Goal: Contribute content: Add original content to the website for others to see

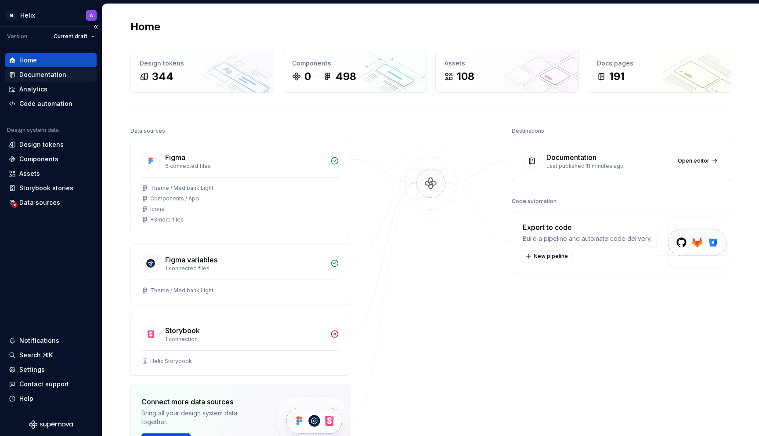
click at [22, 77] on div "Documentation" at bounding box center [42, 74] width 47 height 9
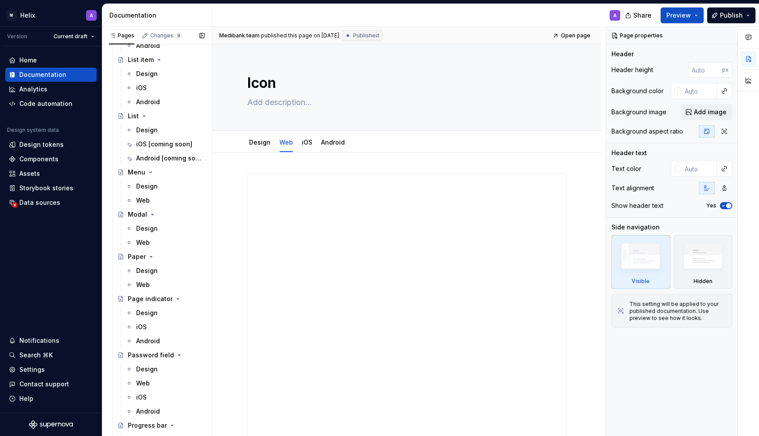
scroll to position [1605, 0]
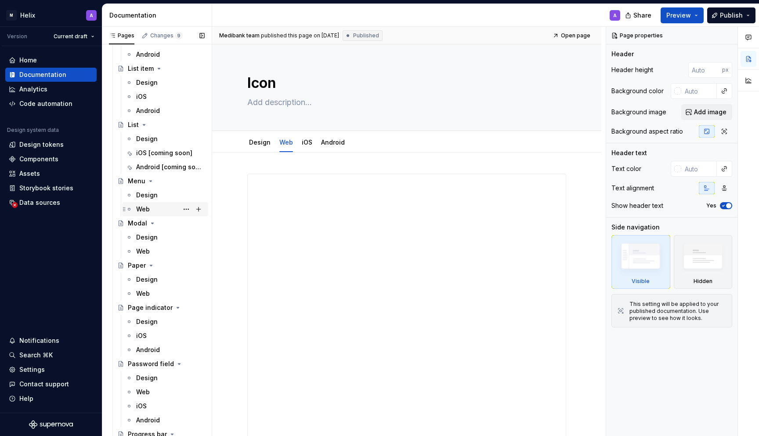
click at [151, 210] on div "Web" at bounding box center [170, 209] width 69 height 12
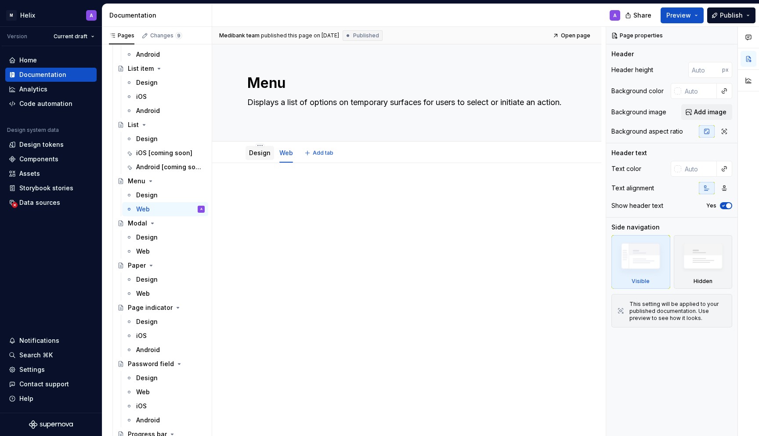
click at [259, 152] on link "Design" at bounding box center [260, 152] width 22 height 7
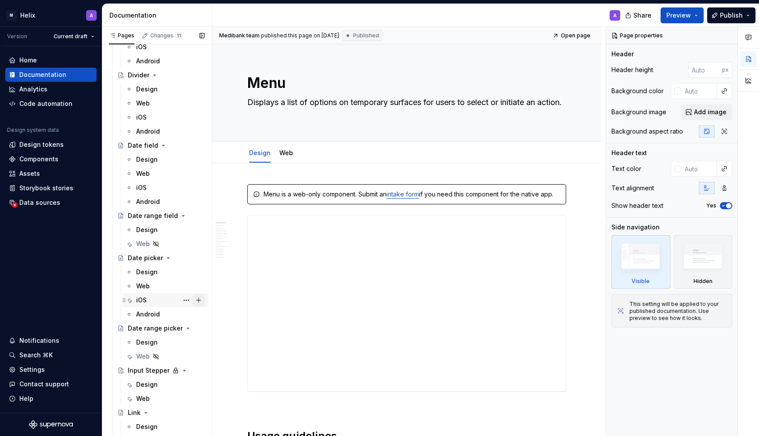
scroll to position [1191, 0]
click at [157, 283] on div "Web" at bounding box center [170, 285] width 69 height 12
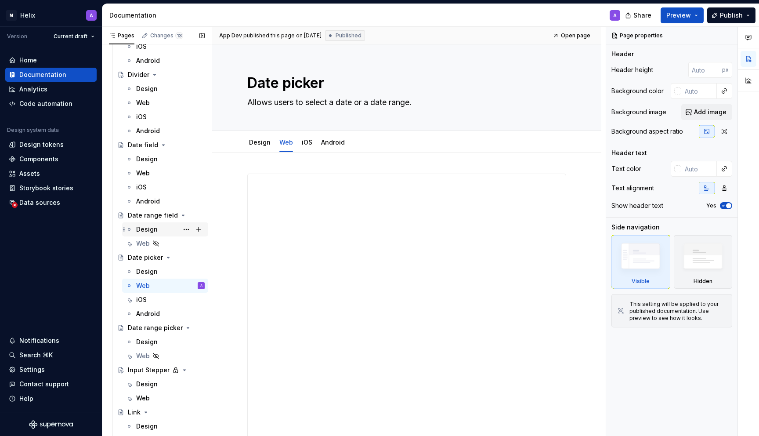
click at [153, 232] on div "Design" at bounding box center [147, 229] width 22 height 9
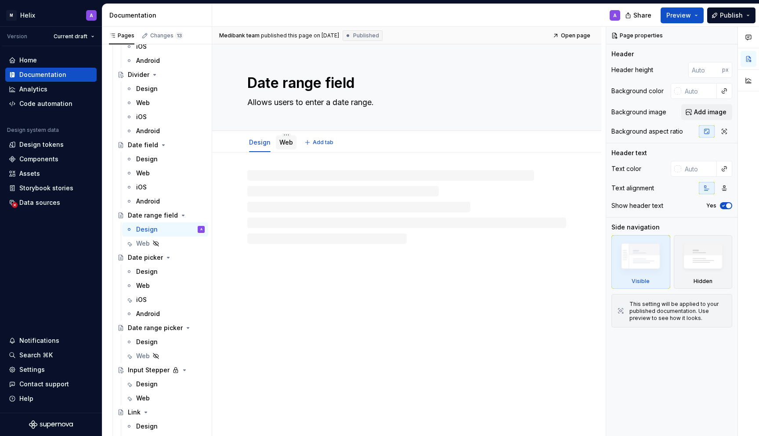
click at [287, 143] on link "Web" at bounding box center [286, 141] width 14 height 7
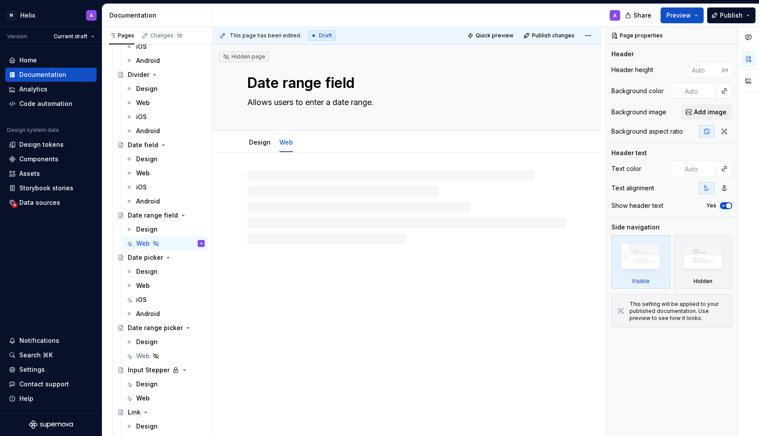
type textarea "*"
click at [324, 205] on div at bounding box center [406, 190] width 319 height 33
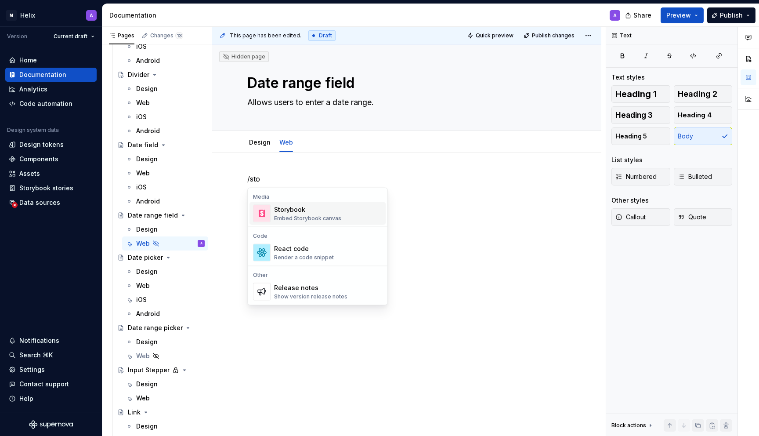
click at [303, 210] on div "Storybook" at bounding box center [307, 209] width 67 height 9
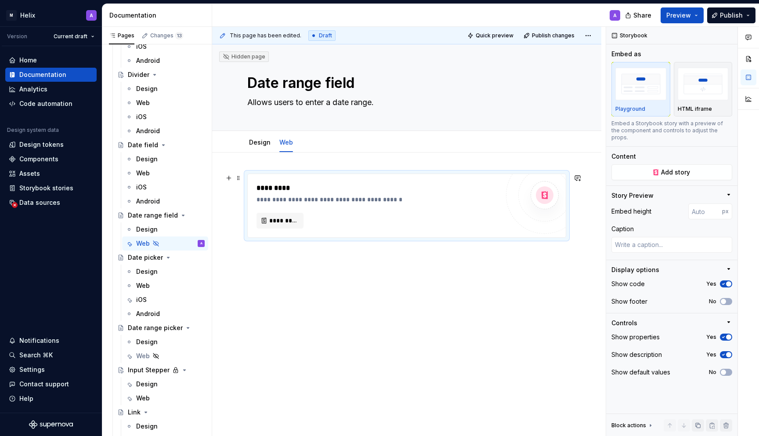
click at [307, 208] on div "**********" at bounding box center [378, 206] width 242 height 46
click at [291, 217] on span "*********" at bounding box center [283, 220] width 29 height 9
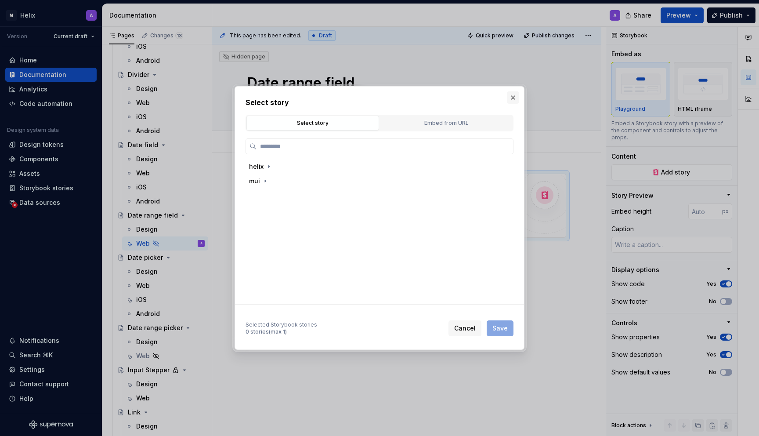
click at [517, 96] on button "button" at bounding box center [513, 97] width 12 height 12
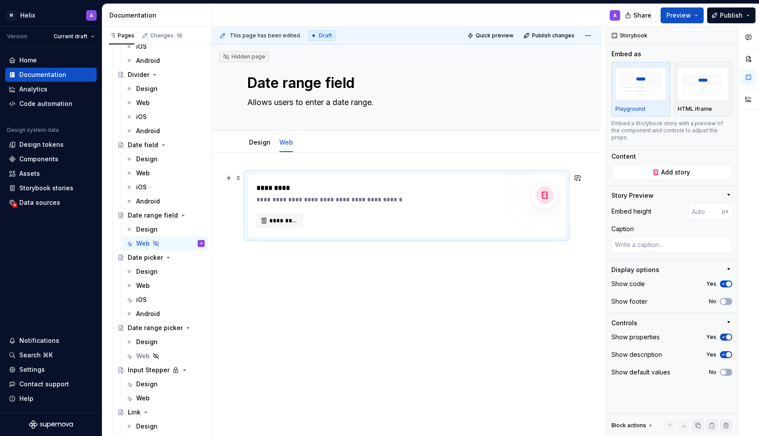
click at [449, 201] on div "**********" at bounding box center [380, 199] width 247 height 9
click at [624, 54] on div "Embed as" at bounding box center [627, 54] width 30 height 9
click at [639, 164] on button "Add story" at bounding box center [672, 172] width 121 height 16
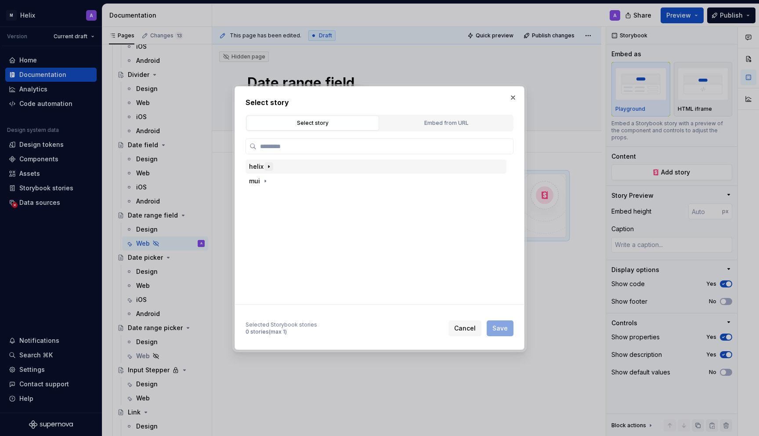
click at [271, 170] on icon "button" at bounding box center [268, 166] width 7 height 7
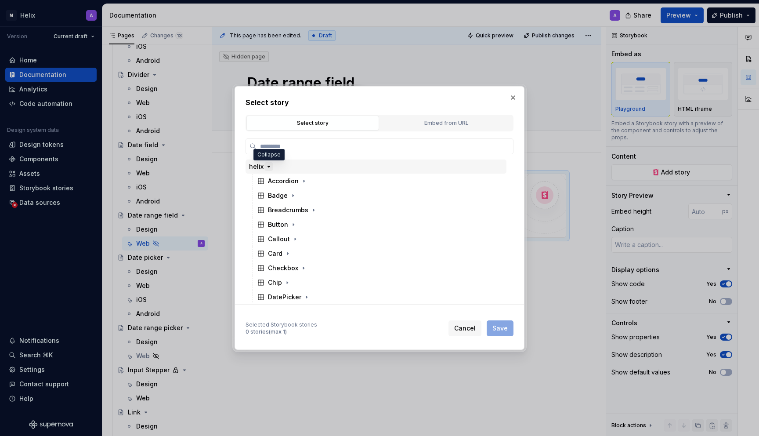
click at [265, 165] on icon "button" at bounding box center [268, 166] width 7 height 7
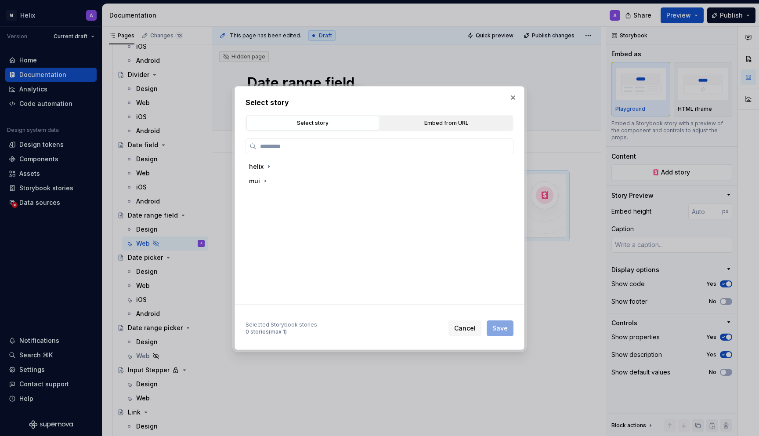
click at [454, 123] on div "Embed from URL" at bounding box center [446, 123] width 127 height 9
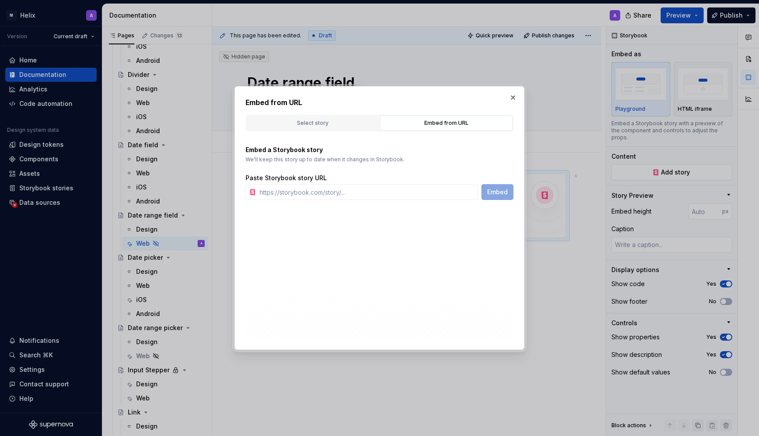
type textarea "*"
click at [399, 195] on input "text" at bounding box center [367, 192] width 222 height 16
paste input "https://microapps.digidev.ha-medibank.com/storybook/helix/iframe.html?args=&id=…"
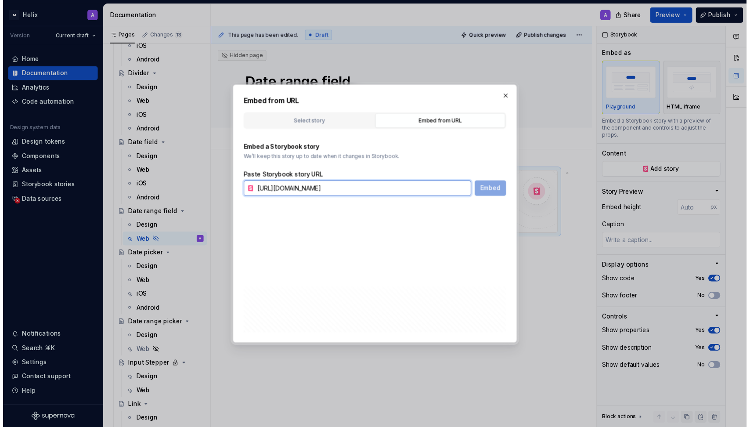
scroll to position [0, 270]
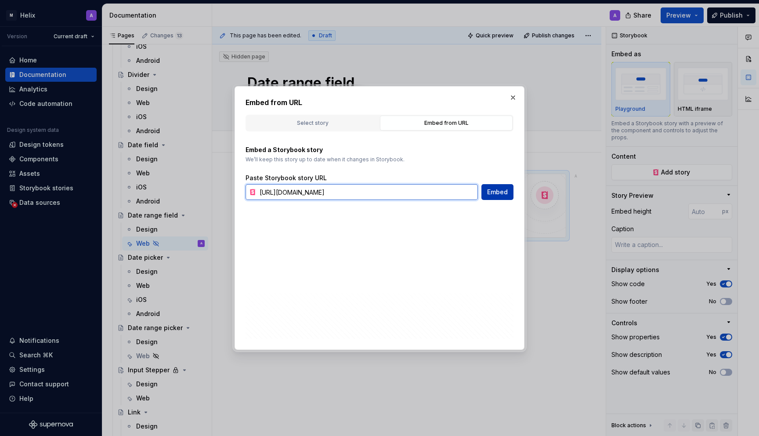
type input "https://microapps.digidev.ha-medibank.com/storybook/helix/iframe.html?args=&id=…"
click at [504, 193] on span "Embed" at bounding box center [497, 192] width 21 height 9
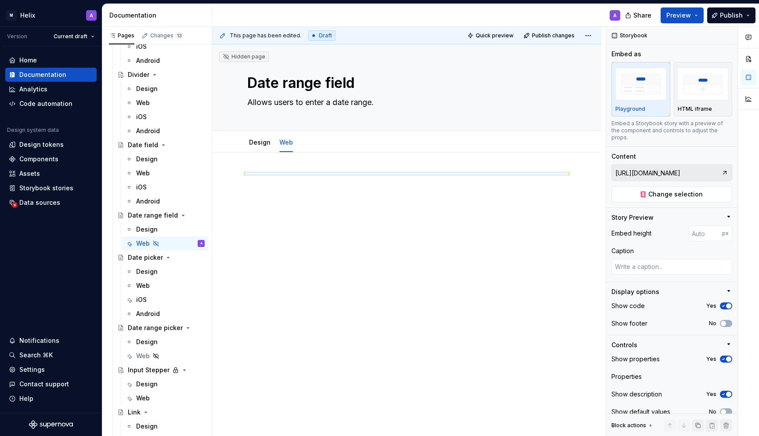
click at [464, 174] on div at bounding box center [406, 174] width 319 height 0
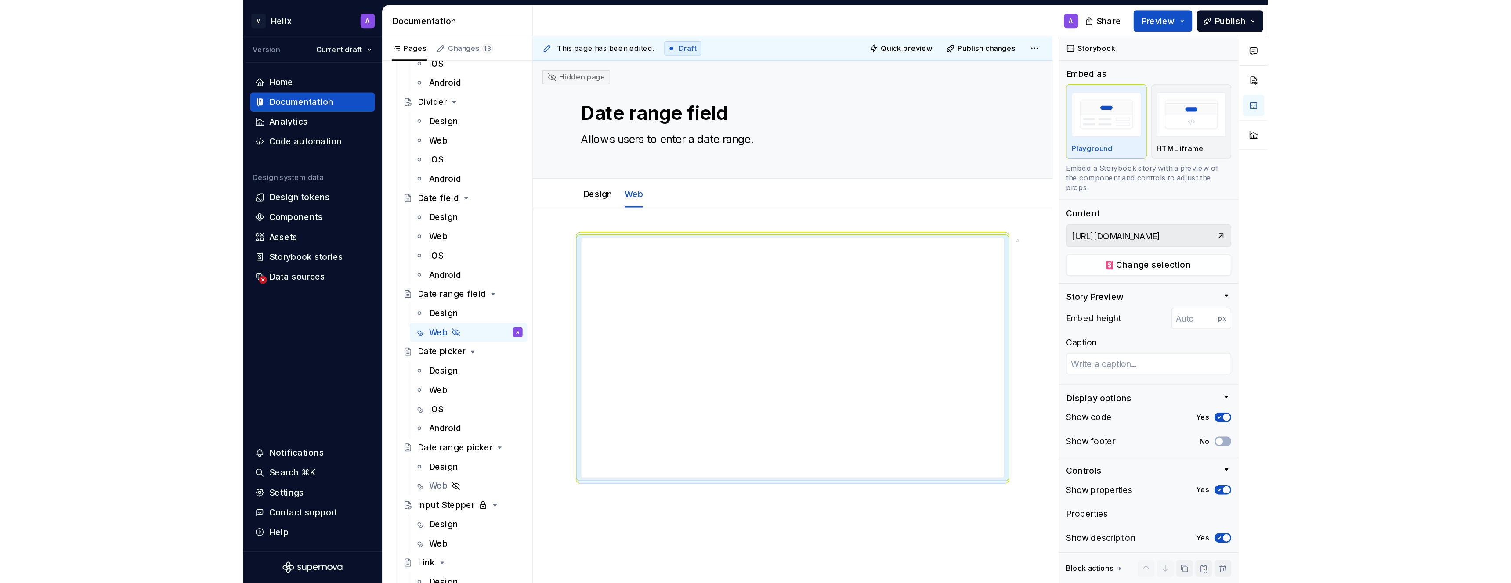
scroll to position [1191, 0]
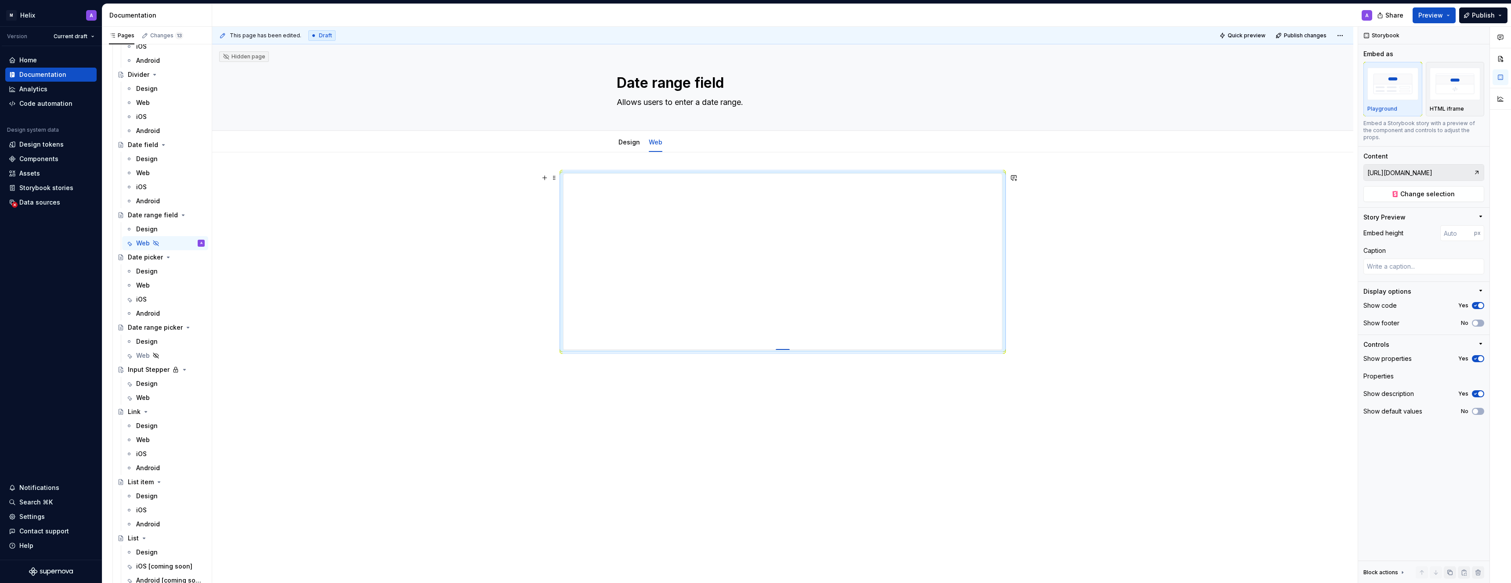
type textarea "*"
type input "543"
type textarea "*"
type input "598"
type textarea "*"
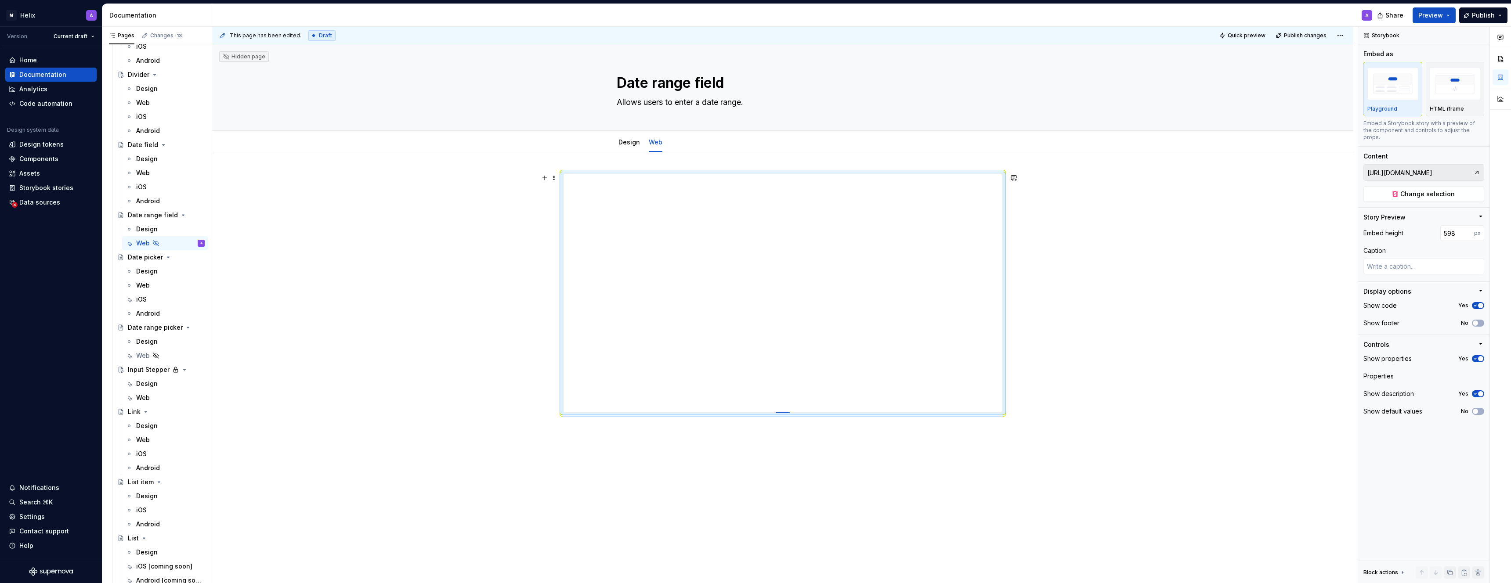
type input "655"
type textarea "*"
type input "704"
type textarea "*"
type input "746"
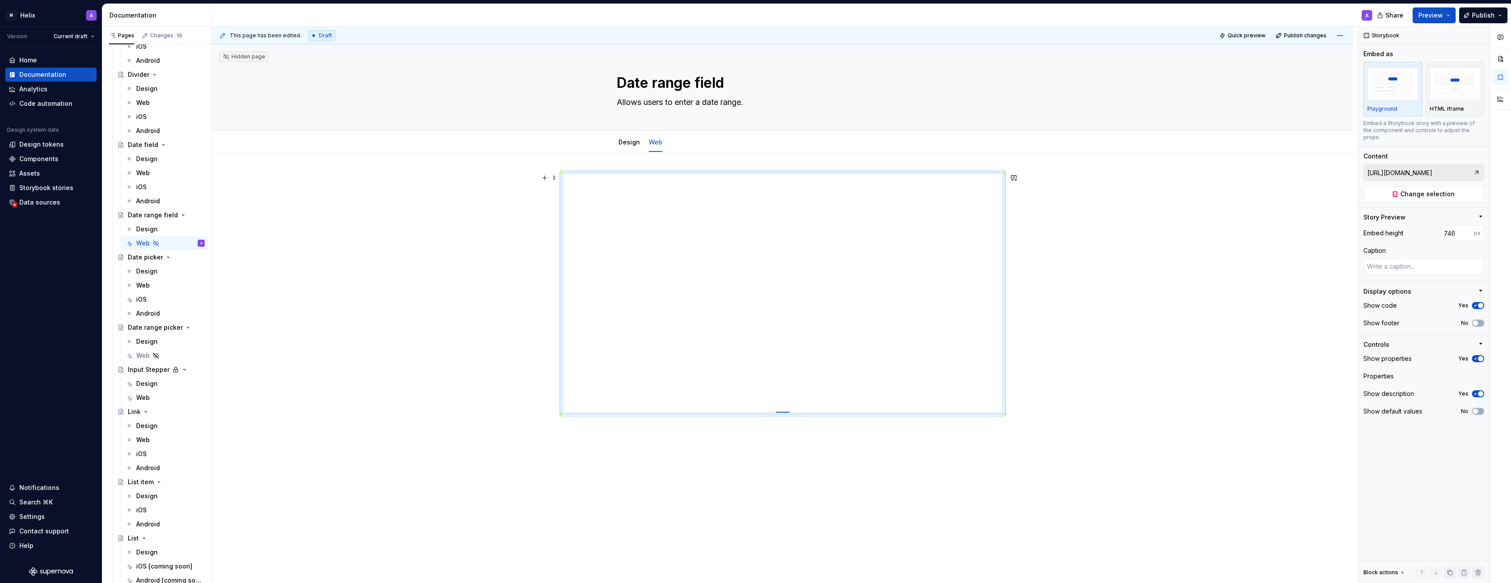
type textarea "*"
type input "787"
type textarea "*"
type input "815"
type textarea "*"
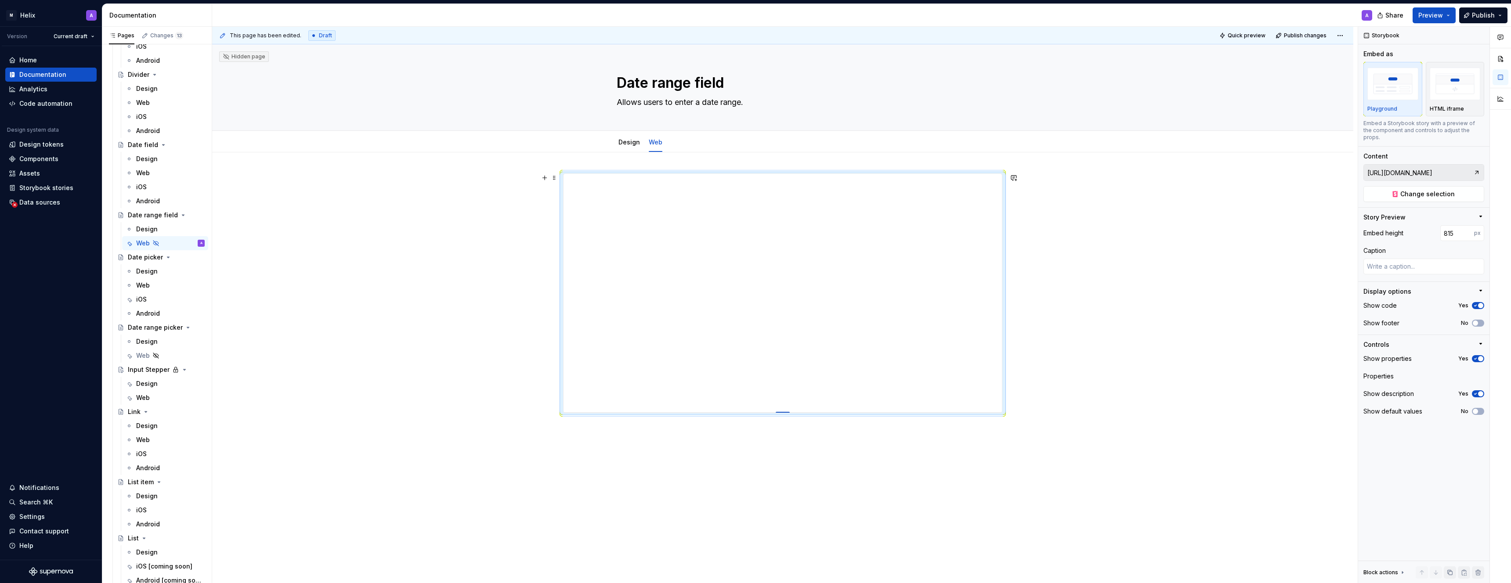
type input "837"
type textarea "*"
type input "856"
type textarea "*"
type input "872"
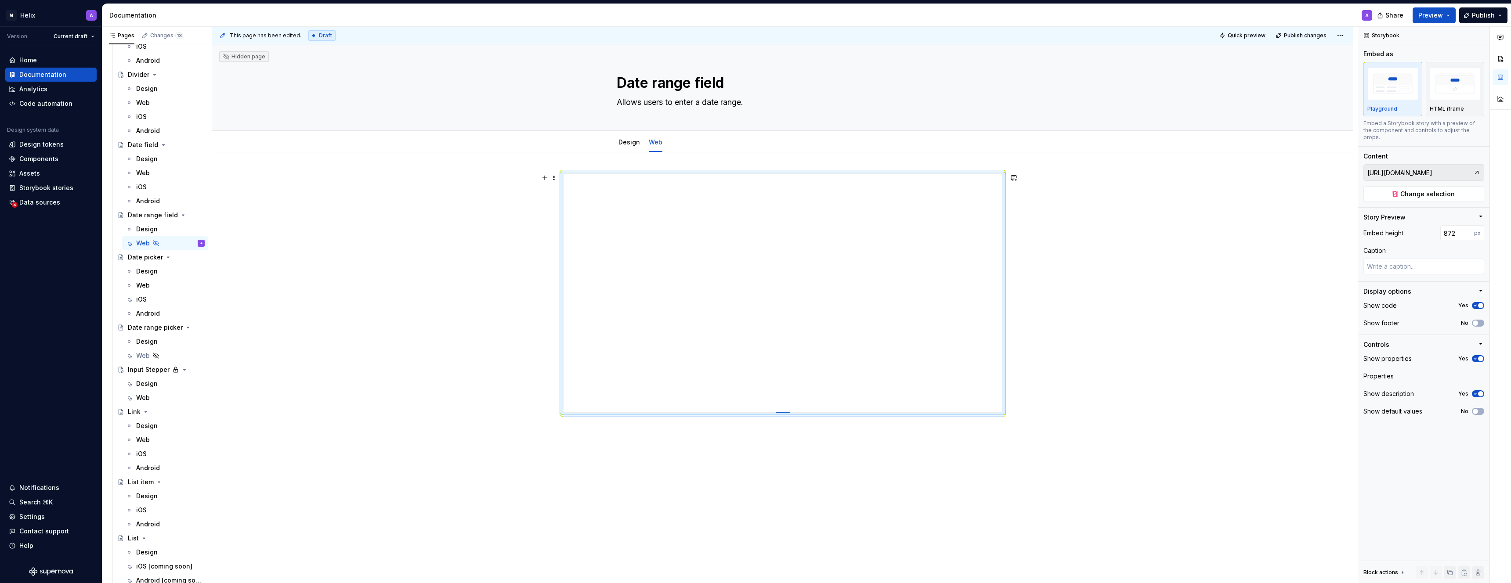
type textarea "*"
type input "882"
type textarea "*"
type input "888"
type textarea "*"
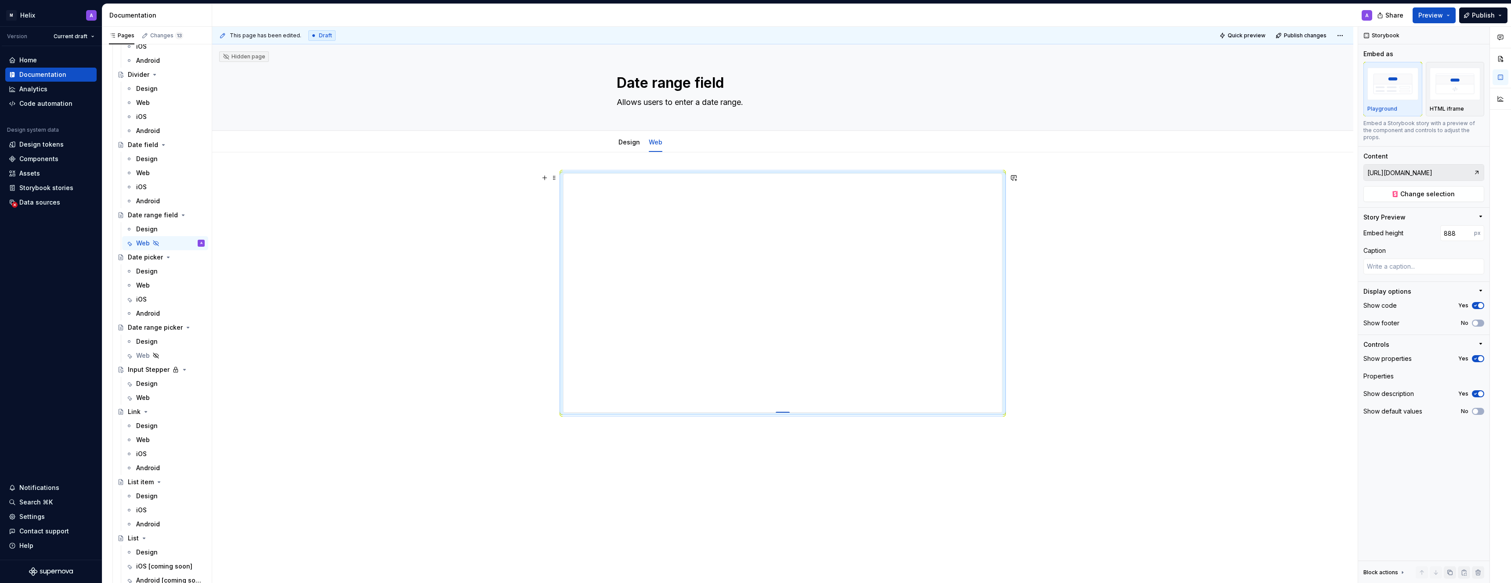
type input "894"
type textarea "*"
type input "897"
type textarea "*"
type input "900"
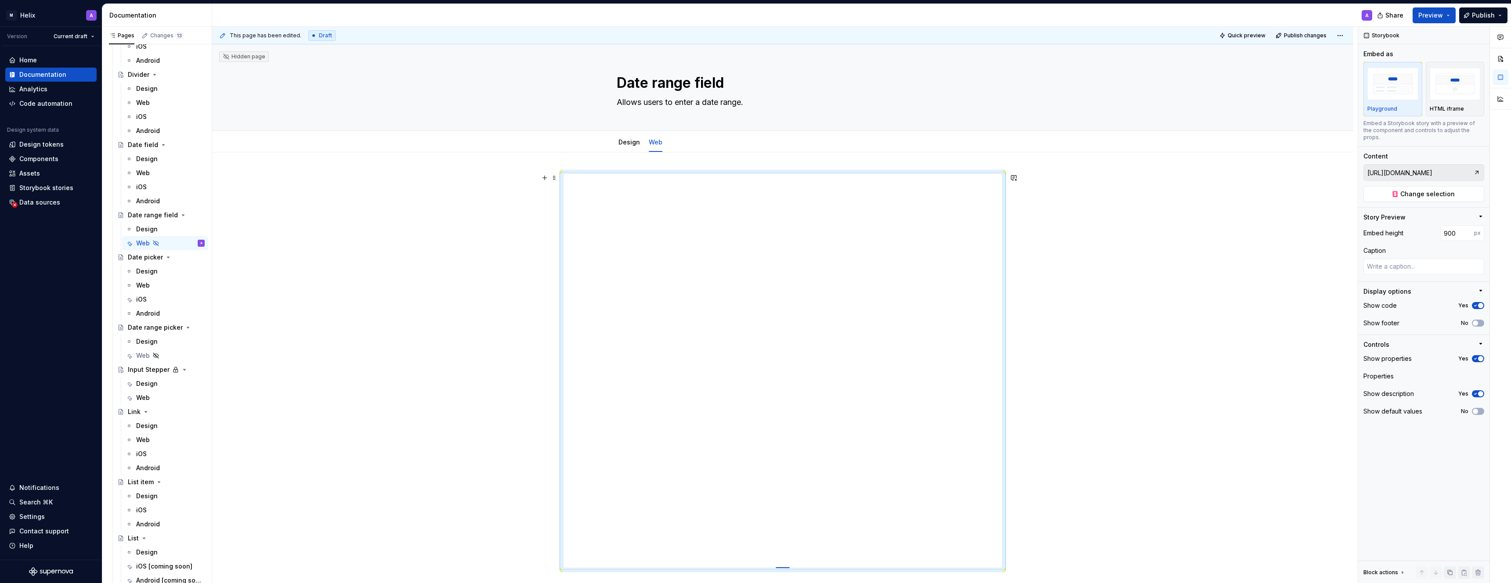
type textarea "*"
type input "903"
type textarea "*"
type input "907"
type textarea "*"
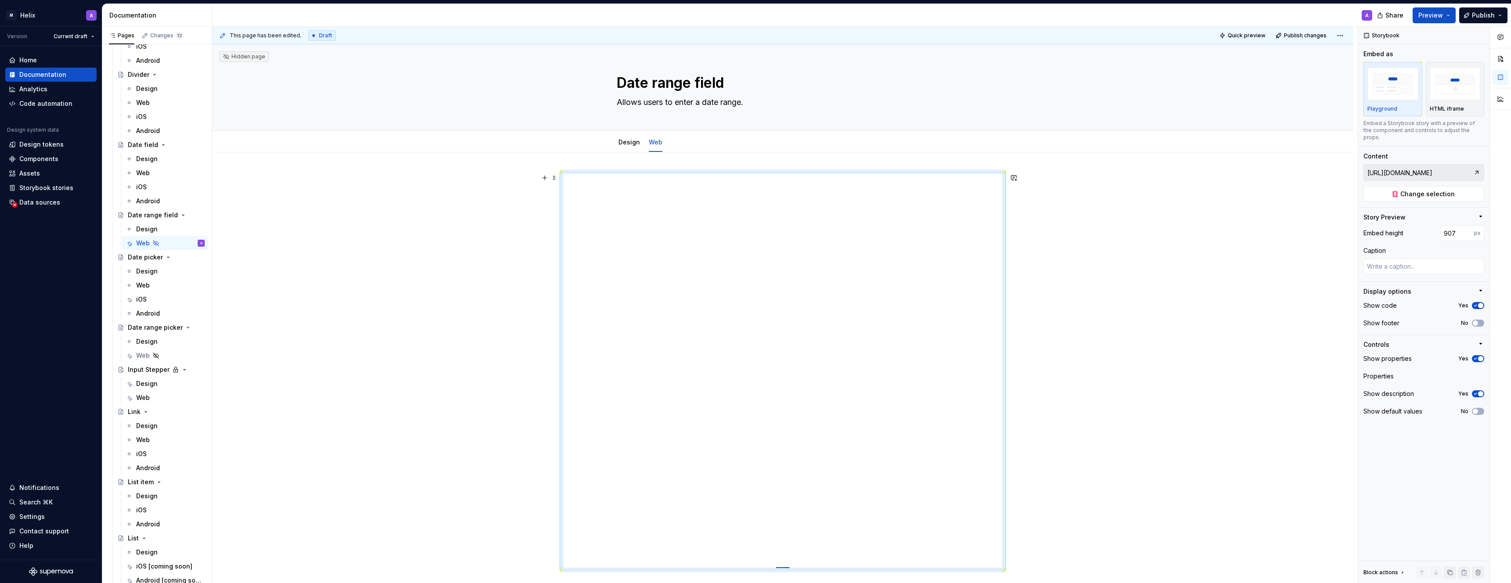
type input "909"
type textarea "*"
type input "910"
type textarea "*"
type input "911"
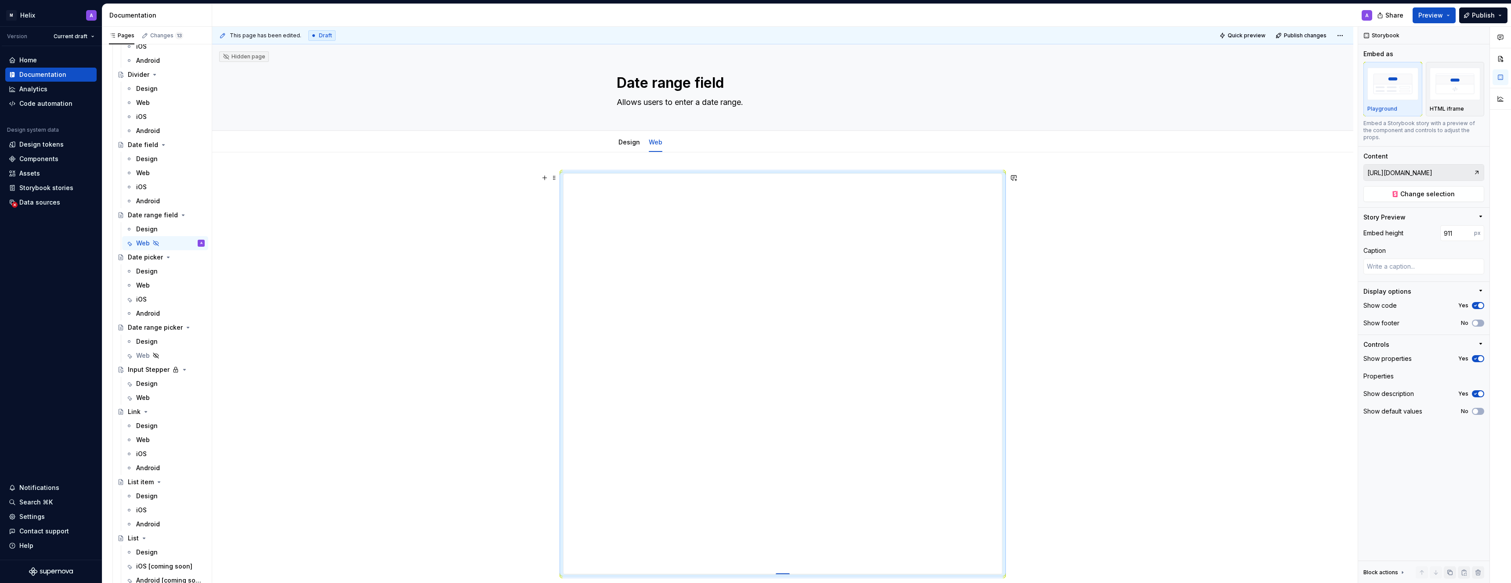
drag, startPoint x: 785, startPoint y: 349, endPoint x: 777, endPoint y: 574, distance: 225.5
type textarea "*"
type input "956"
type textarea "*"
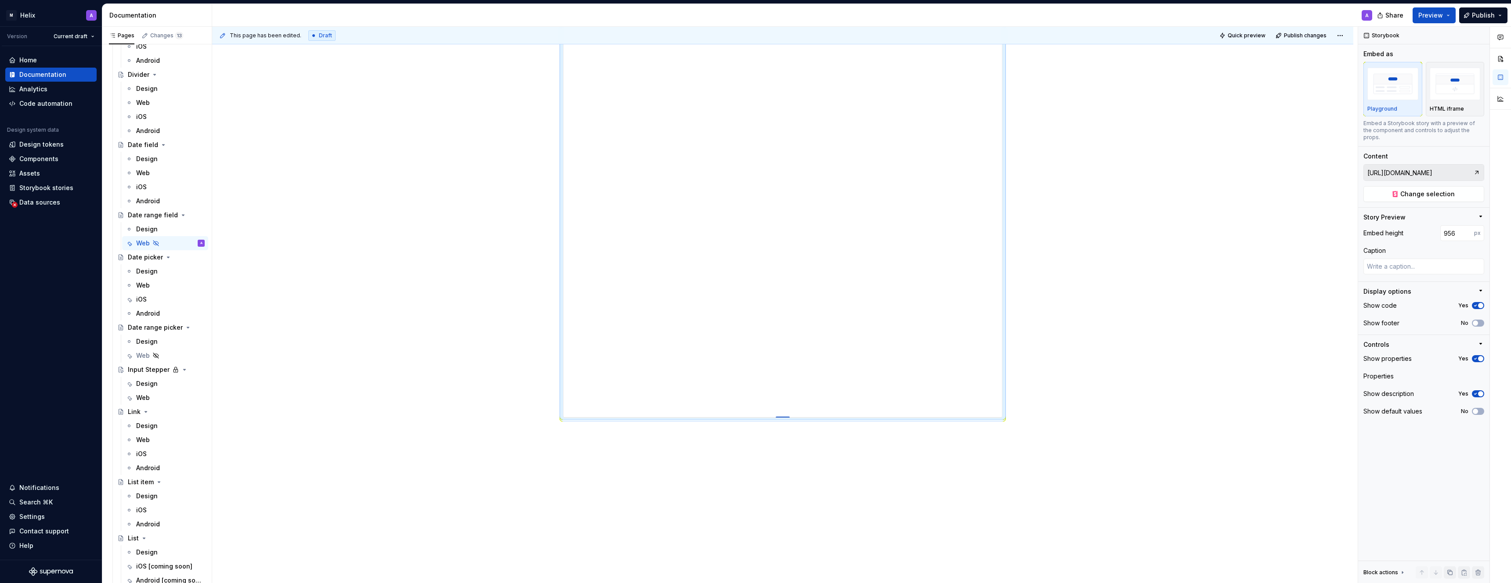
type input "976"
type textarea "*"
type input "1002"
type textarea "*"
type input "1027"
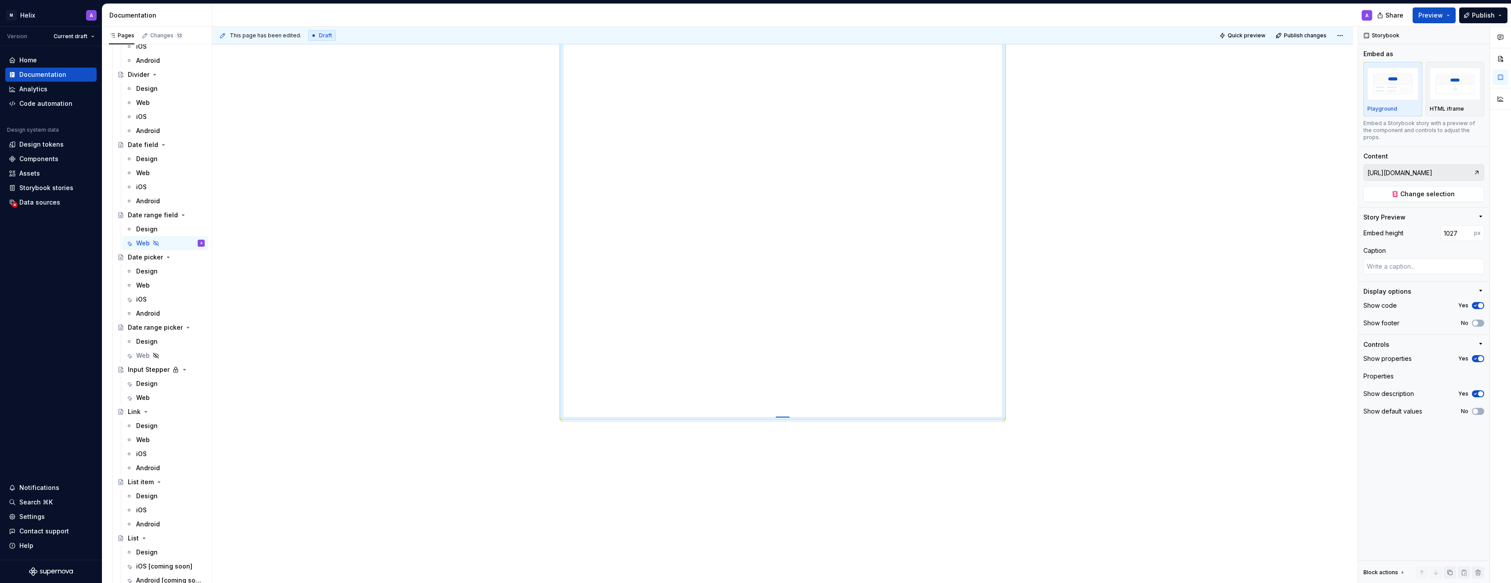
type textarea "*"
type input "1049"
type textarea "*"
type input "1067"
type textarea "*"
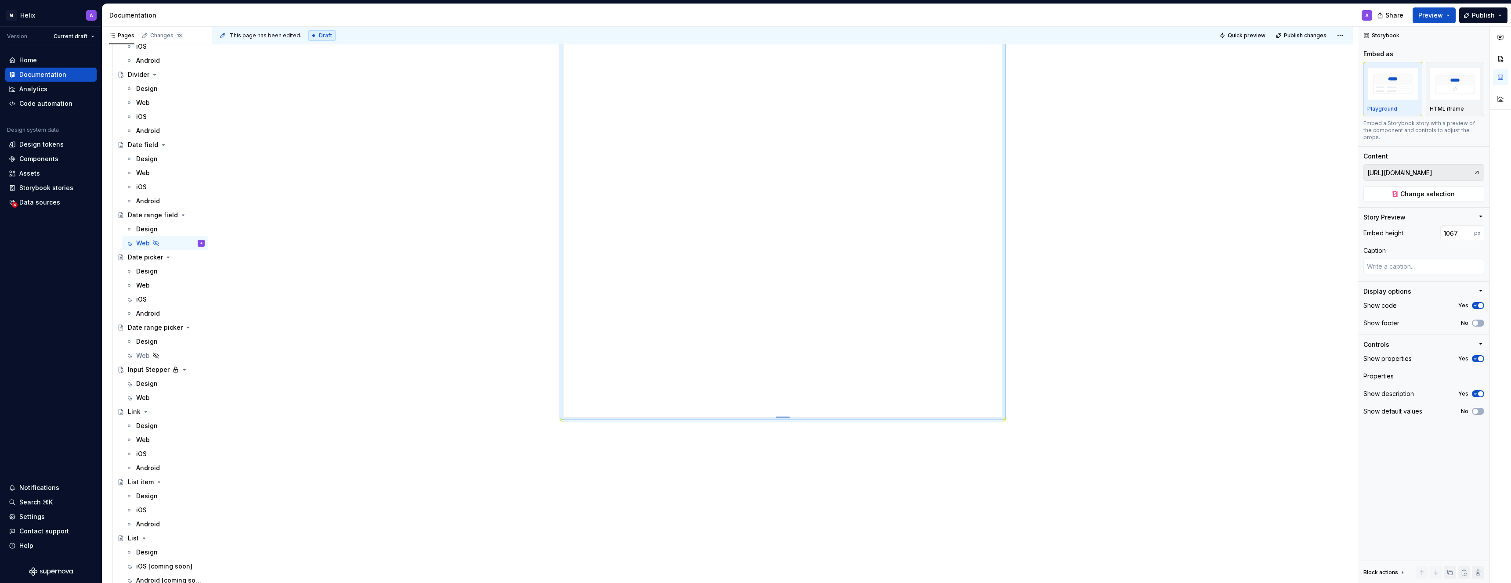
type input "1085"
type textarea "*"
type input "1102"
type textarea "*"
type input "1118"
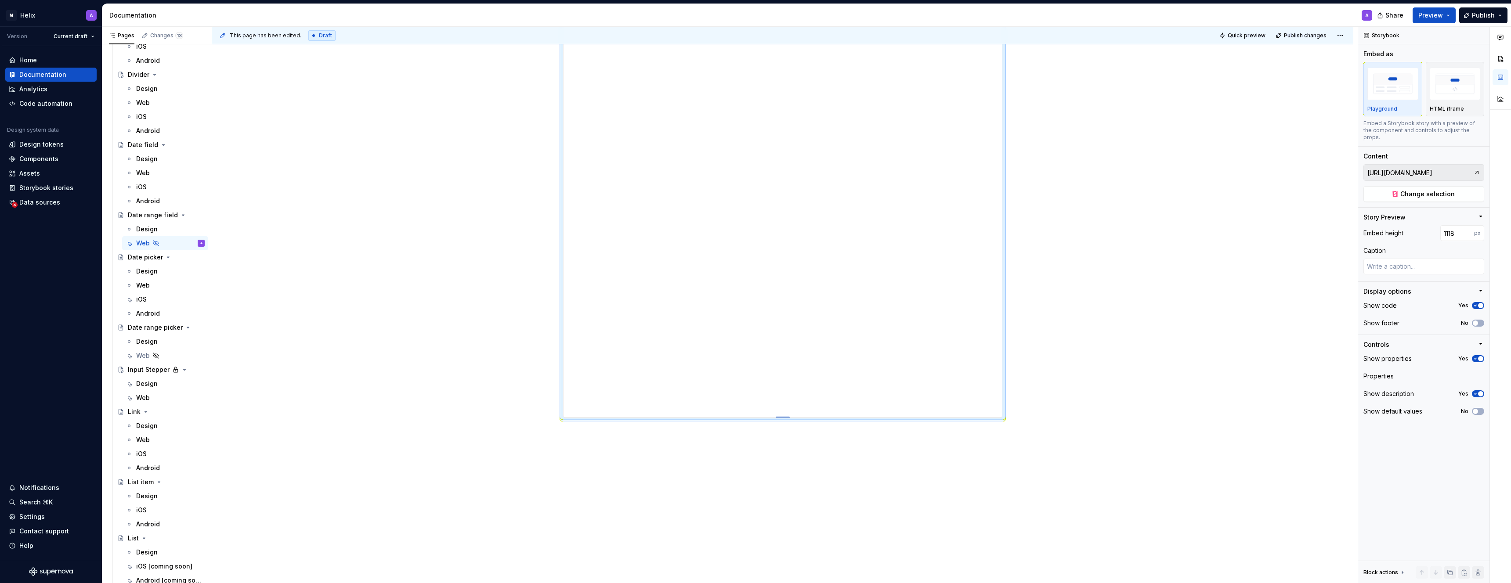
type textarea "*"
type input "1133"
type textarea "*"
type input "1147"
type textarea "*"
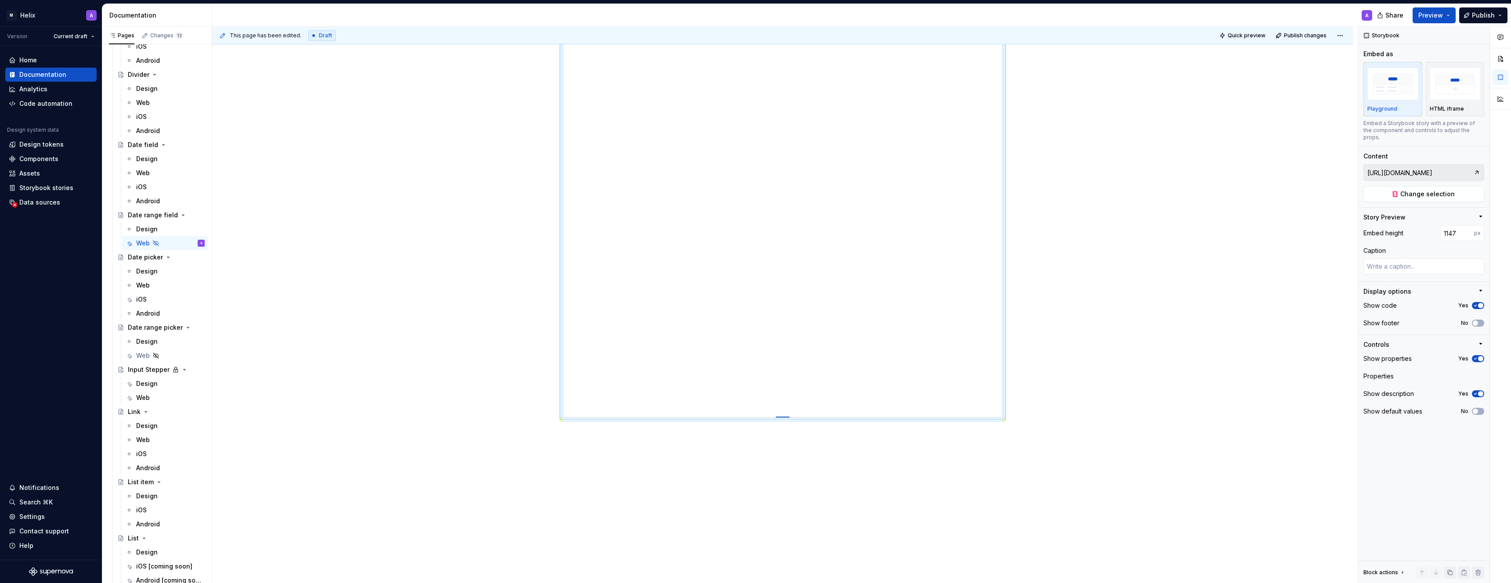
type input "1160"
type textarea "*"
type input "1171"
type textarea "*"
type input "1181"
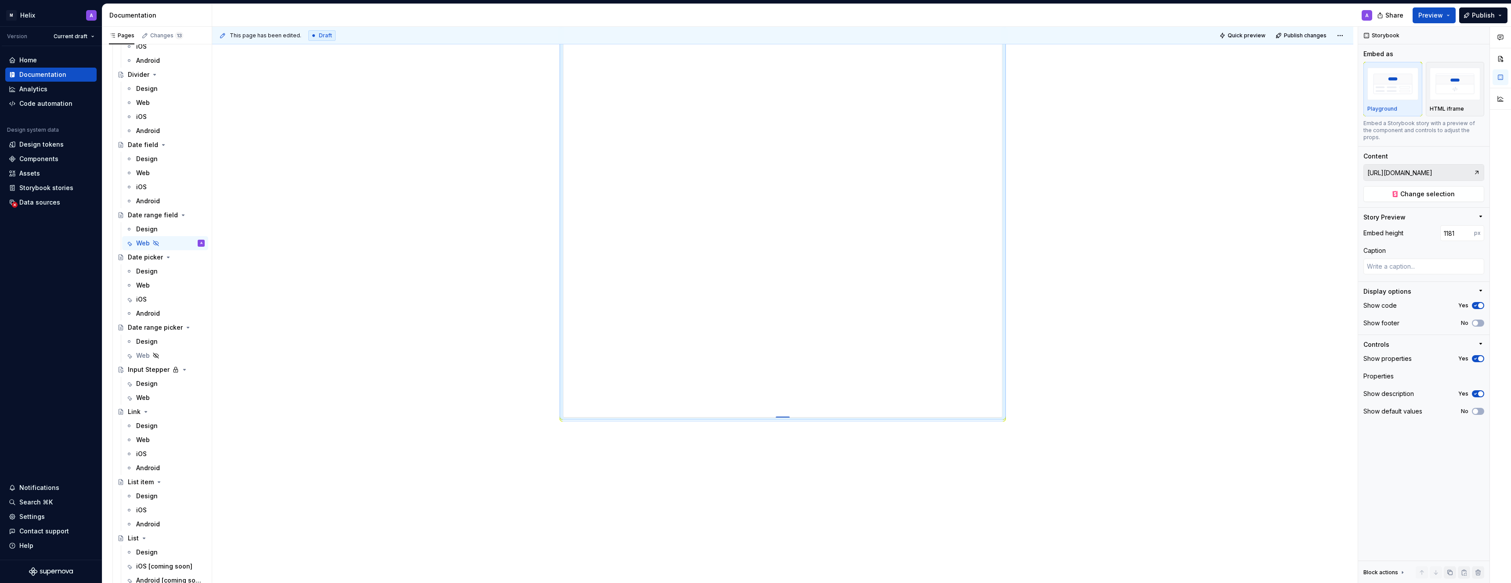
type textarea "*"
type input "1189"
type textarea "*"
type input "1195"
type textarea "*"
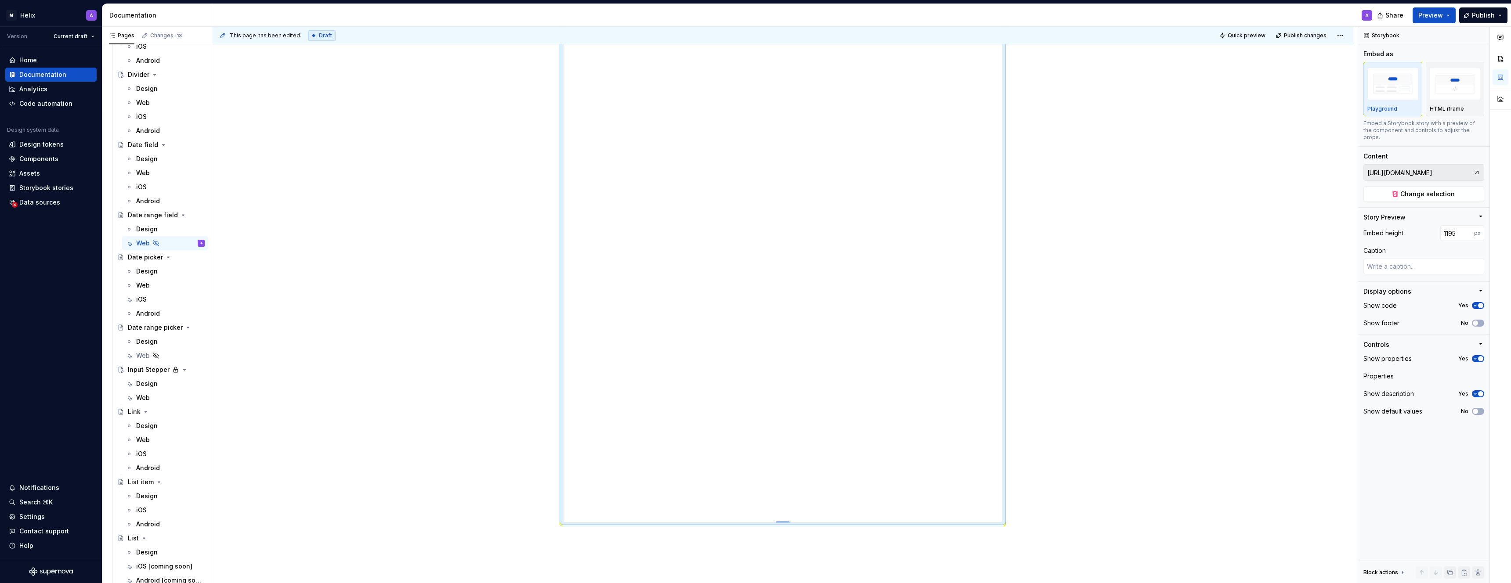
type input "1203"
type textarea "*"
type input "1224"
type textarea "*"
type input "1230"
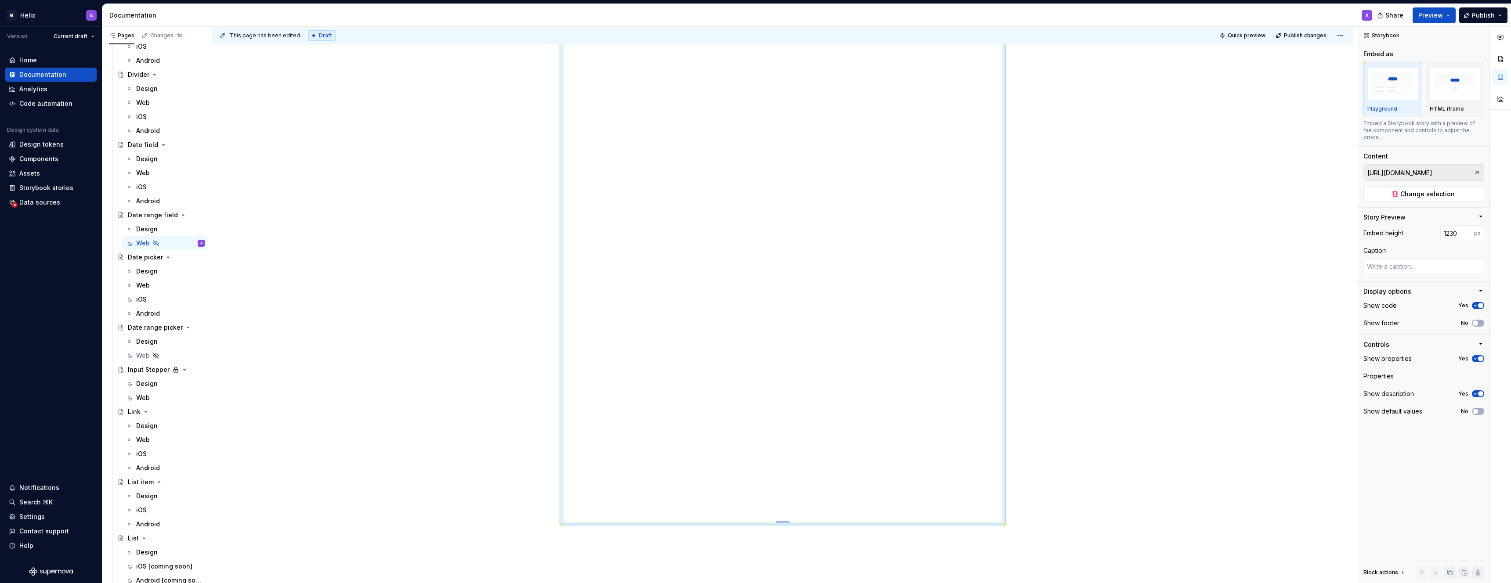
type textarea "*"
type input "1235"
type textarea "*"
type input "1239"
type textarea "*"
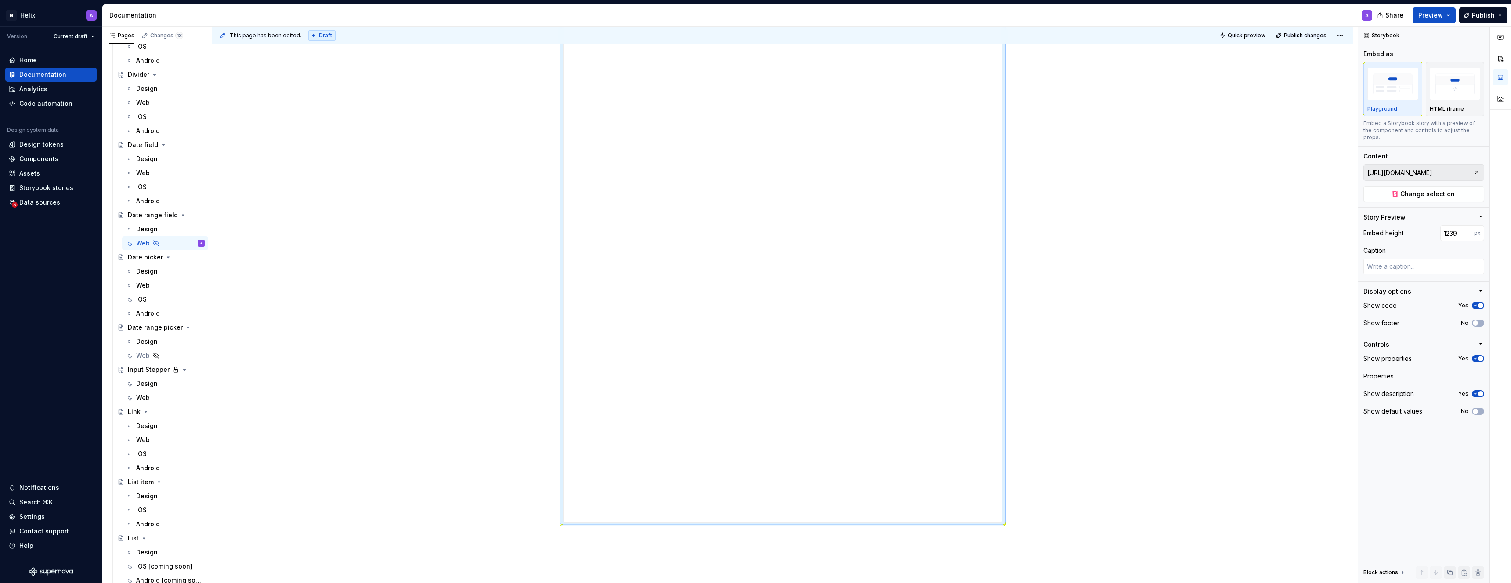
type input "1242"
type textarea "*"
type input "1244"
type textarea "*"
type input "1246"
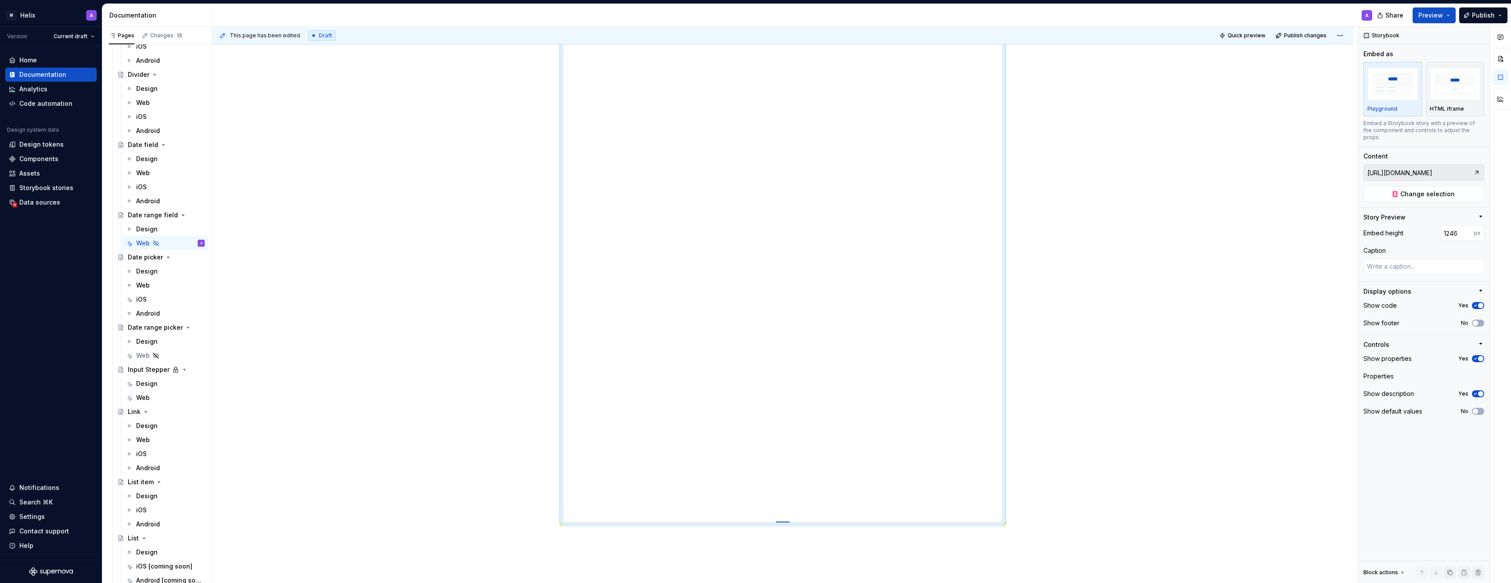
type textarea "*"
type input "1248"
type textarea "*"
type input "1249"
type textarea "*"
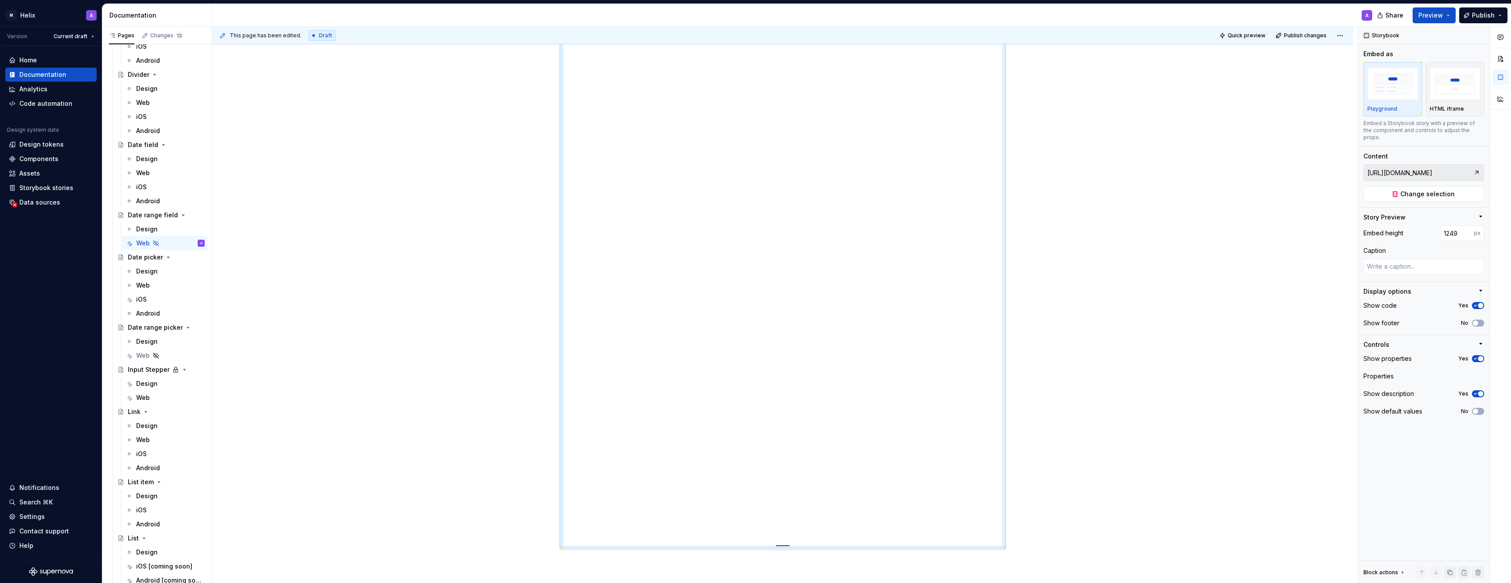
type input "1248"
type textarea "*"
type input "1247"
drag, startPoint x: 785, startPoint y: 397, endPoint x: 777, endPoint y: 545, distance: 148.2
type textarea "*"
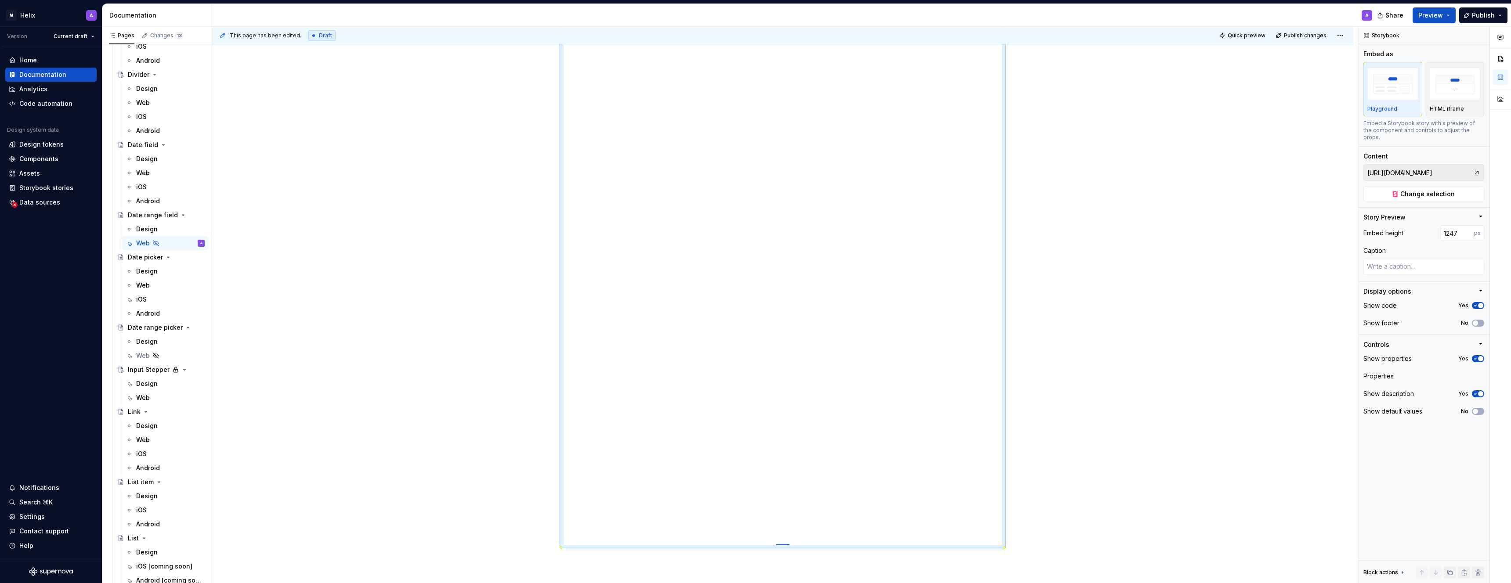
type input "1282"
type textarea "*"
type input "1292"
type textarea "*"
type input "1299"
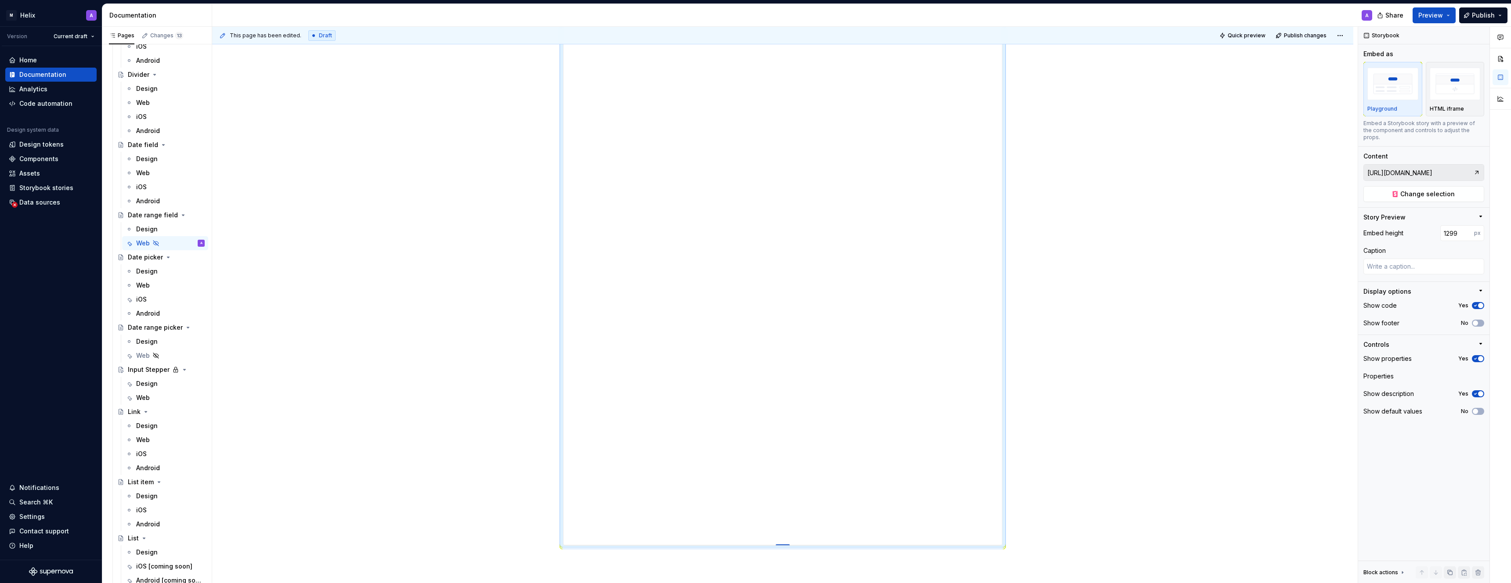
type textarea "*"
type input "1308"
type textarea "*"
type input "1314"
type textarea "*"
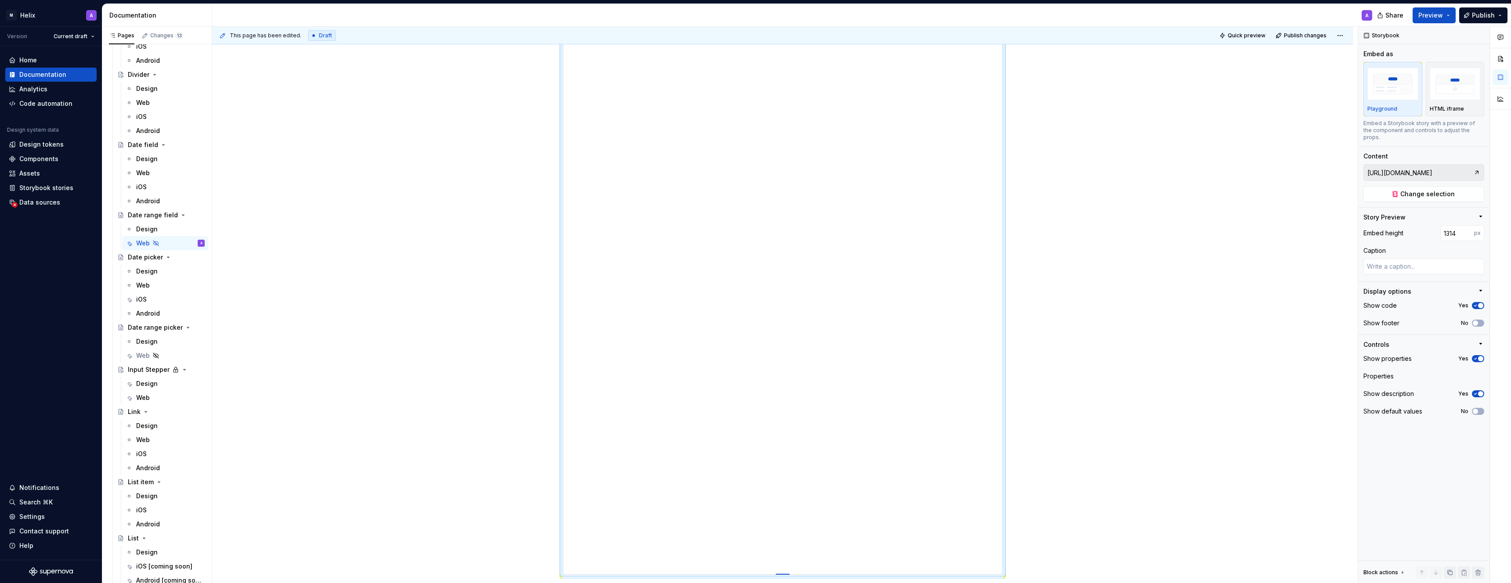
type input "1316"
type textarea "*"
type input "1317"
type textarea "*"
type input "1319"
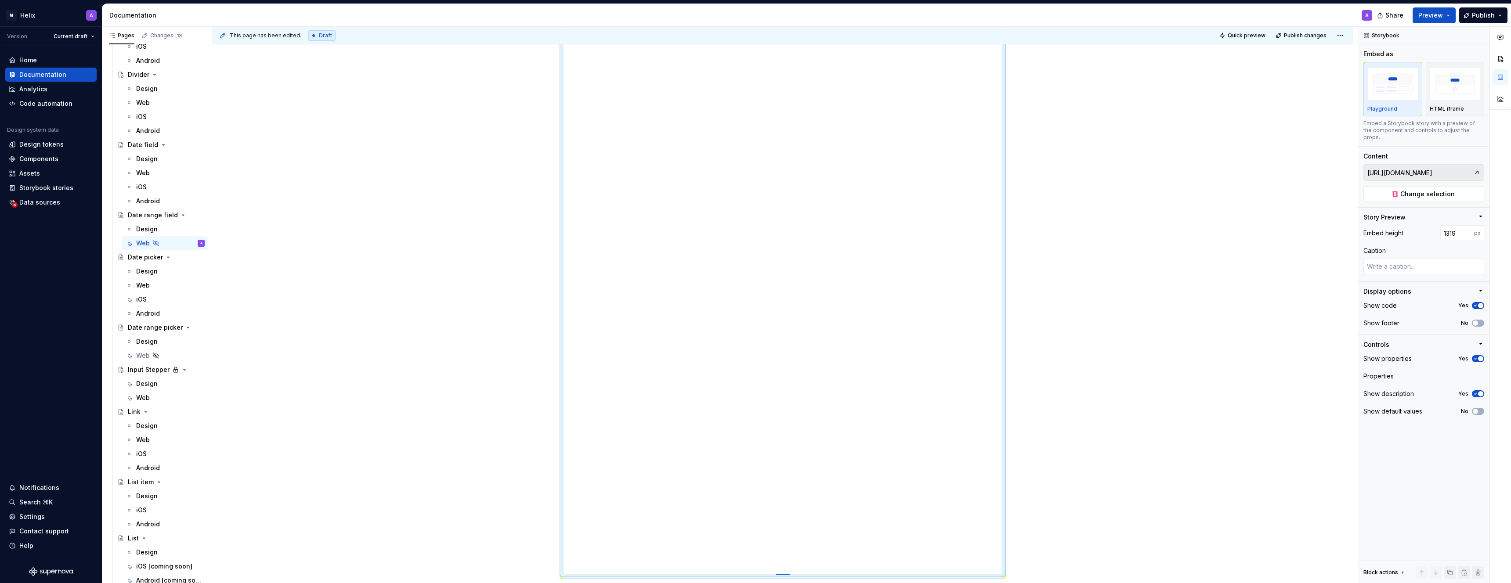
type textarea "*"
type input "1321"
type textarea "*"
type input "1322"
type textarea "*"
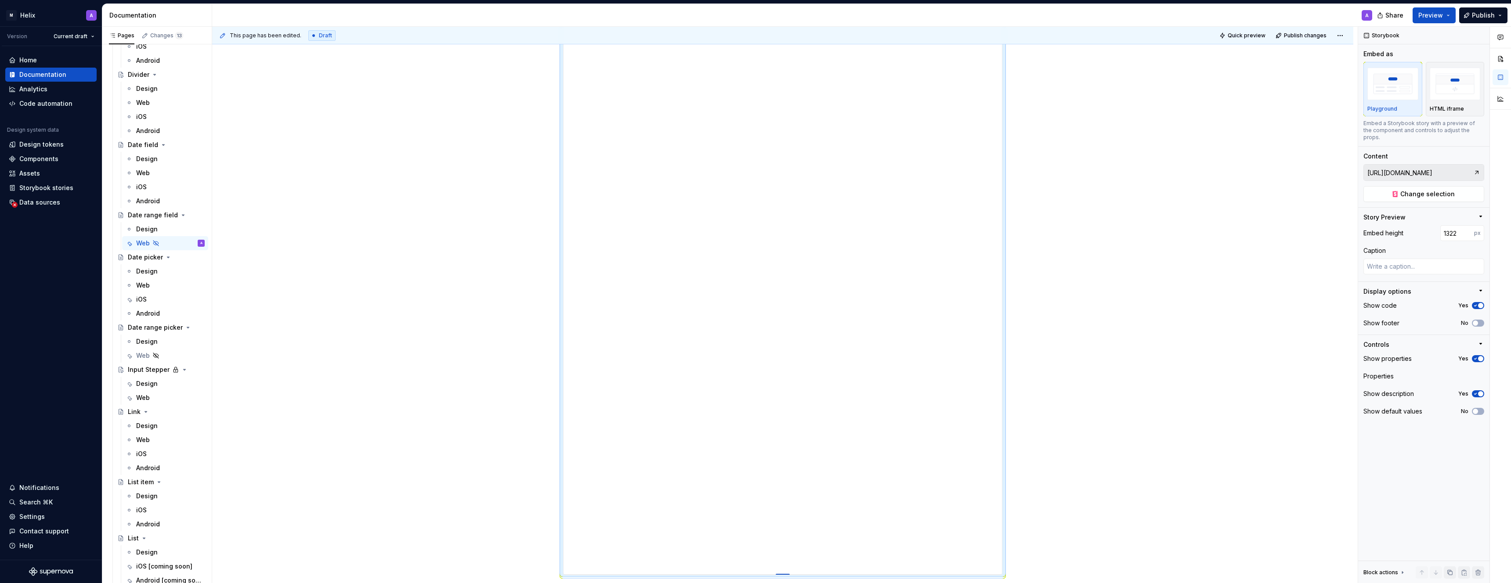
type input "1323"
type textarea "*"
type input "1324"
drag, startPoint x: 784, startPoint y: 545, endPoint x: 782, endPoint y: 579, distance: 33.9
click at [759, 435] on div at bounding box center [783, 580] width 14 height 2
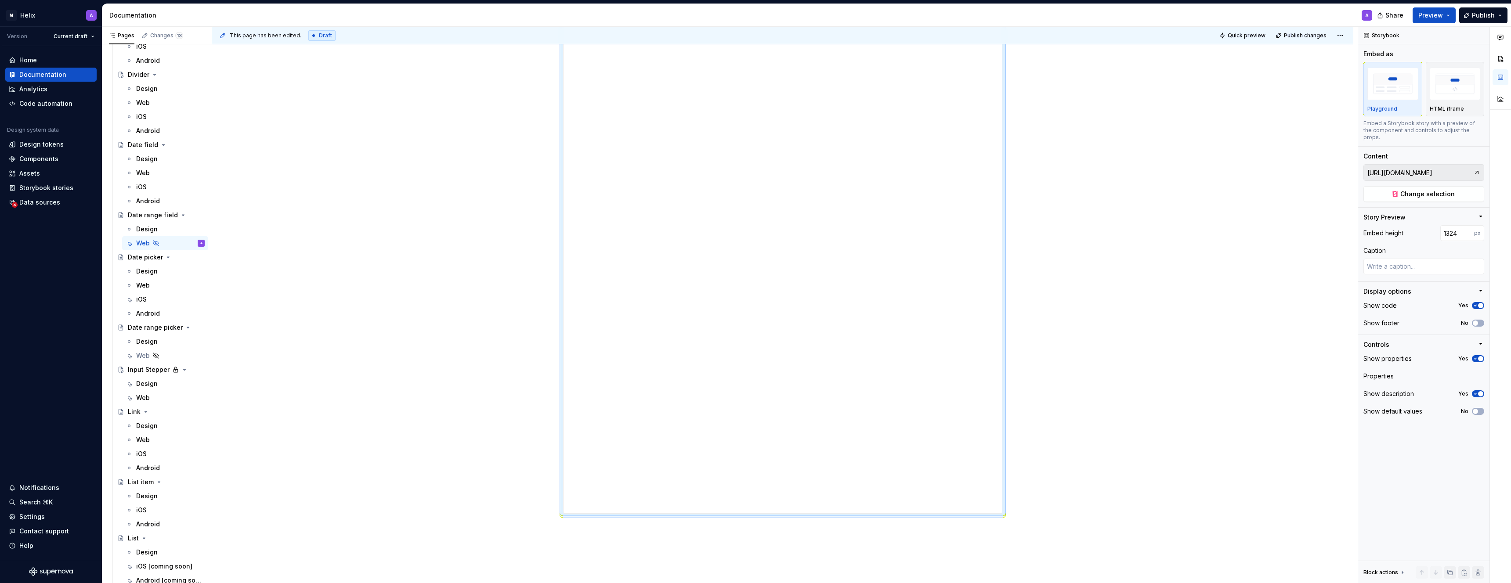
scroll to position [358, 0]
type textarea "*"
type input "1349"
type textarea "*"
type input "1354"
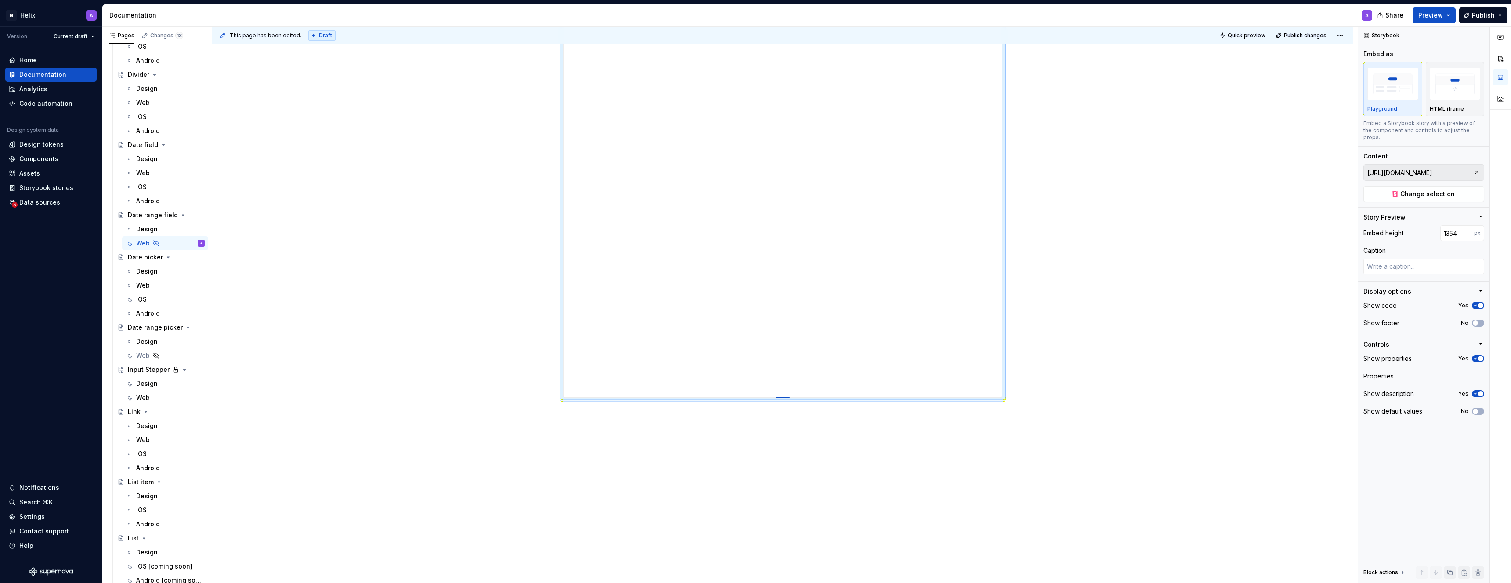
type textarea "*"
type input "1397"
type textarea "*"
type input "1409"
type textarea "*"
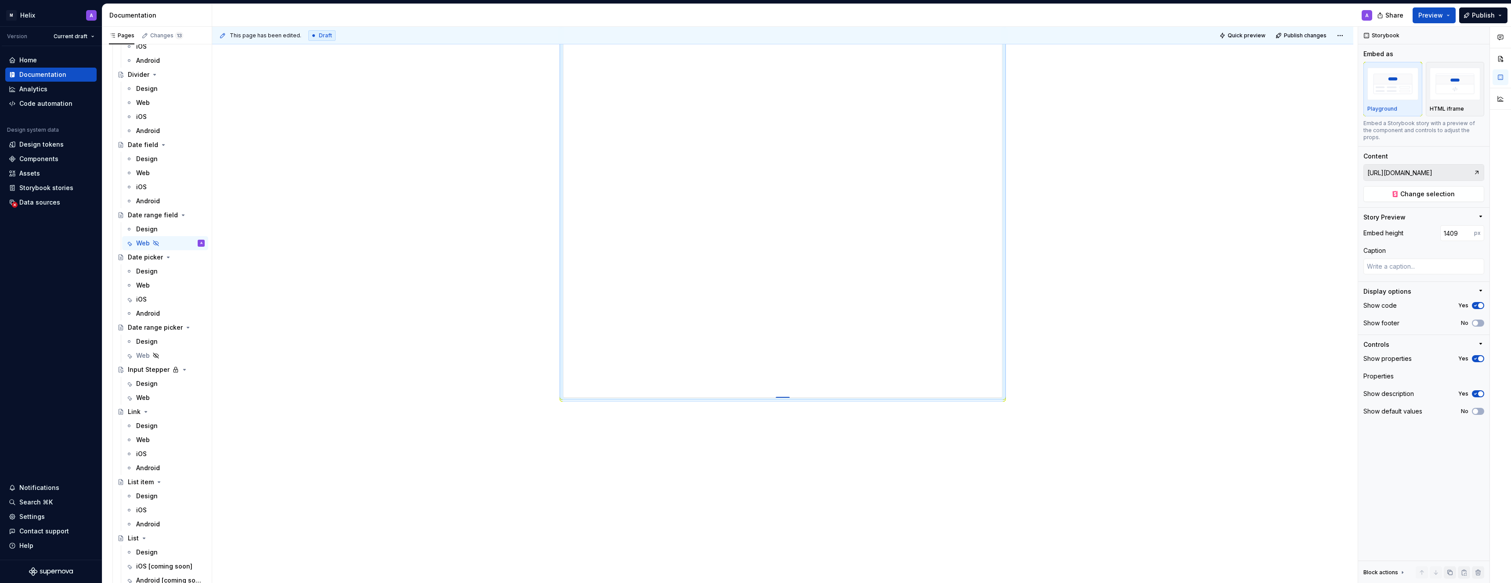
type input "1431"
type textarea "*"
type input "1441"
type textarea "*"
type input "1450"
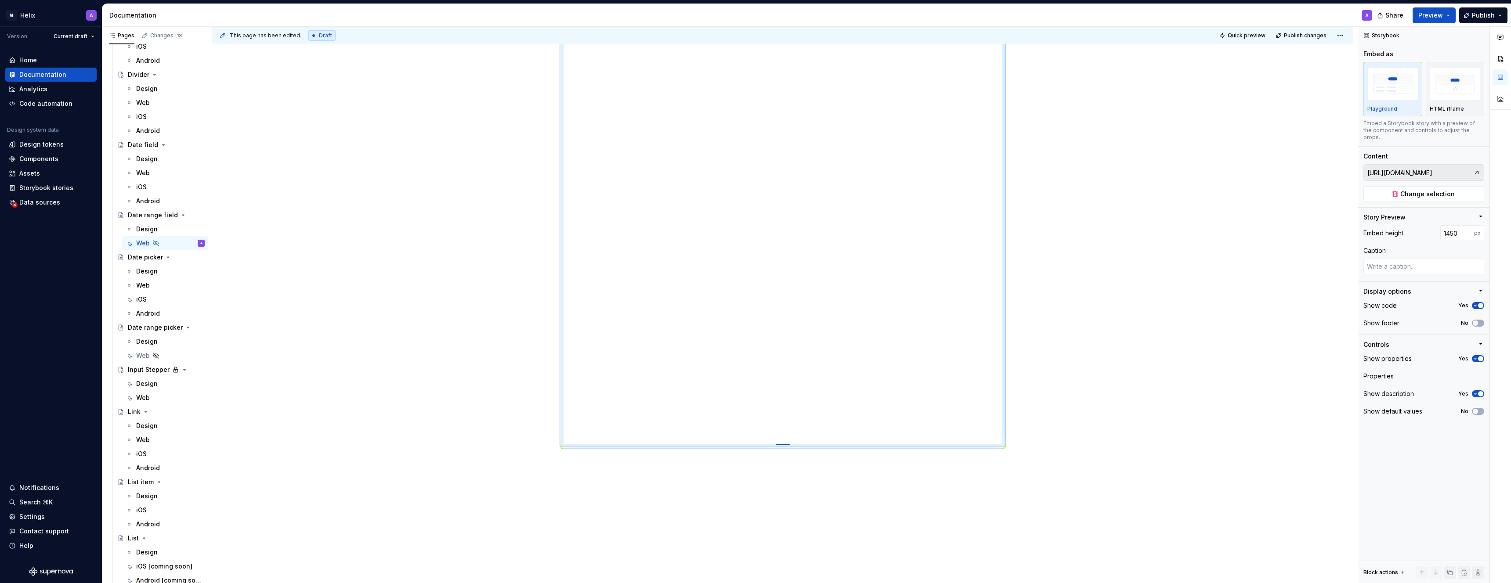
type textarea "*"
type input "1461"
type textarea "*"
type input "1465"
type textarea "*"
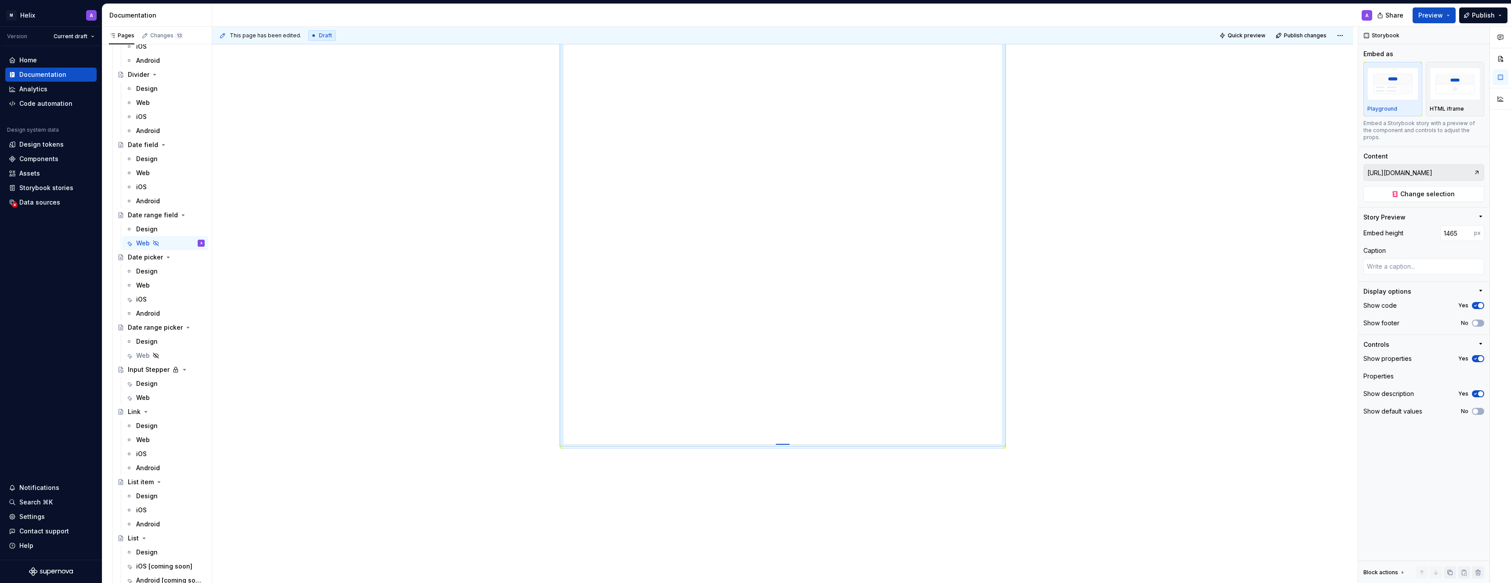
type input "1466"
type textarea "*"
type input "1467"
type textarea "*"
type input "1468"
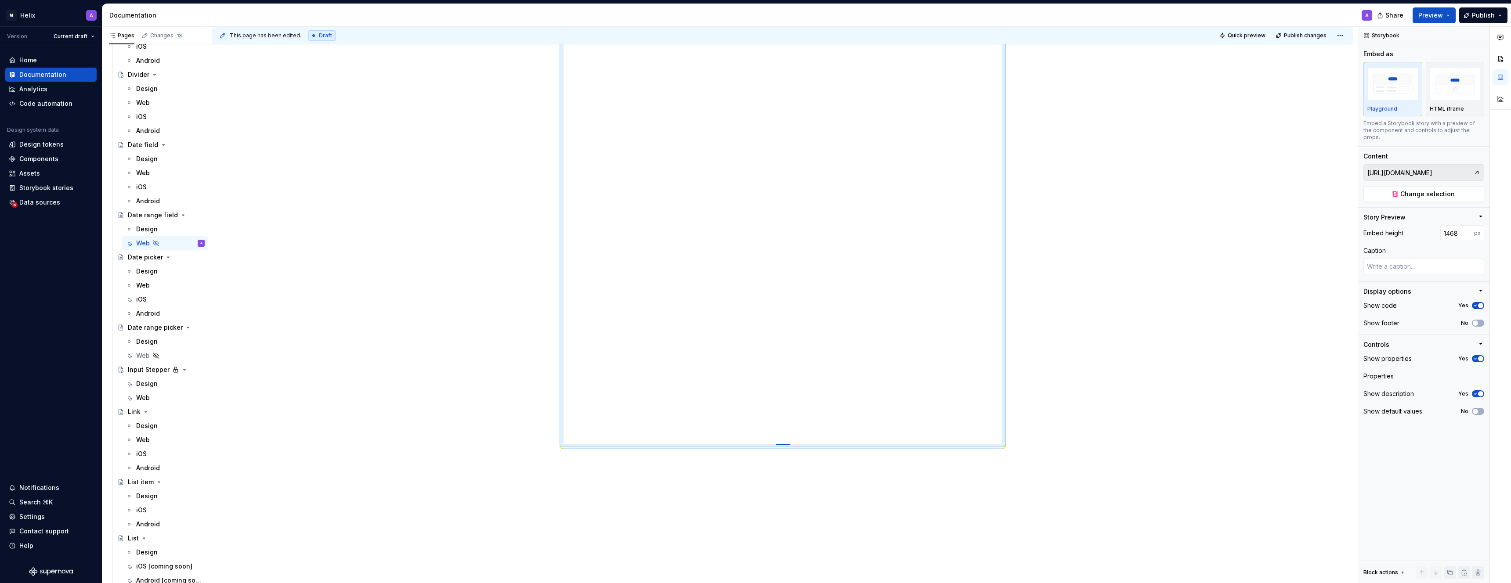
type textarea "*"
type input "1475"
type textarea "*"
type input "1480"
type textarea "*"
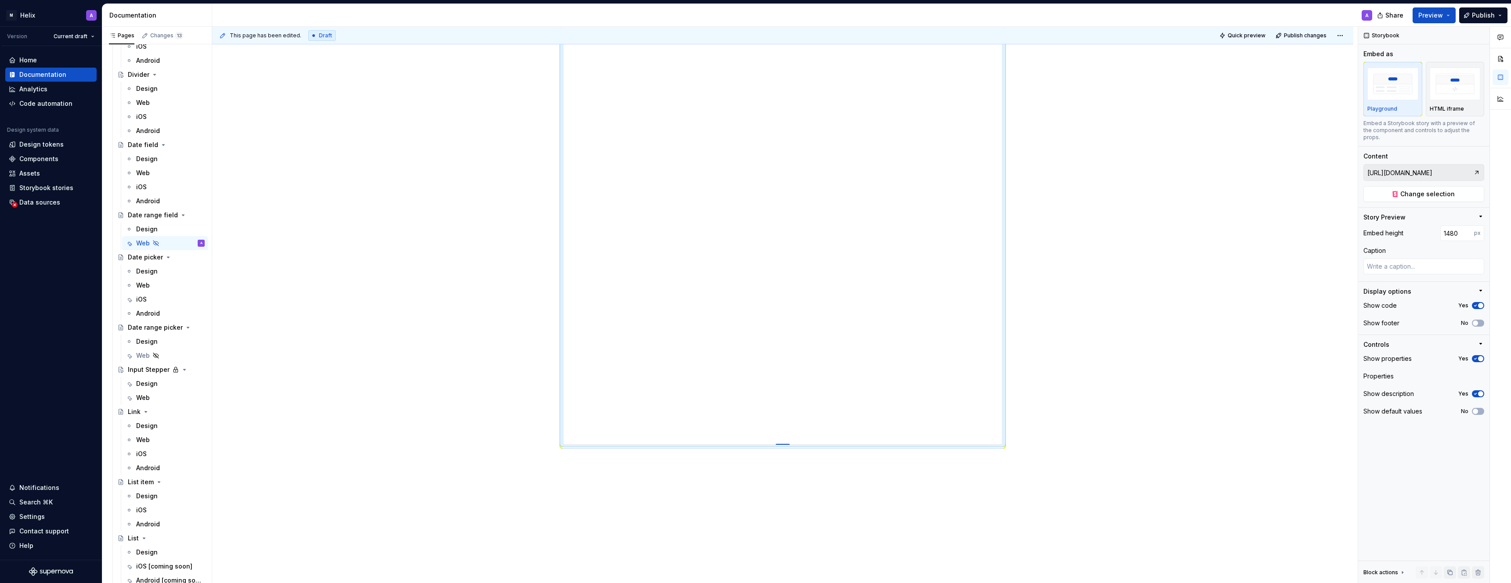
type input "1485"
type textarea "*"
type input "1489"
type textarea "*"
type input "1493"
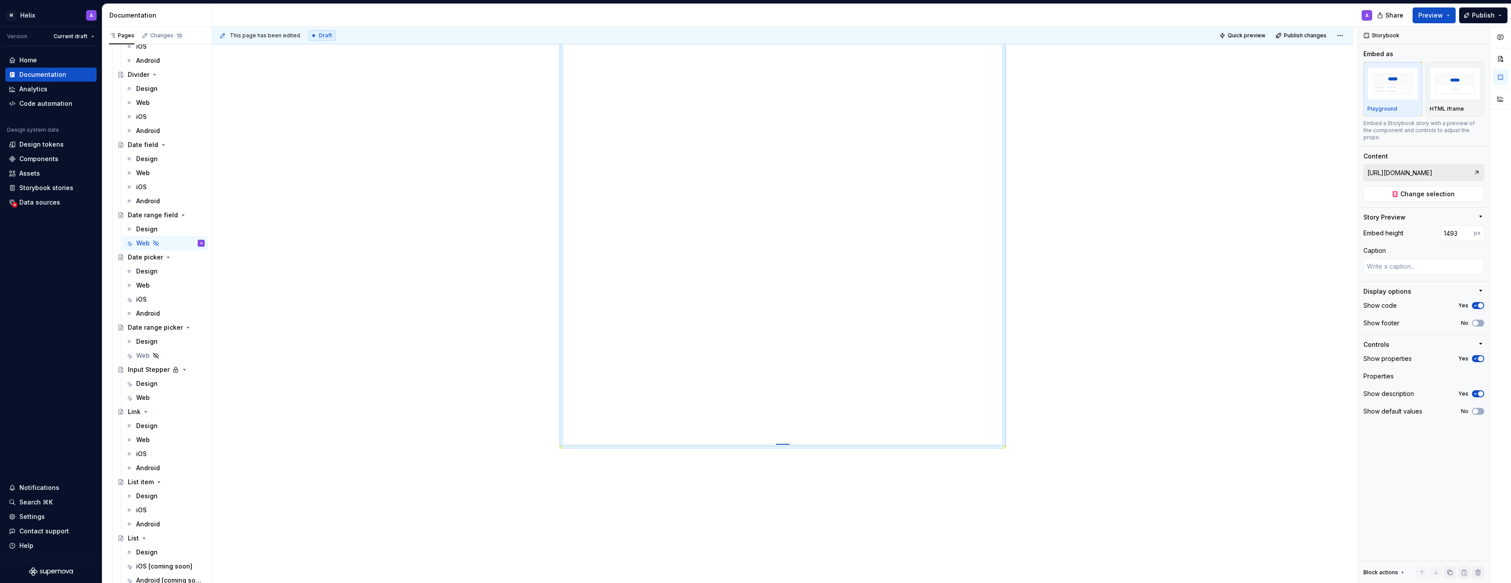
type textarea "*"
type input "1497"
type textarea "*"
type input "1501"
type textarea "*"
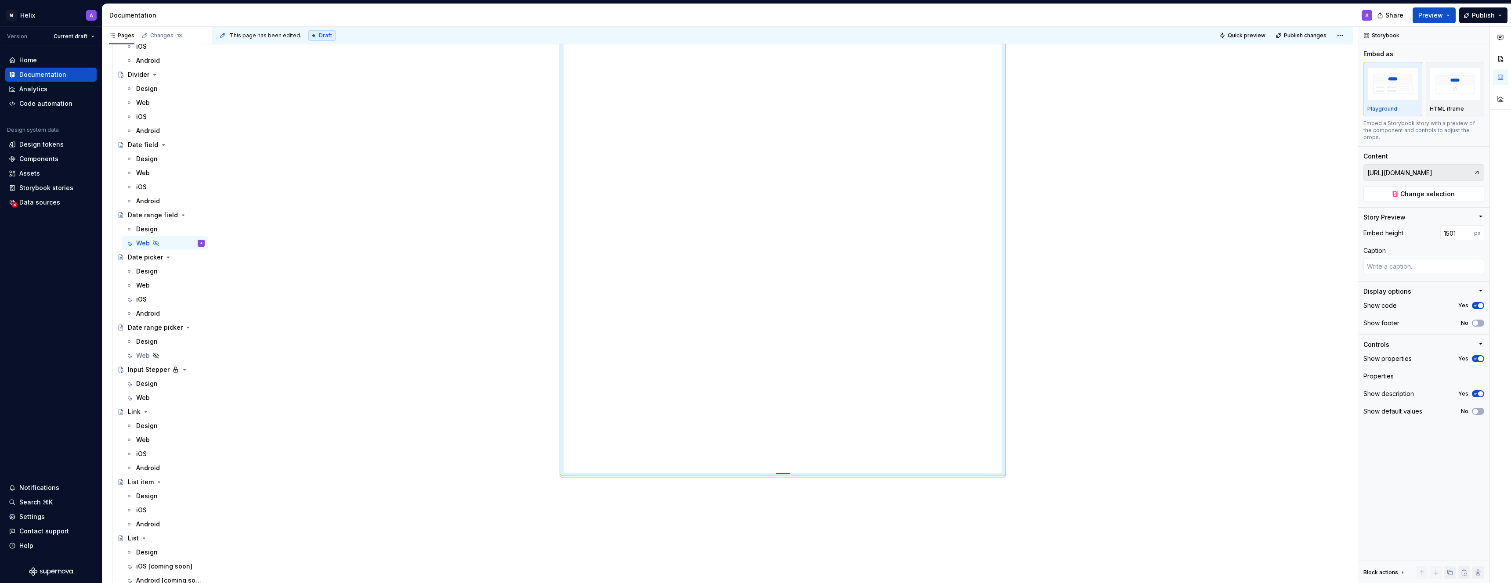
type input "1505"
type textarea "*"
type input "1509"
type textarea "*"
type input "1513"
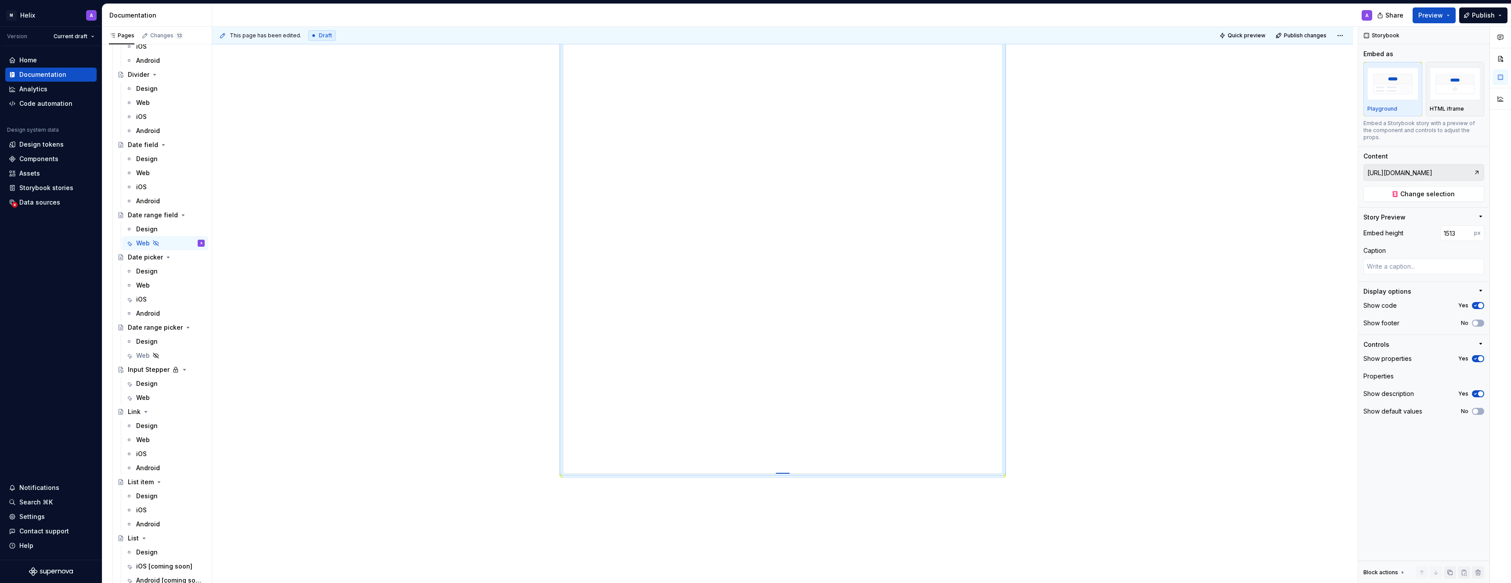
type textarea "*"
type input "1517"
type textarea "*"
type input "1522"
type textarea "*"
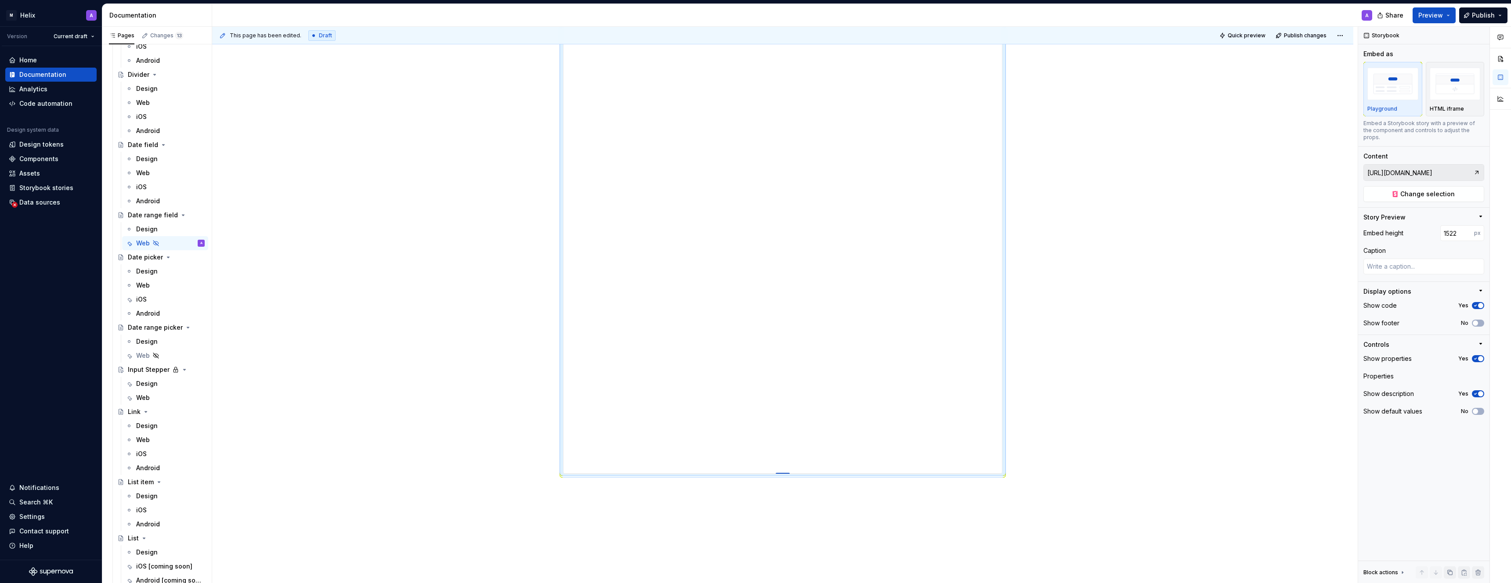
type input "1527"
type textarea "*"
type input "1532"
type textarea "*"
type input "1537"
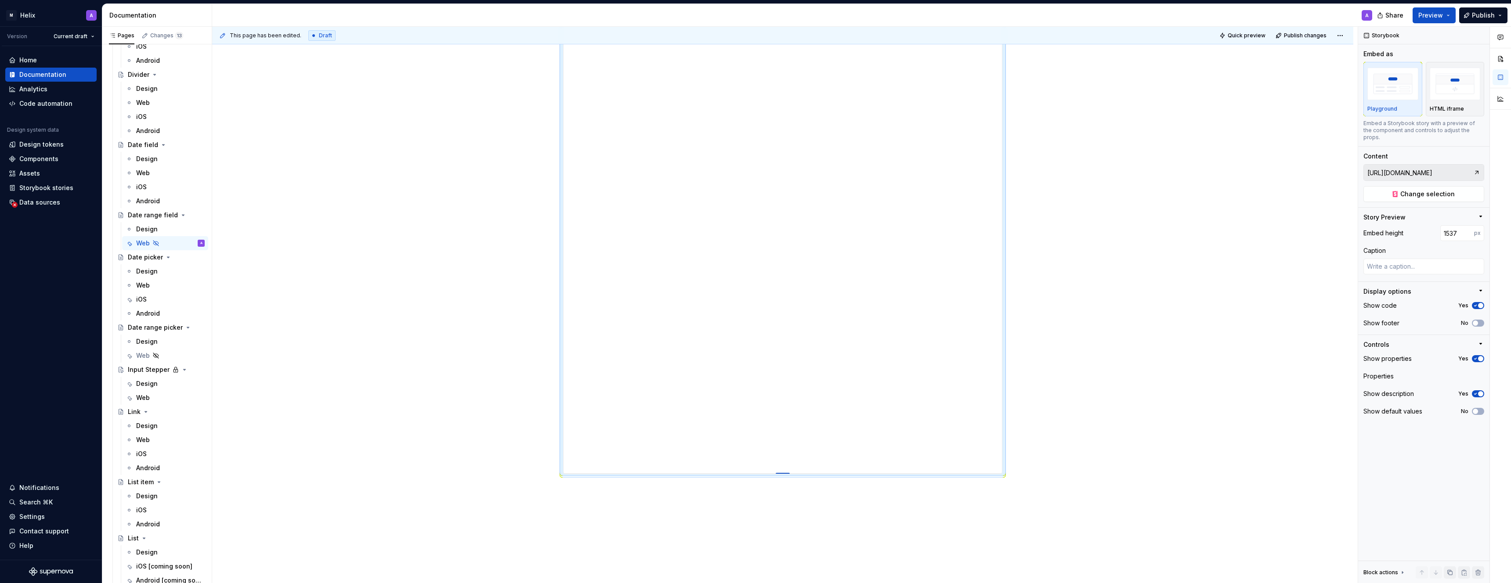
type textarea "*"
type input "1542"
type textarea "*"
type input "1547"
type textarea "*"
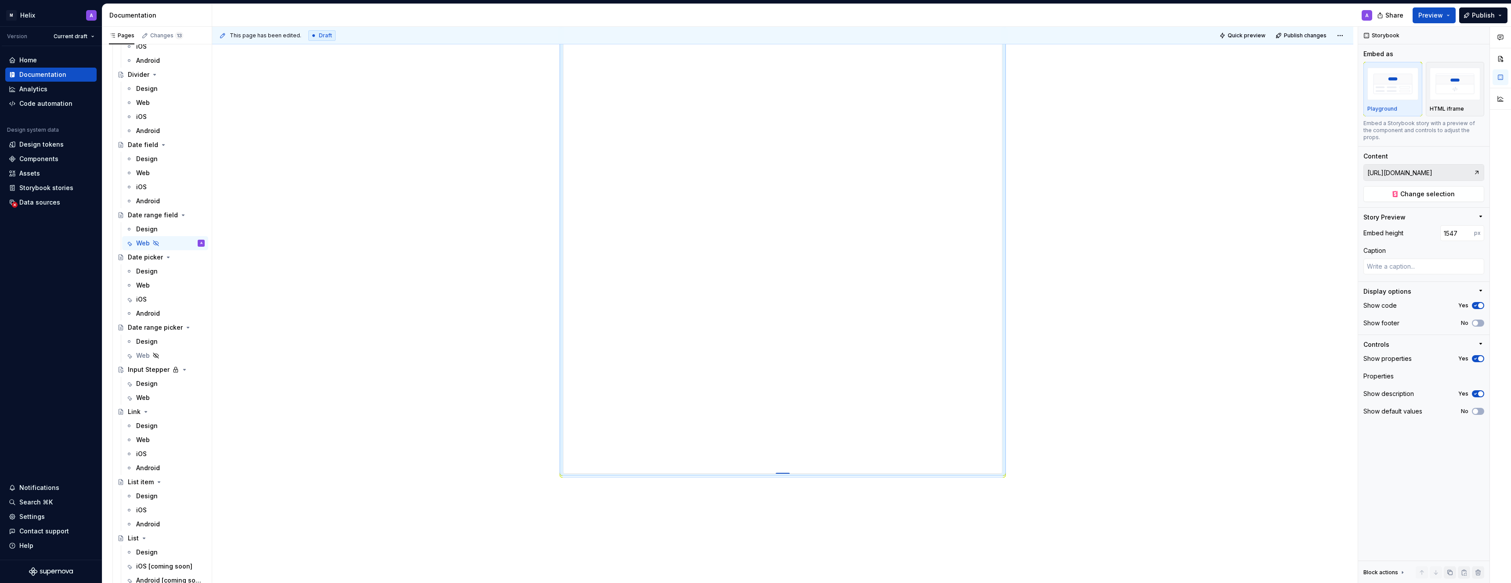
type input "1554"
type textarea "*"
type input "1560"
type textarea "*"
type input "1568"
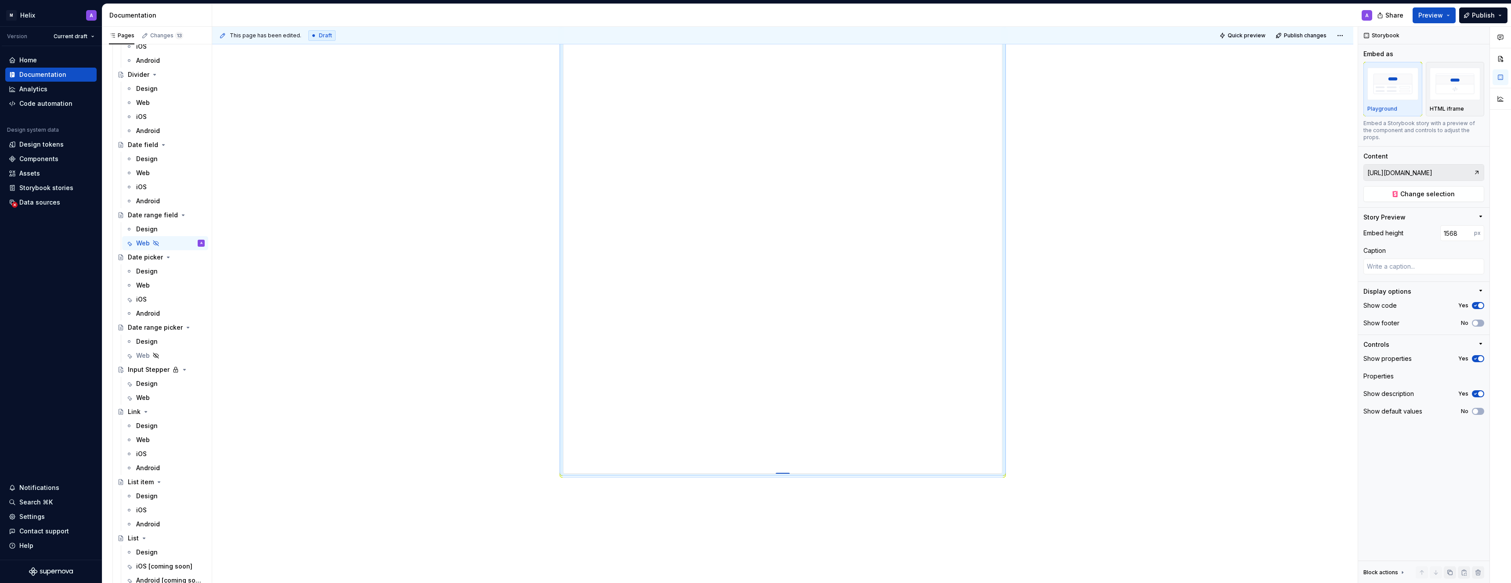
type textarea "*"
type input "1575"
type textarea "*"
type input "1582"
type textarea "*"
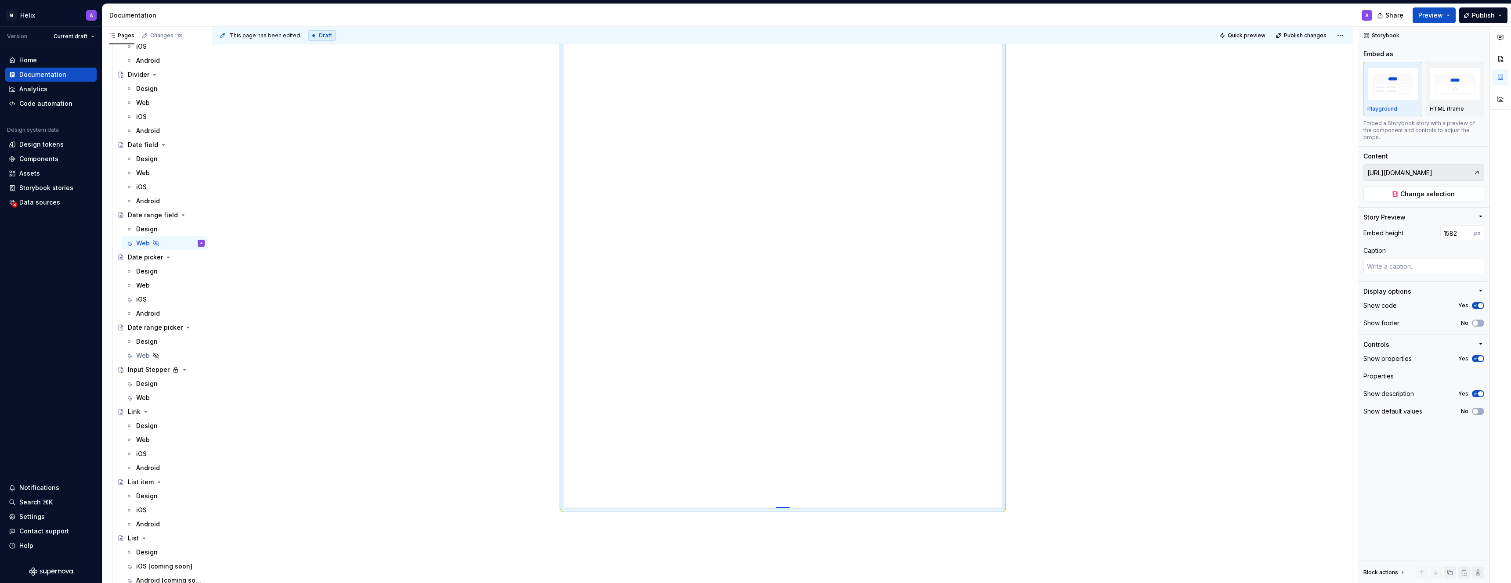
type input "1587"
type textarea "*"
type input "1592"
type textarea "*"
type input "1596"
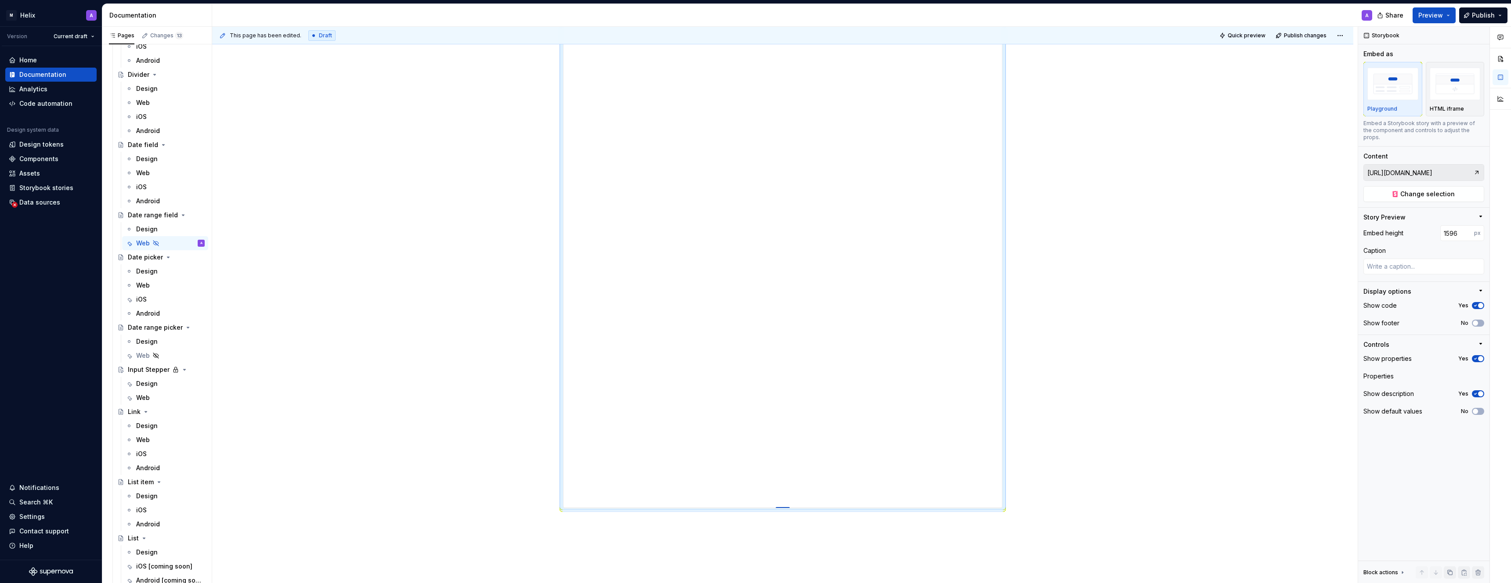
type textarea "*"
type input "1600"
drag, startPoint x: 784, startPoint y: 397, endPoint x: 778, endPoint y: 583, distance: 185.9
click at [759, 435] on div at bounding box center [783, 584] width 14 height 2
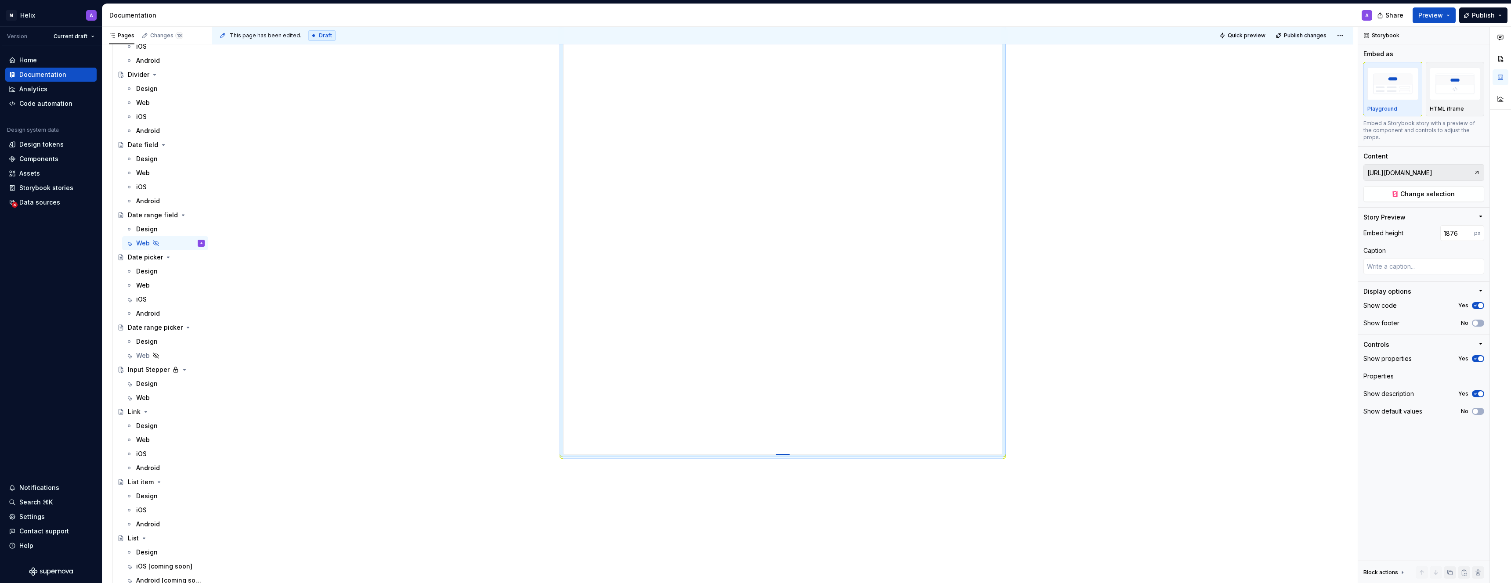
drag, startPoint x: 784, startPoint y: 398, endPoint x: 789, endPoint y: 455, distance: 57.3
click at [759, 435] on div at bounding box center [783, 455] width 14 height 2
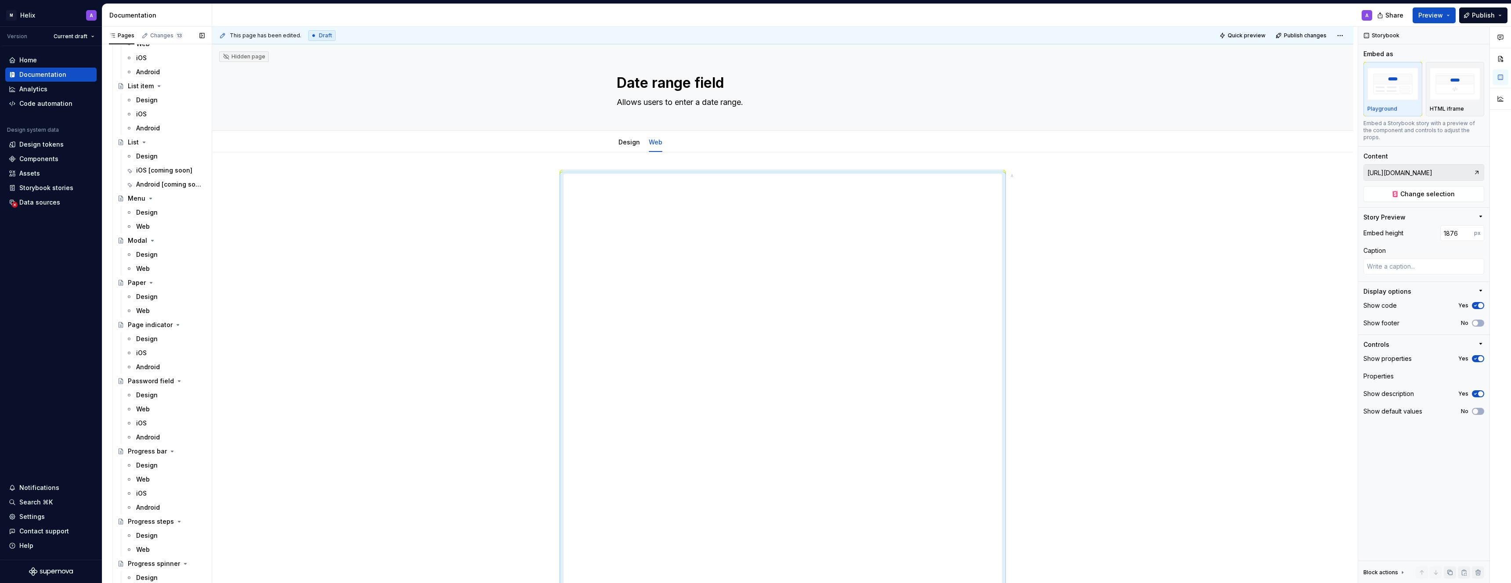
scroll to position [1602, 0]
click at [146, 211] on div "Web" at bounding box center [143, 212] width 14 height 9
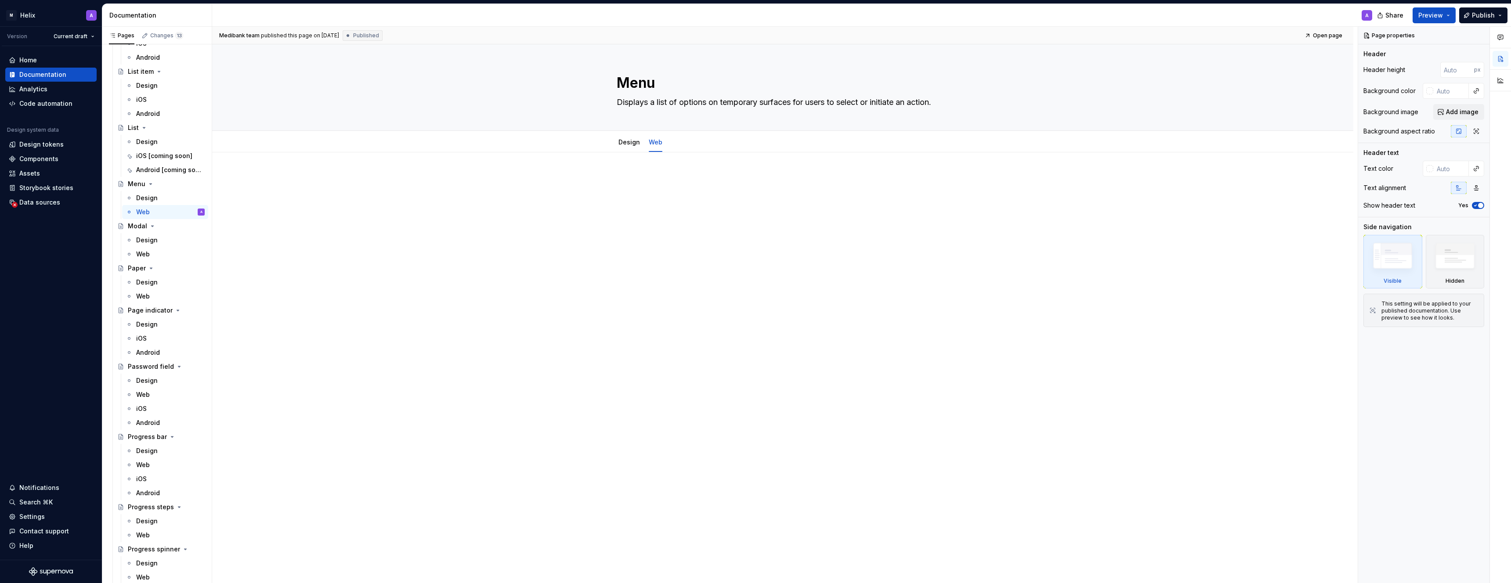
click at [759, 225] on div "Medibank team published this page on July 26, 2024 Published Open page Menu Dis…" at bounding box center [785, 305] width 1146 height 557
click at [759, 233] on div at bounding box center [782, 272] width 1141 height 240
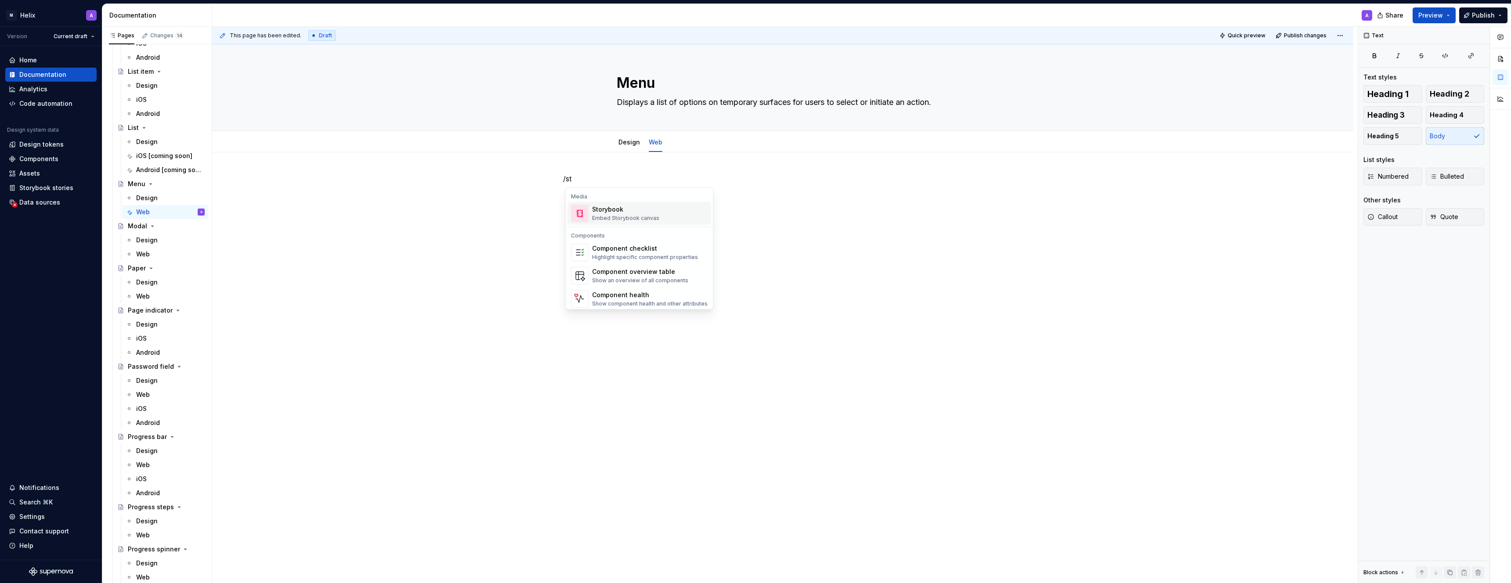
click at [666, 209] on div "Storybook Embed Storybook canvas" at bounding box center [650, 214] width 116 height 18
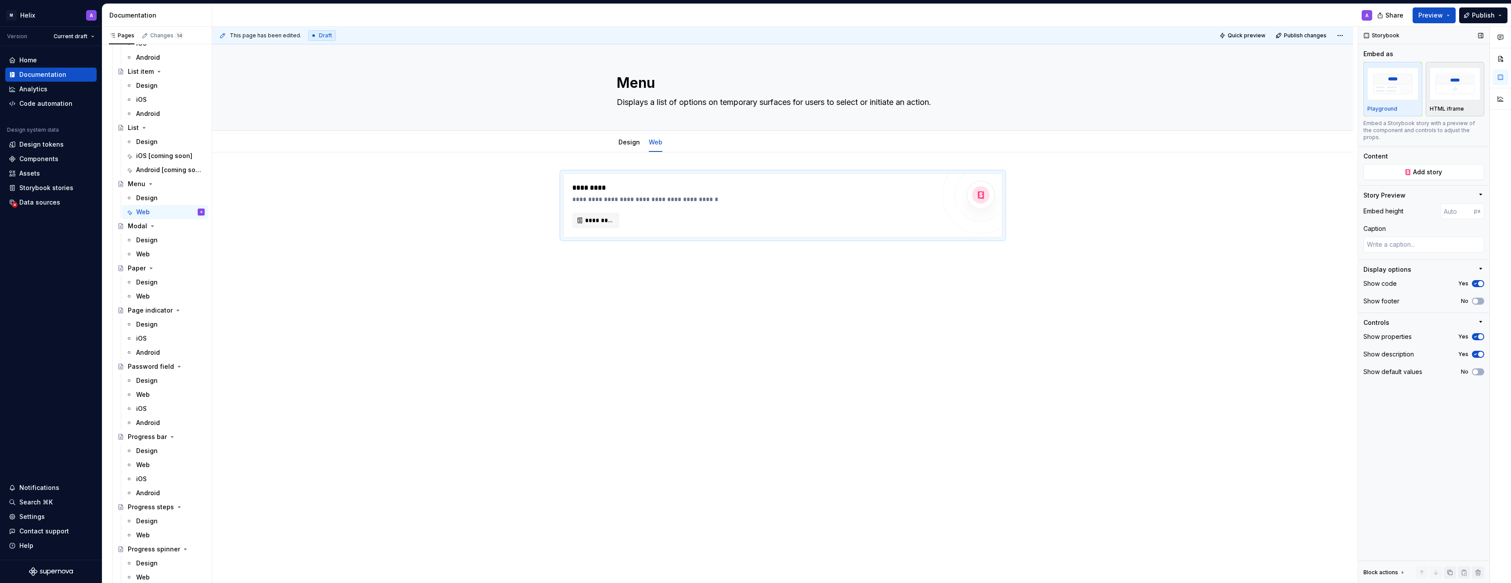
click at [759, 94] on img "button" at bounding box center [1455, 84] width 51 height 32
click at [759, 160] on span "Add story" at bounding box center [1427, 158] width 29 height 9
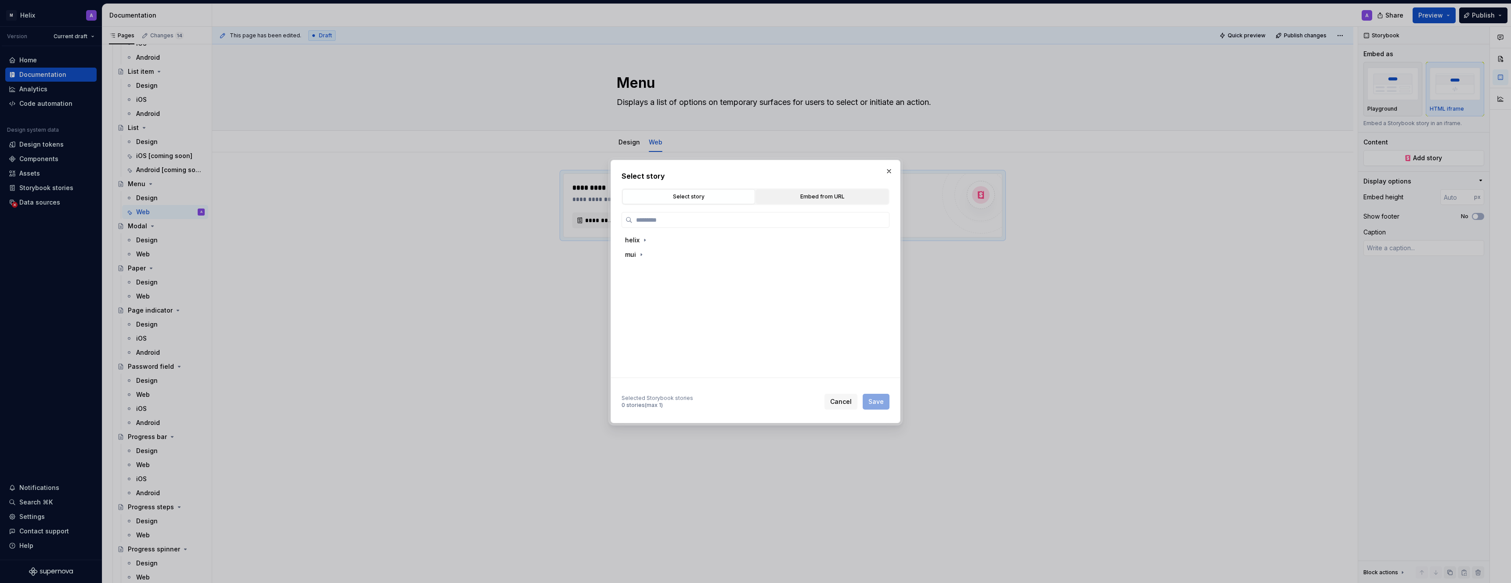
click at [759, 198] on div "Embed from URL" at bounding box center [822, 196] width 127 height 9
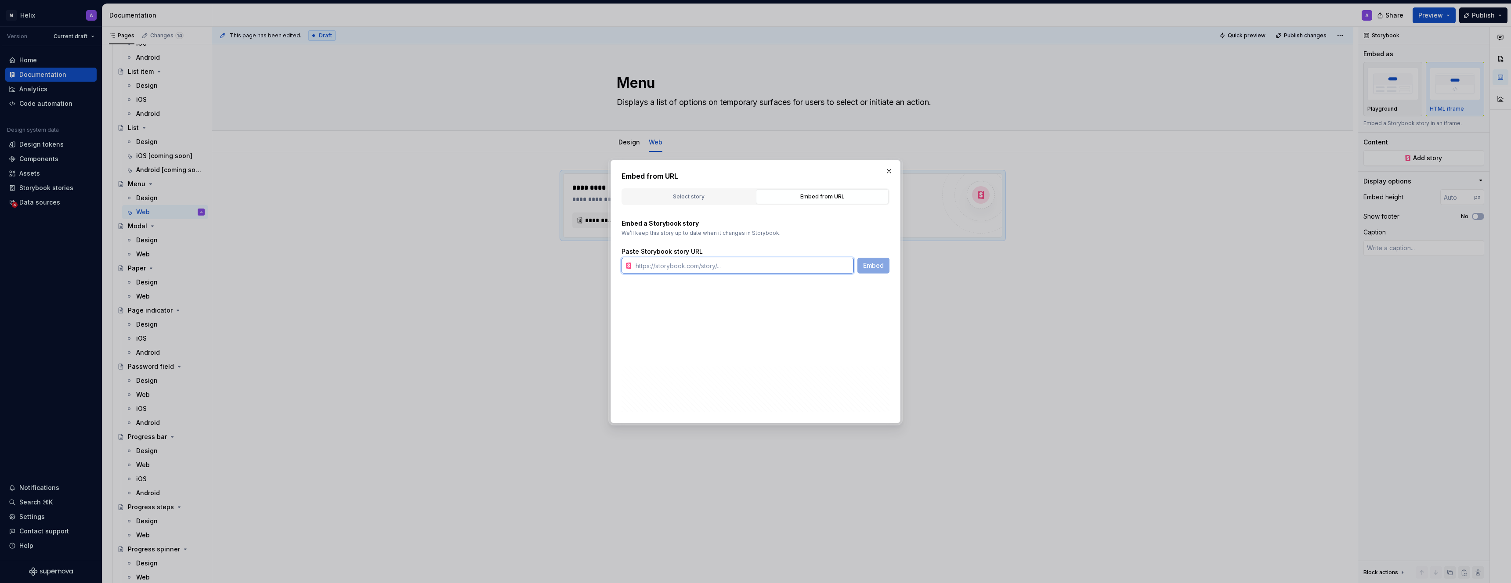
click at [759, 262] on input "text" at bounding box center [743, 266] width 222 height 16
paste input "https://microapps.digidev.ha-medibank.com/storybook/helix/iframe.html?args=&id=…"
click at [759, 268] on span "Embed" at bounding box center [873, 265] width 21 height 9
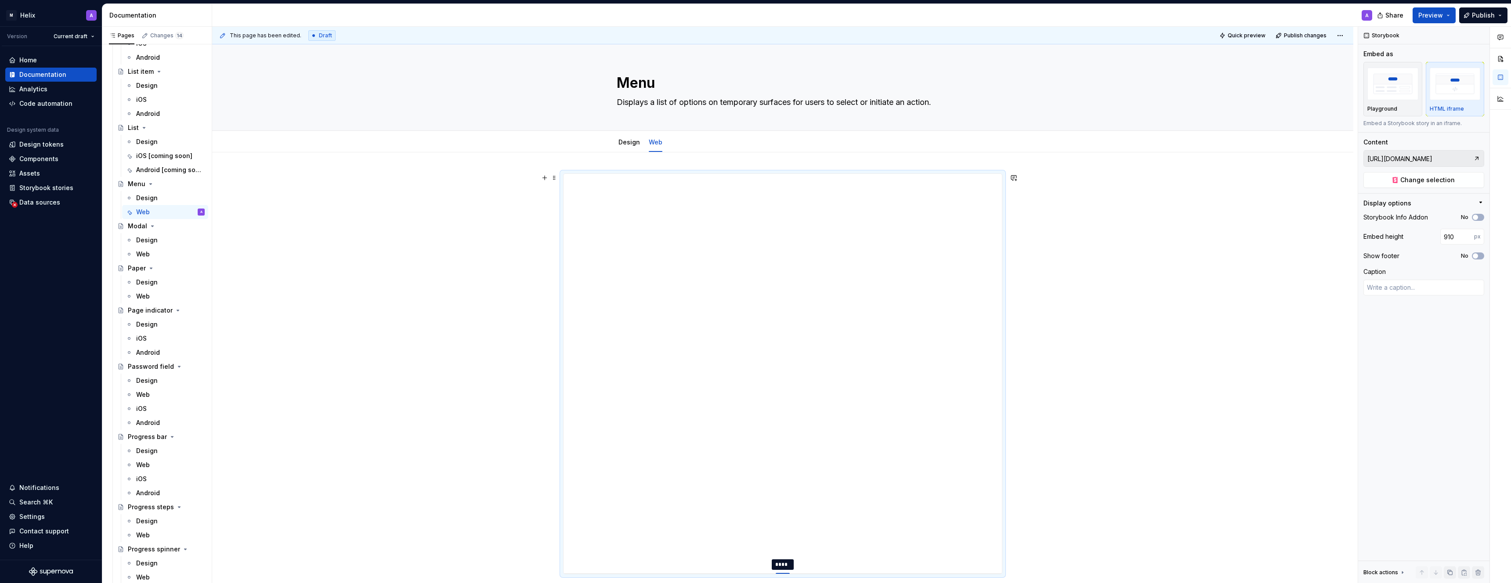
drag, startPoint x: 784, startPoint y: 349, endPoint x: 760, endPoint y: 574, distance: 225.8
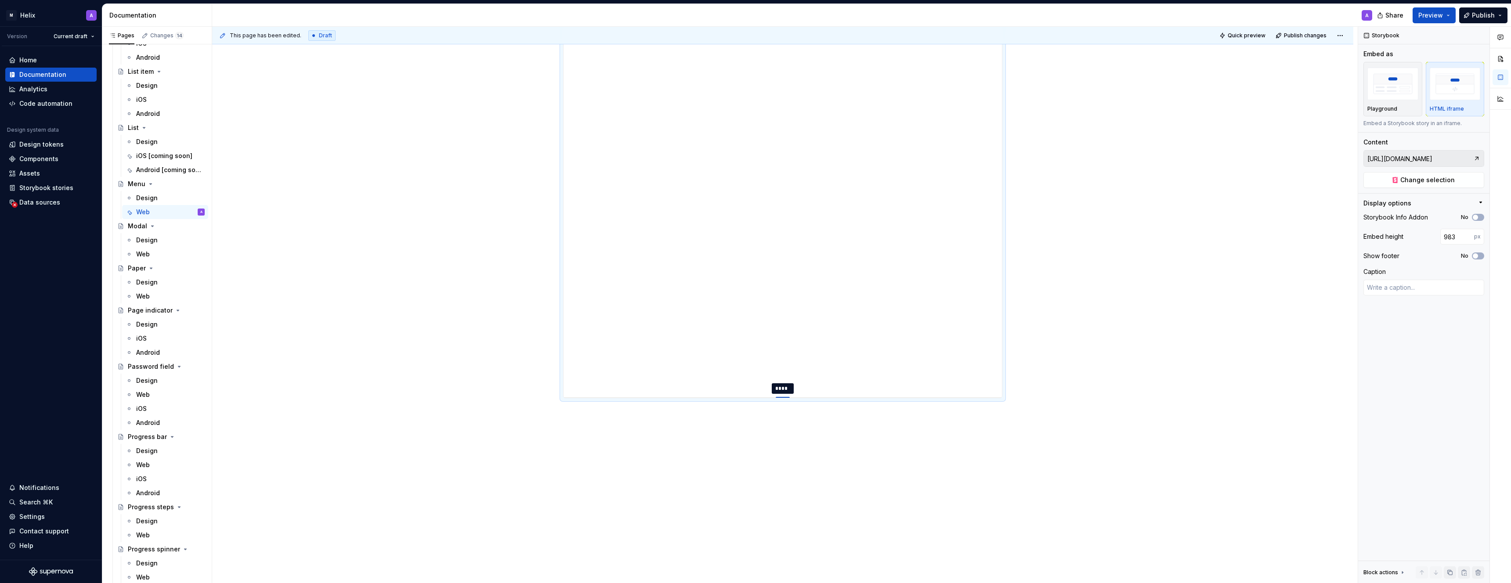
scroll to position [176, 0]
drag, startPoint x: 786, startPoint y: 397, endPoint x: 779, endPoint y: 583, distance: 185.5
click at [759, 435] on div at bounding box center [783, 582] width 14 height 2
drag, startPoint x: 785, startPoint y: 397, endPoint x: 776, endPoint y: 583, distance: 186.1
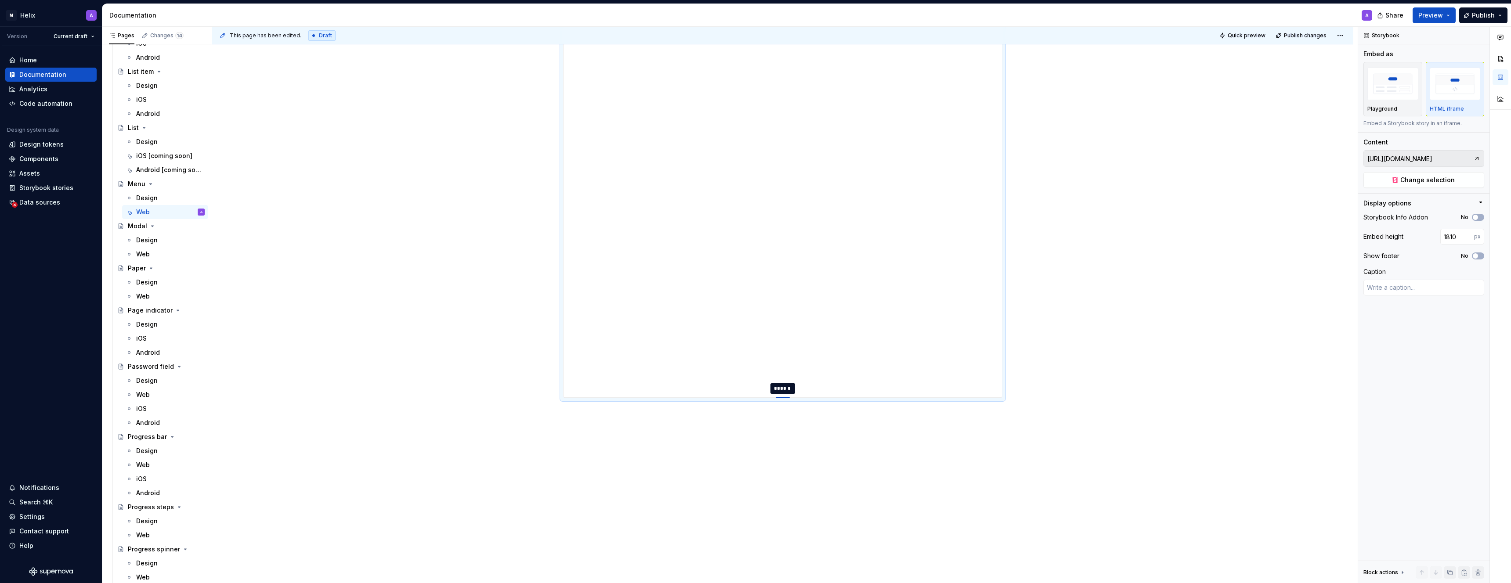
scroll to position [547, 0]
drag, startPoint x: 782, startPoint y: 397, endPoint x: 764, endPoint y: 583, distance: 186.7
drag, startPoint x: 791, startPoint y: 397, endPoint x: 775, endPoint y: 583, distance: 187.0
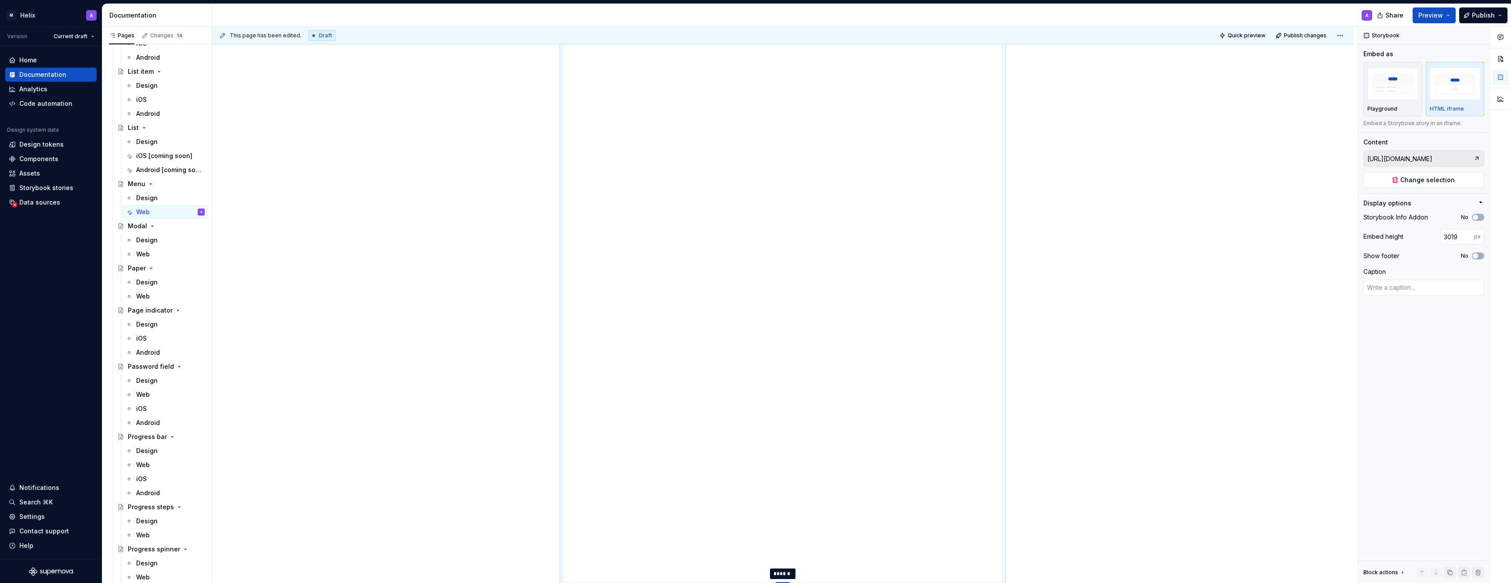
drag, startPoint x: 788, startPoint y: 398, endPoint x: 755, endPoint y: 583, distance: 188.3
drag, startPoint x: 784, startPoint y: 397, endPoint x: 784, endPoint y: 354, distance: 43.1
drag, startPoint x: 785, startPoint y: 397, endPoint x: 780, endPoint y: 431, distance: 35.0
click at [759, 399] on div at bounding box center [783, 398] width 14 height 2
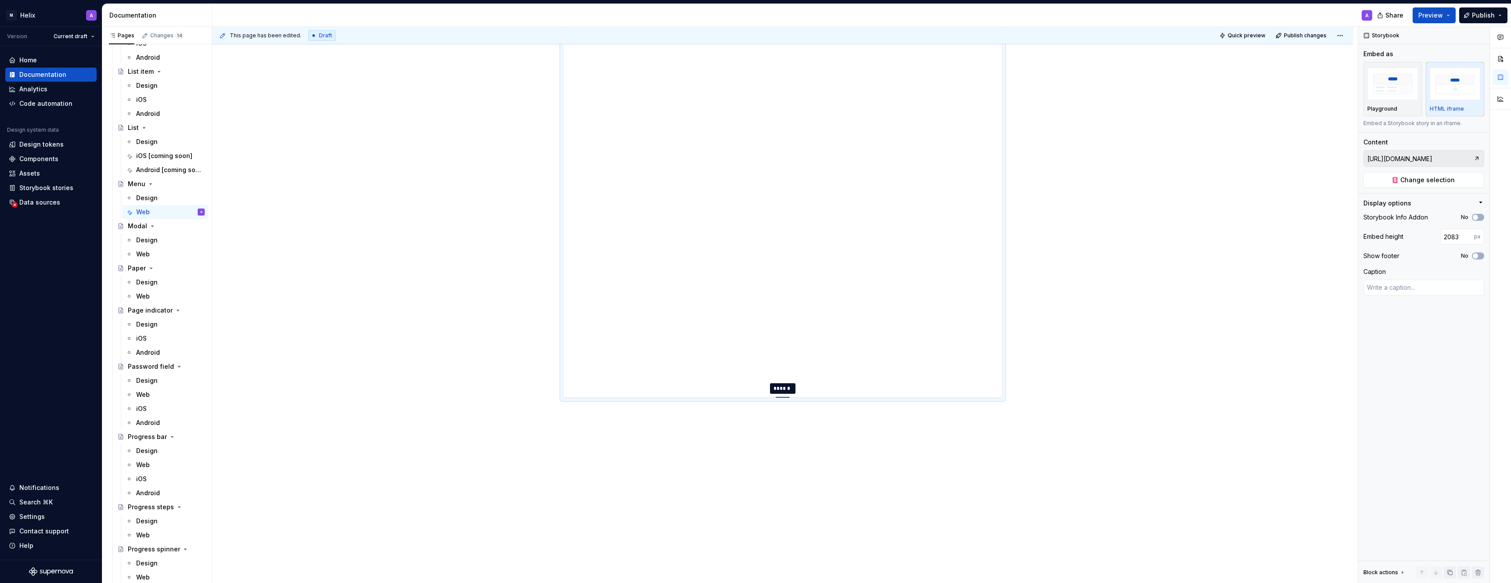
scroll to position [1103, 0]
drag, startPoint x: 785, startPoint y: 432, endPoint x: 771, endPoint y: 389, distance: 45.0
drag, startPoint x: 784, startPoint y: 397, endPoint x: 784, endPoint y: 409, distance: 12.3
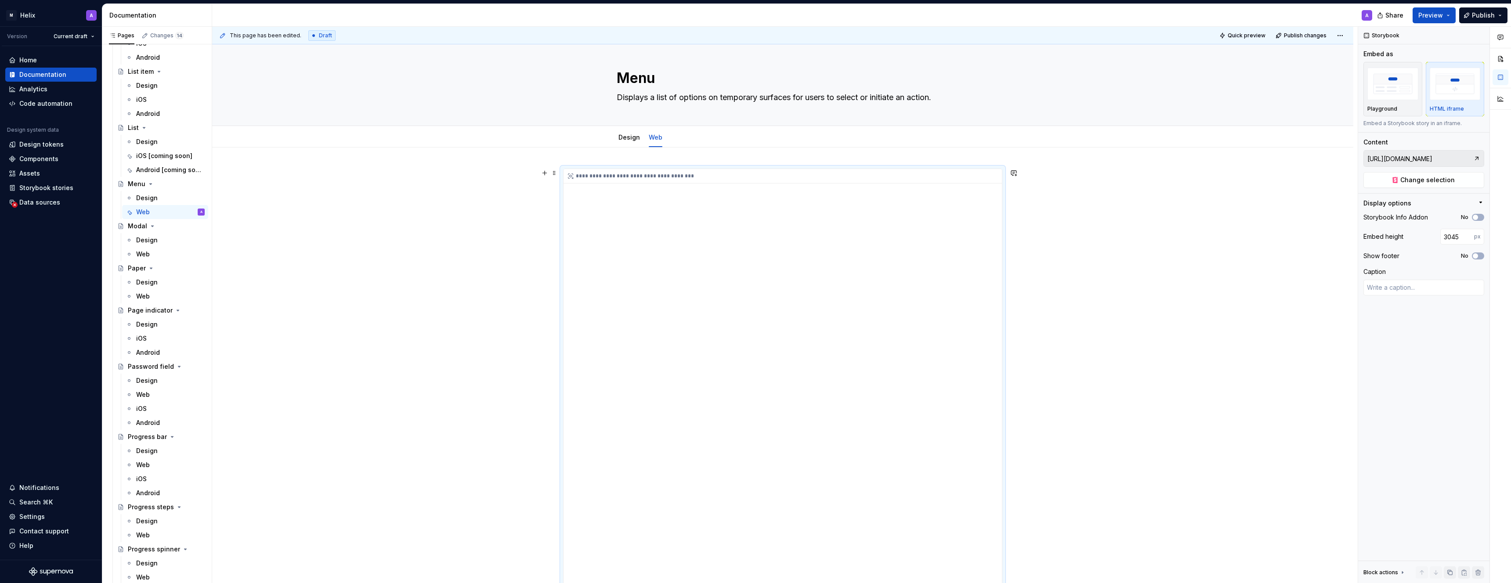
scroll to position [0, 0]
click at [759, 15] on span "Preview" at bounding box center [1431, 15] width 25 height 9
click at [759, 15] on span "Publish" at bounding box center [1483, 15] width 23 height 9
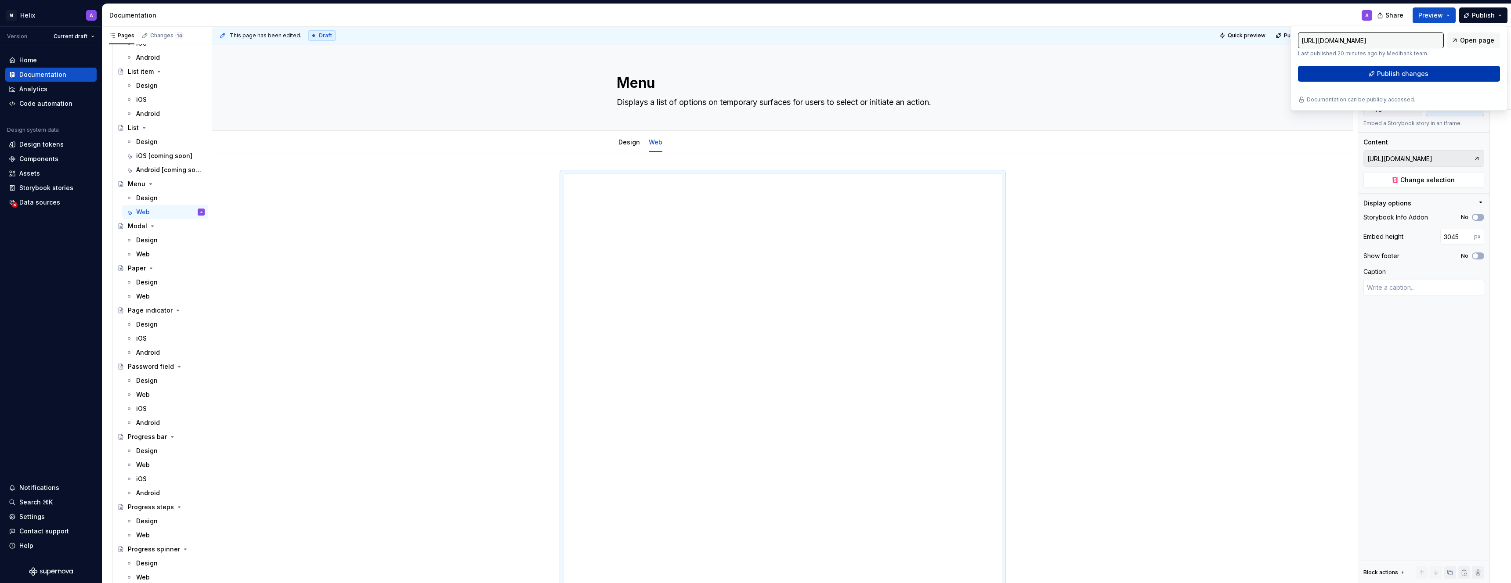
click at [759, 76] on span "Publish changes" at bounding box center [1402, 73] width 51 height 9
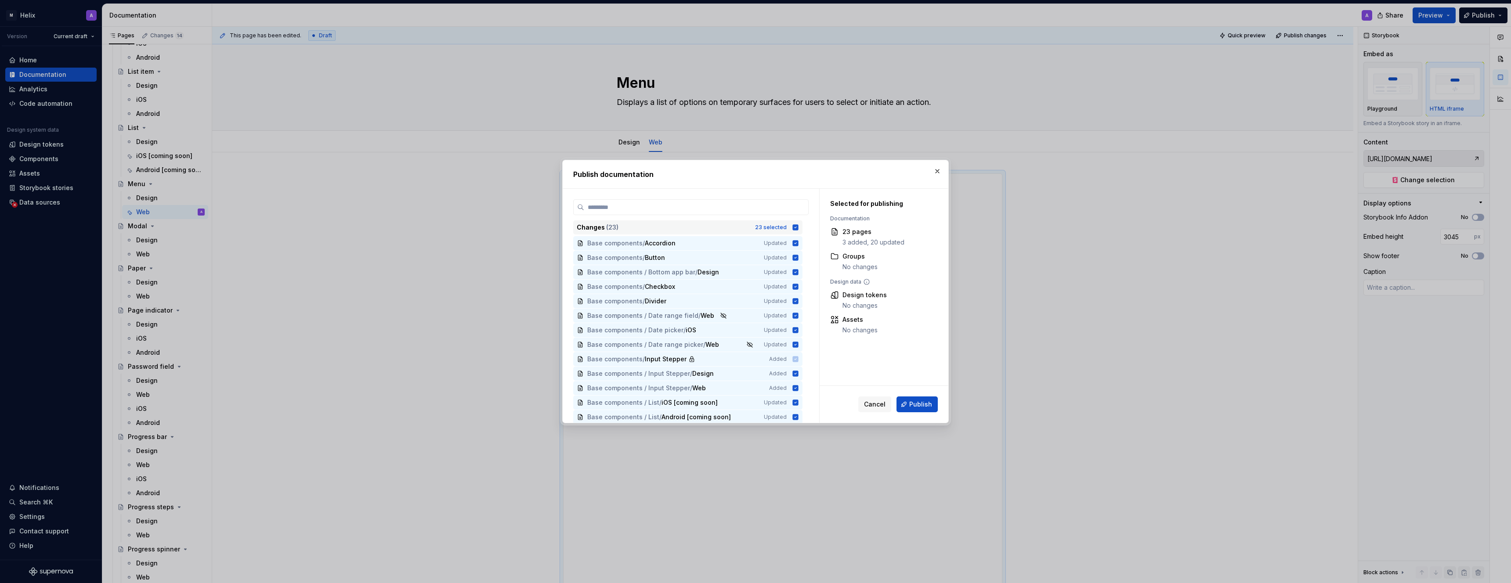
click at [759, 228] on icon at bounding box center [795, 227] width 7 height 7
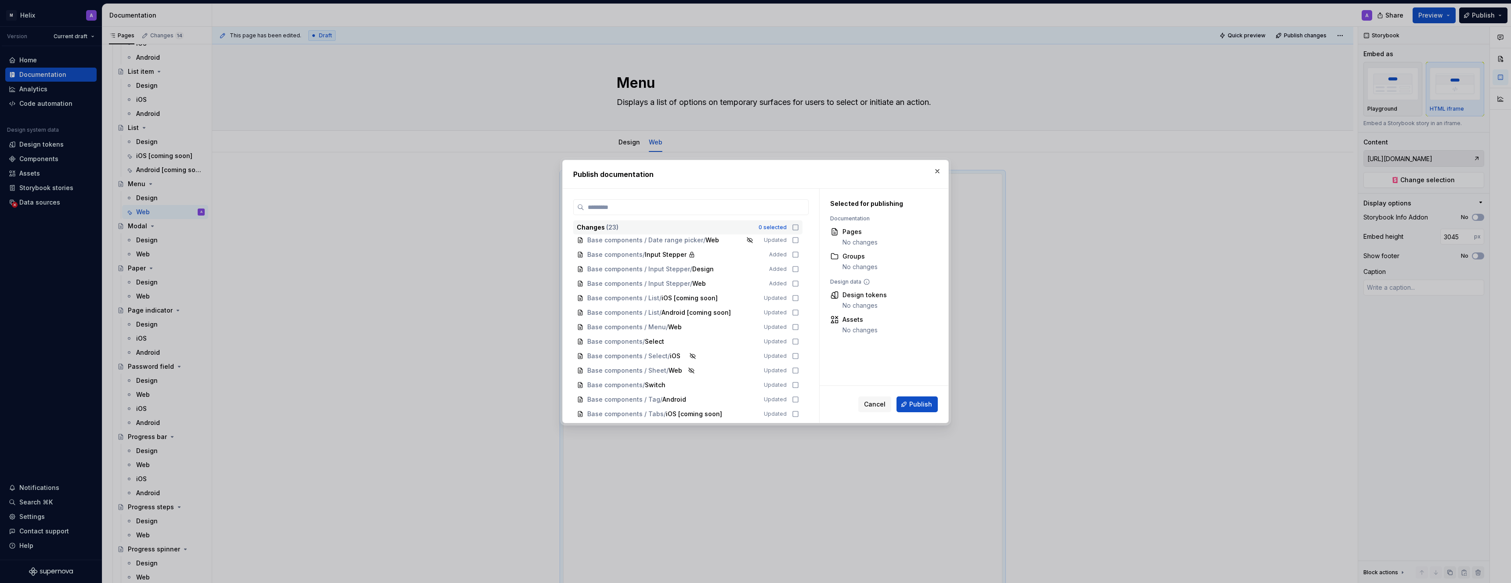
scroll to position [105, 0]
click at [759, 325] on icon at bounding box center [795, 326] width 7 height 7
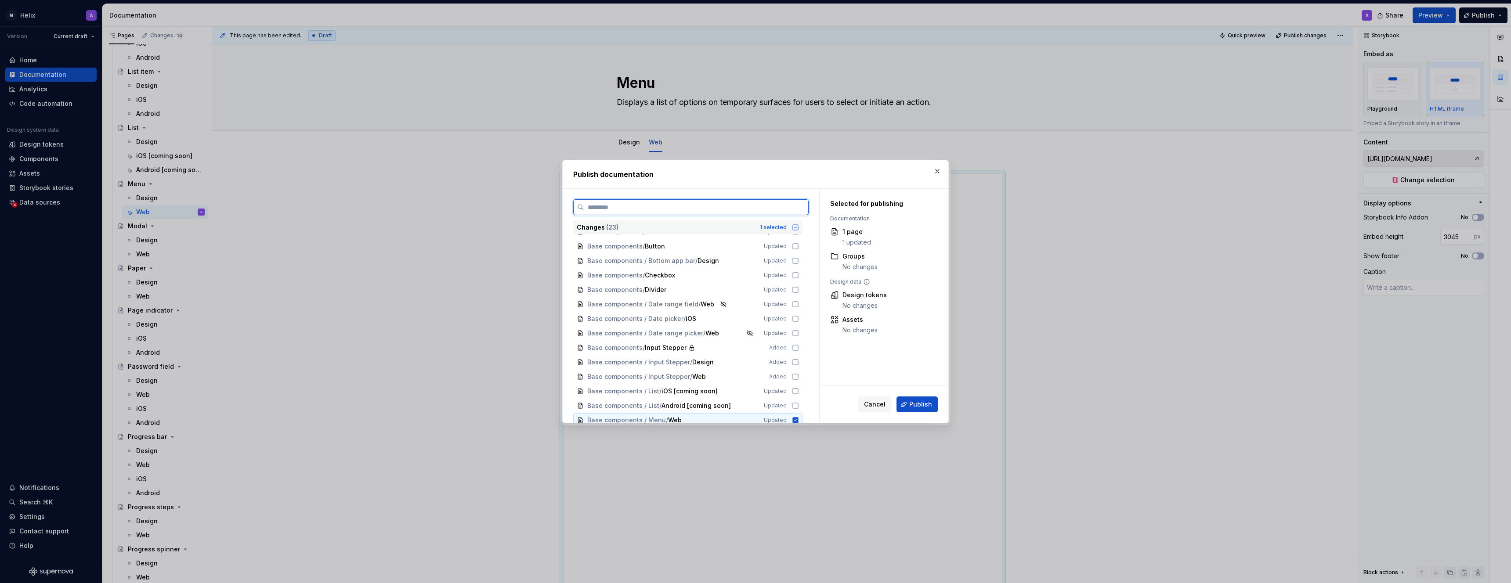
scroll to position [0, 0]
click at [759, 401] on span "Publish" at bounding box center [920, 404] width 23 height 9
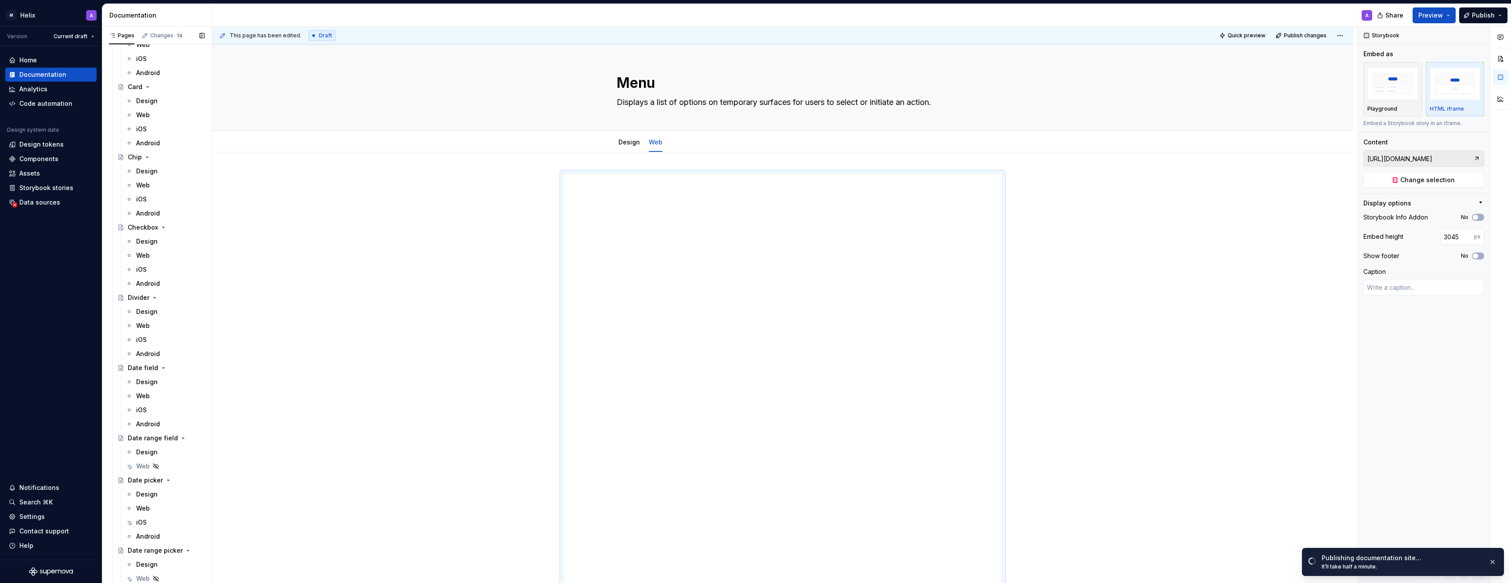
scroll to position [1135, 0]
click at [146, 299] on div "Web" at bounding box center [143, 299] width 14 height 9
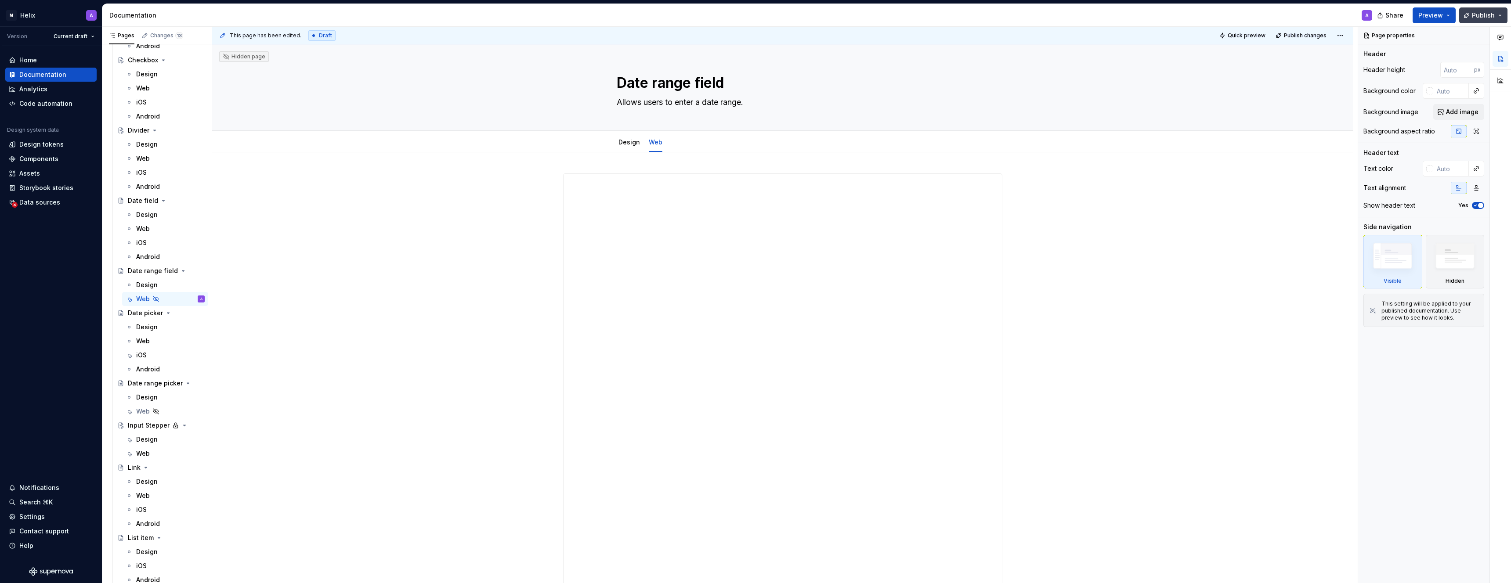
click at [759, 15] on span "Publish" at bounding box center [1483, 15] width 23 height 9
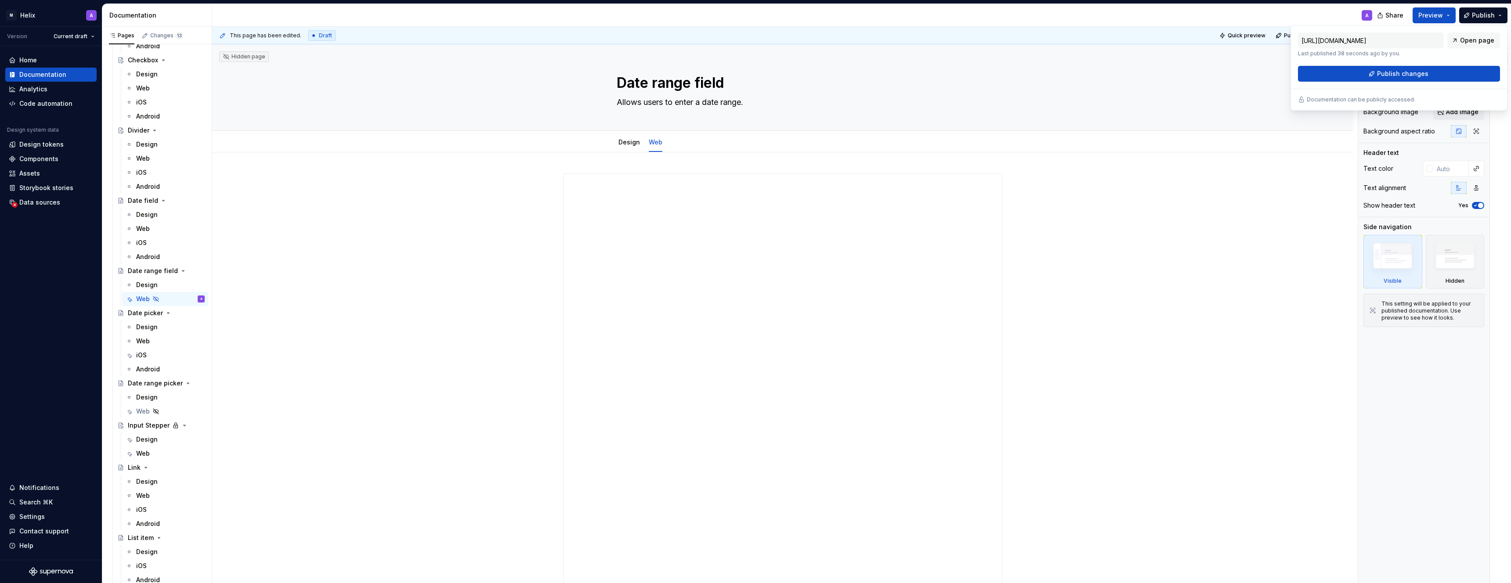
drag, startPoint x: 1413, startPoint y: 75, endPoint x: 1268, endPoint y: 188, distance: 183.5
click at [759, 187] on body "M Helix A Version Current draft Home Documentation Analytics Code automation De…" at bounding box center [755, 291] width 1511 height 583
click at [759, 220] on div "This page has been edited. Draft Quick preview Publish changes Hidden page Date…" at bounding box center [785, 305] width 1146 height 557
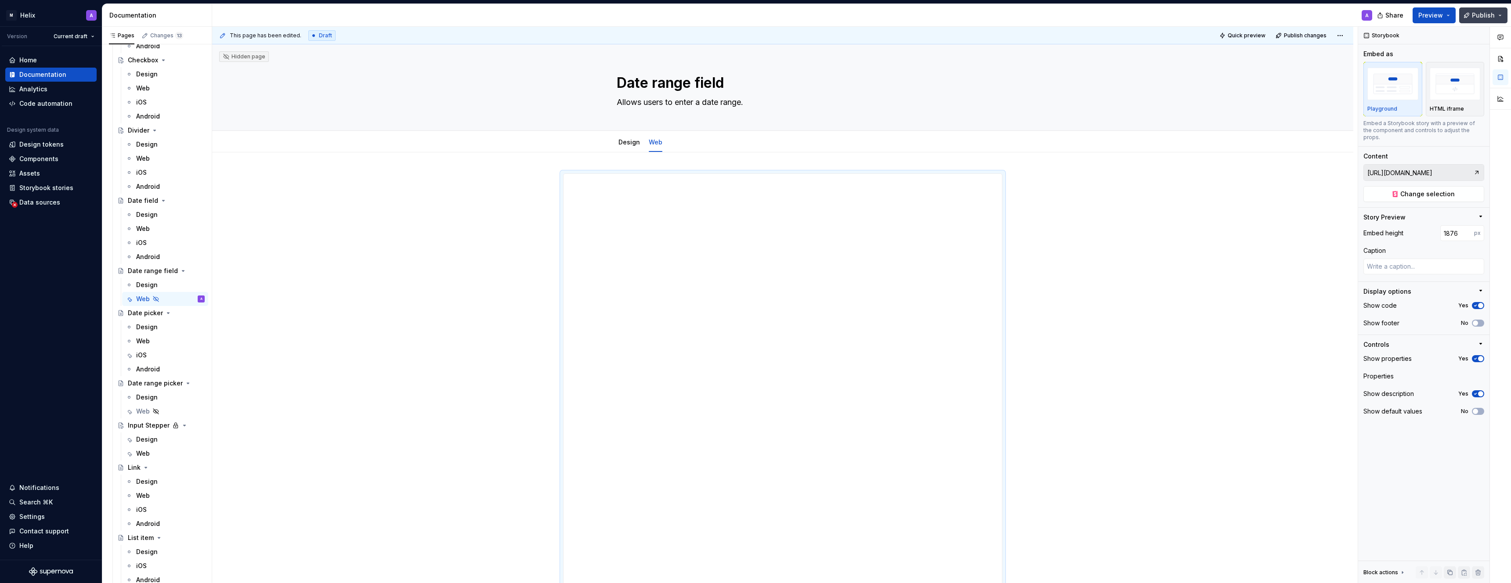
click at [759, 14] on span "Publish" at bounding box center [1483, 15] width 23 height 9
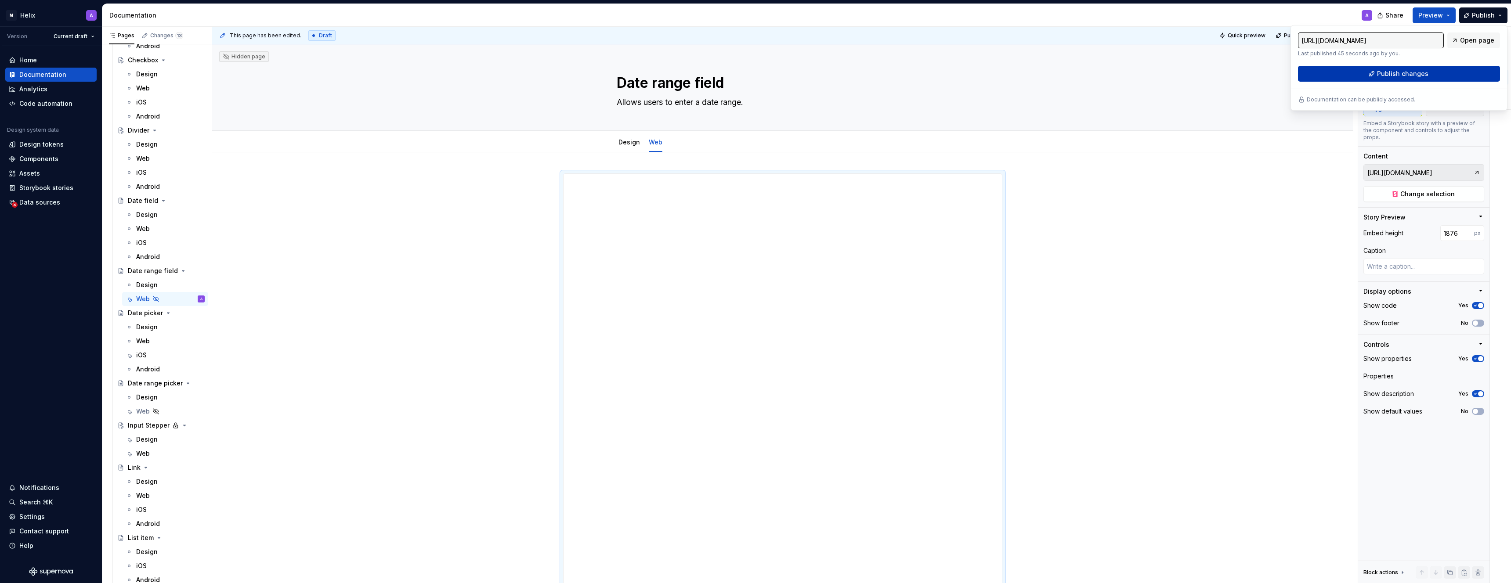
click at [759, 78] on button "Publish changes" at bounding box center [1399, 74] width 202 height 16
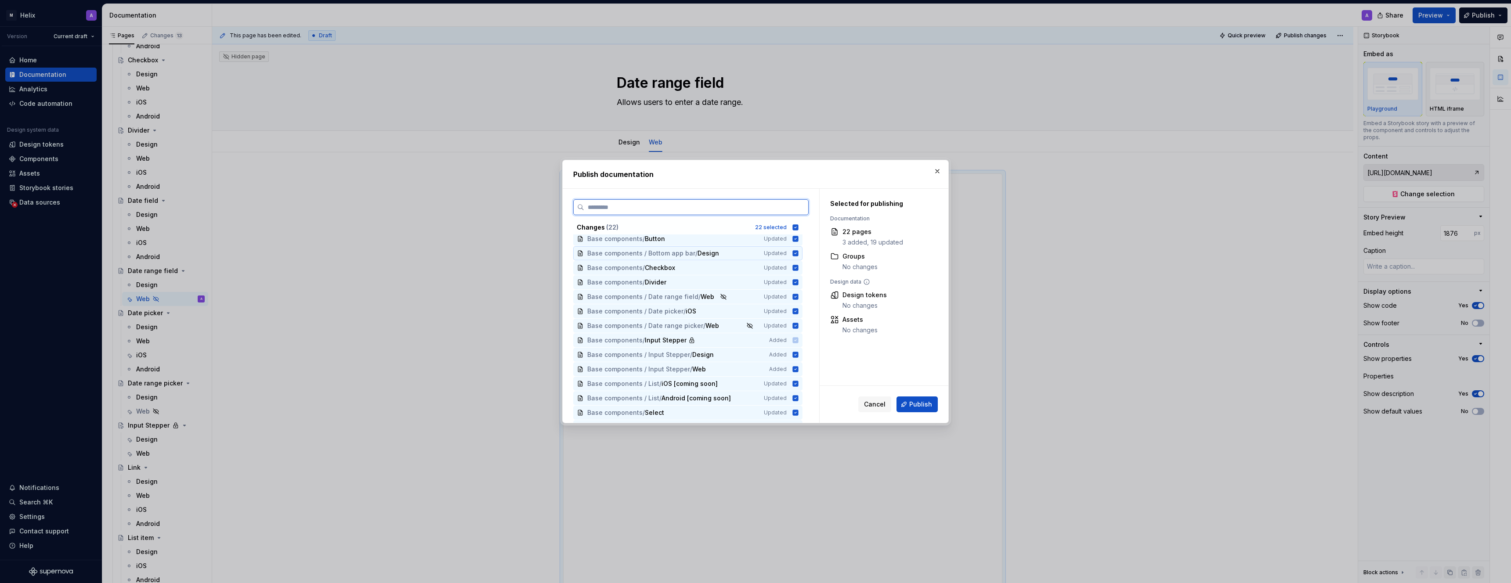
scroll to position [22, 0]
click at [759, 225] on icon at bounding box center [795, 227] width 7 height 7
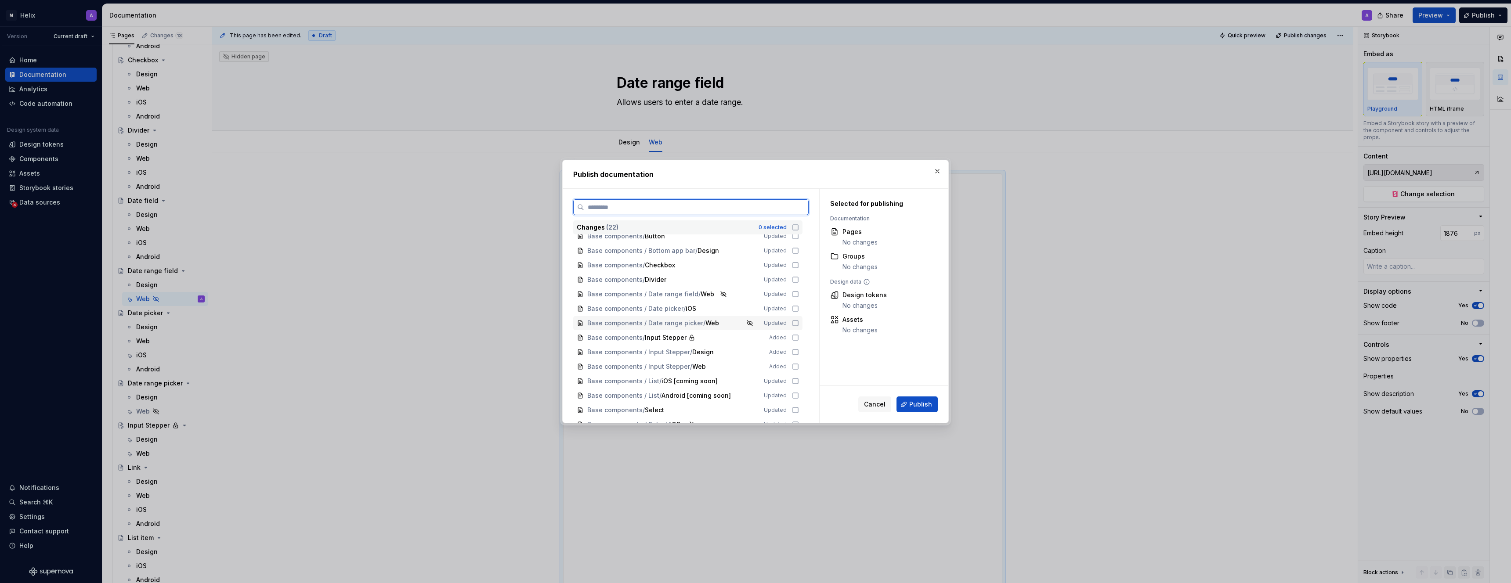
click at [759, 323] on icon at bounding box center [795, 323] width 7 height 7
click at [759, 404] on span "Publish" at bounding box center [920, 404] width 23 height 9
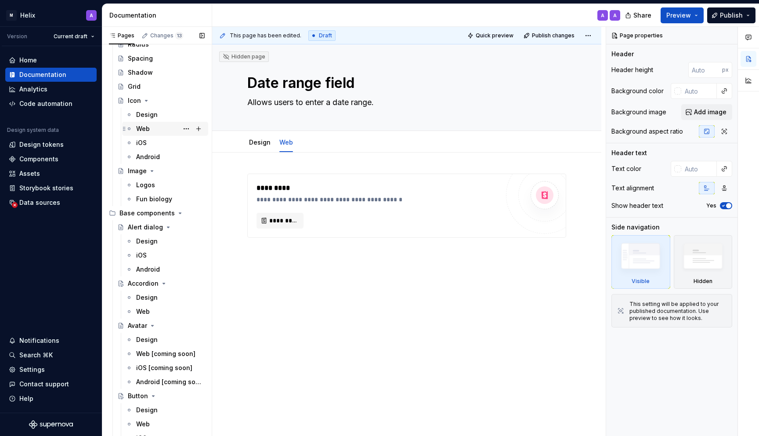
scroll to position [298, 0]
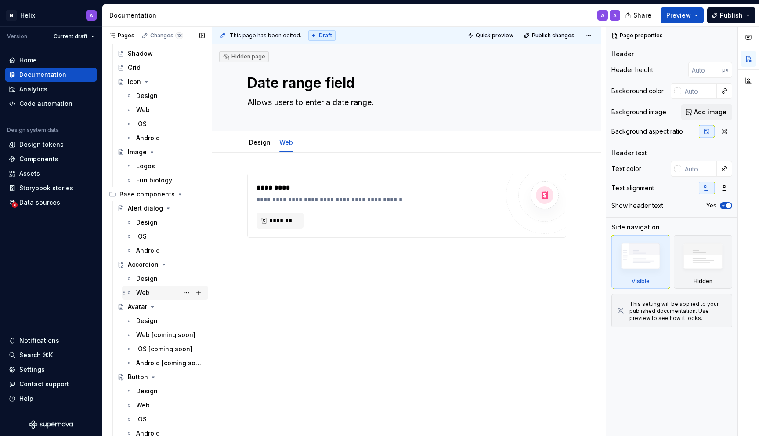
click at [152, 293] on div "Web" at bounding box center [170, 292] width 69 height 12
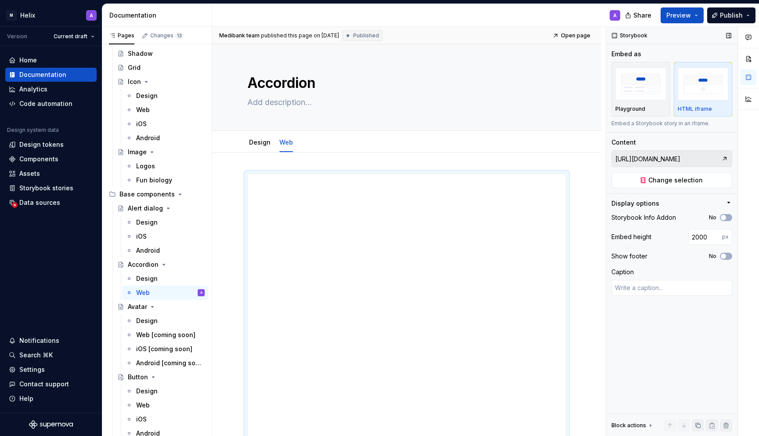
click at [658, 158] on input "https://microapps.digidev.ha-medibank.com/storybook/helix/iframe.html?args=&id=…" at bounding box center [666, 159] width 109 height 16
click at [633, 174] on button "Change selection" at bounding box center [672, 180] width 121 height 16
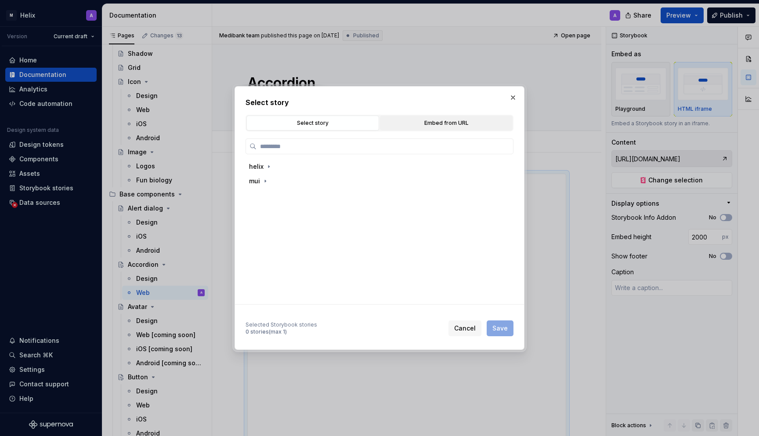
click at [436, 120] on div "Embed from URL" at bounding box center [446, 123] width 127 height 9
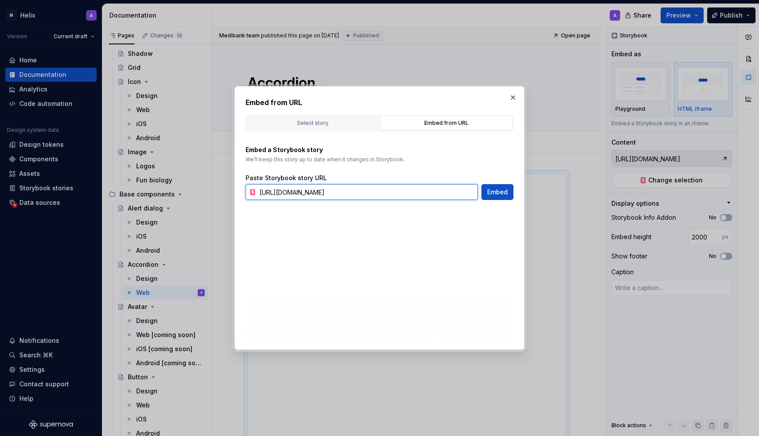
click at [387, 194] on input "https://microapps.digidev.ha-medibank.com/storybook/helix/iframe.html?args=&id=…" at bounding box center [367, 192] width 222 height 16
type textarea "*"
type textarea "Allows for the collapsible display of content sections, promoting efficient inf…"
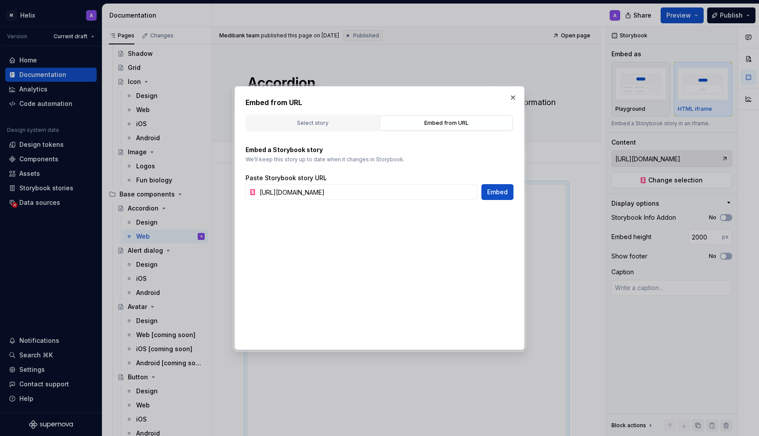
type textarea "*"
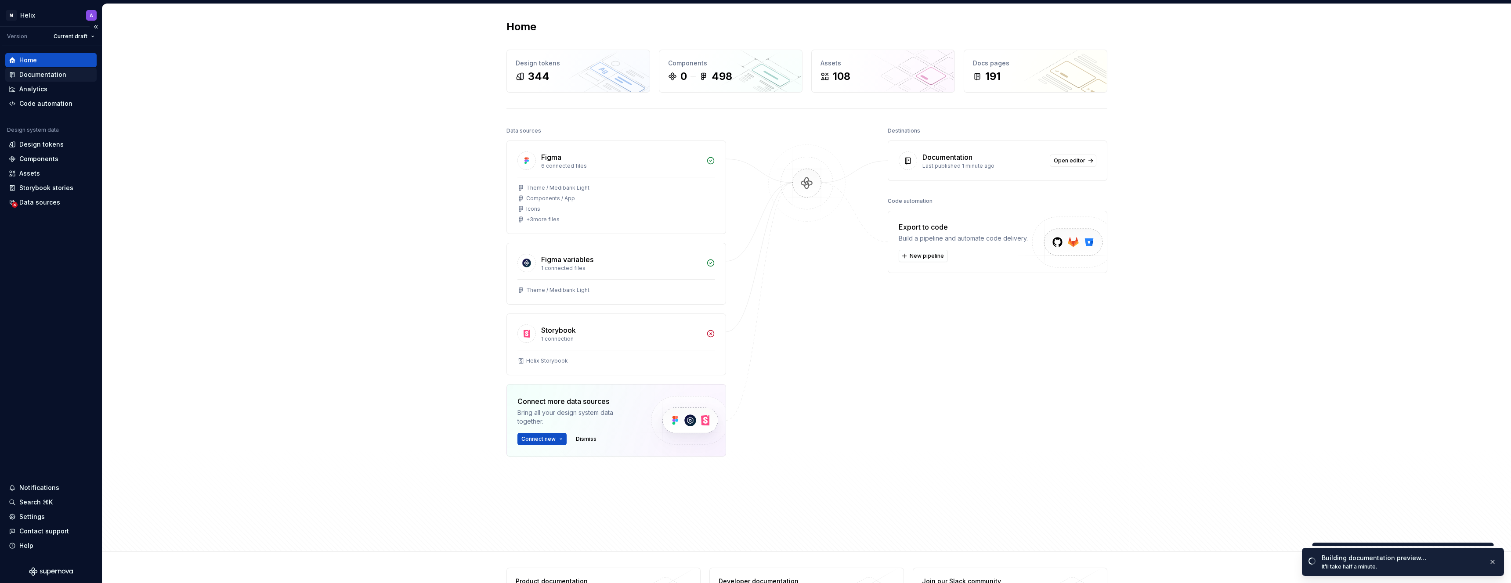
click at [49, 76] on div "Documentation" at bounding box center [42, 74] width 47 height 9
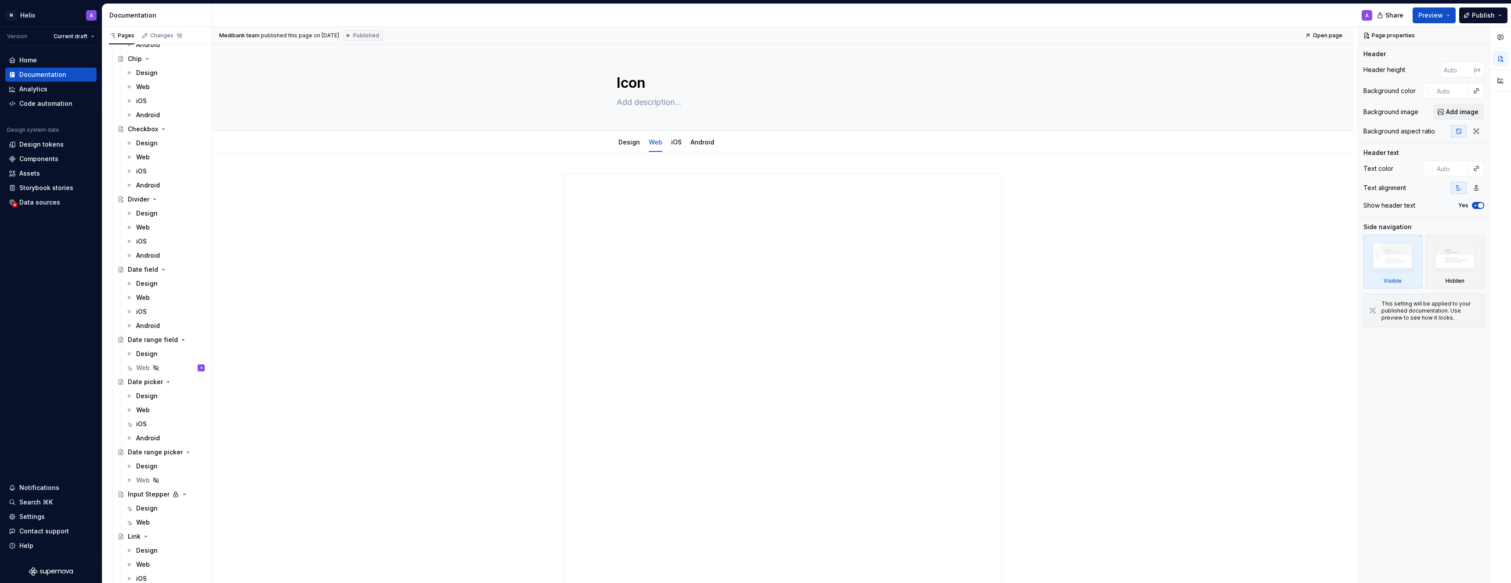
scroll to position [1071, 0]
click at [145, 362] on div "Web" at bounding box center [143, 363] width 14 height 9
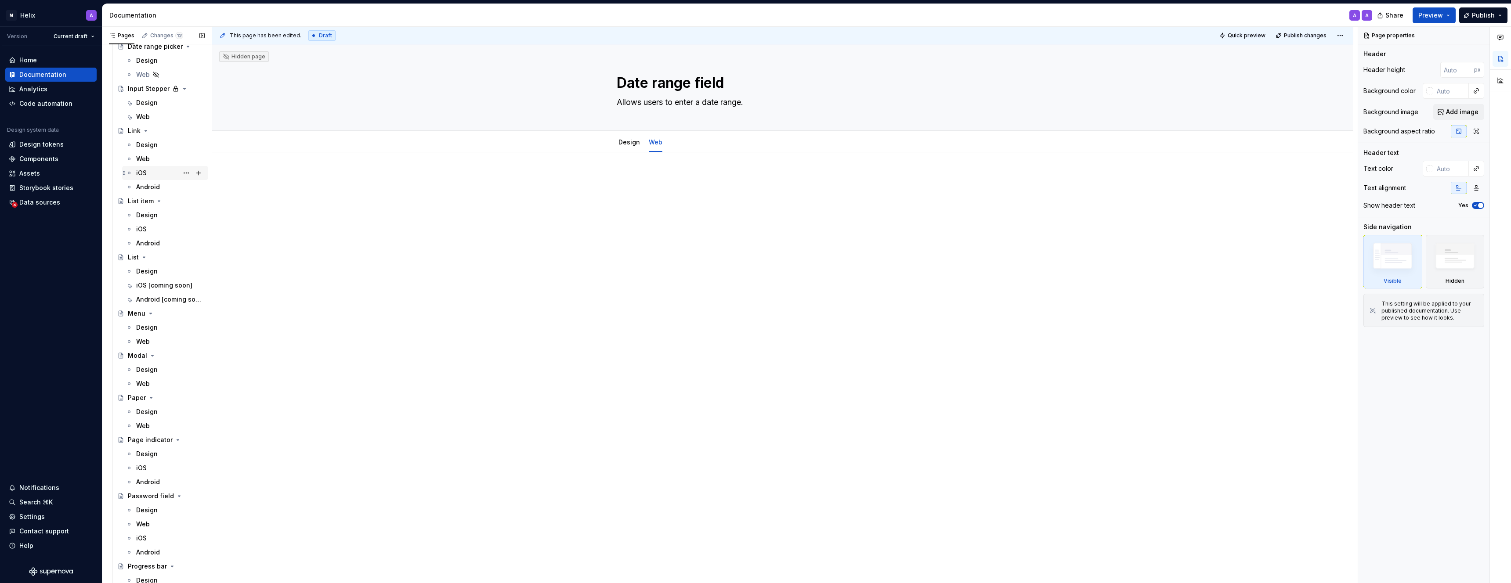
scroll to position [1473, 0]
click at [143, 341] on div "Web" at bounding box center [143, 340] width 14 height 9
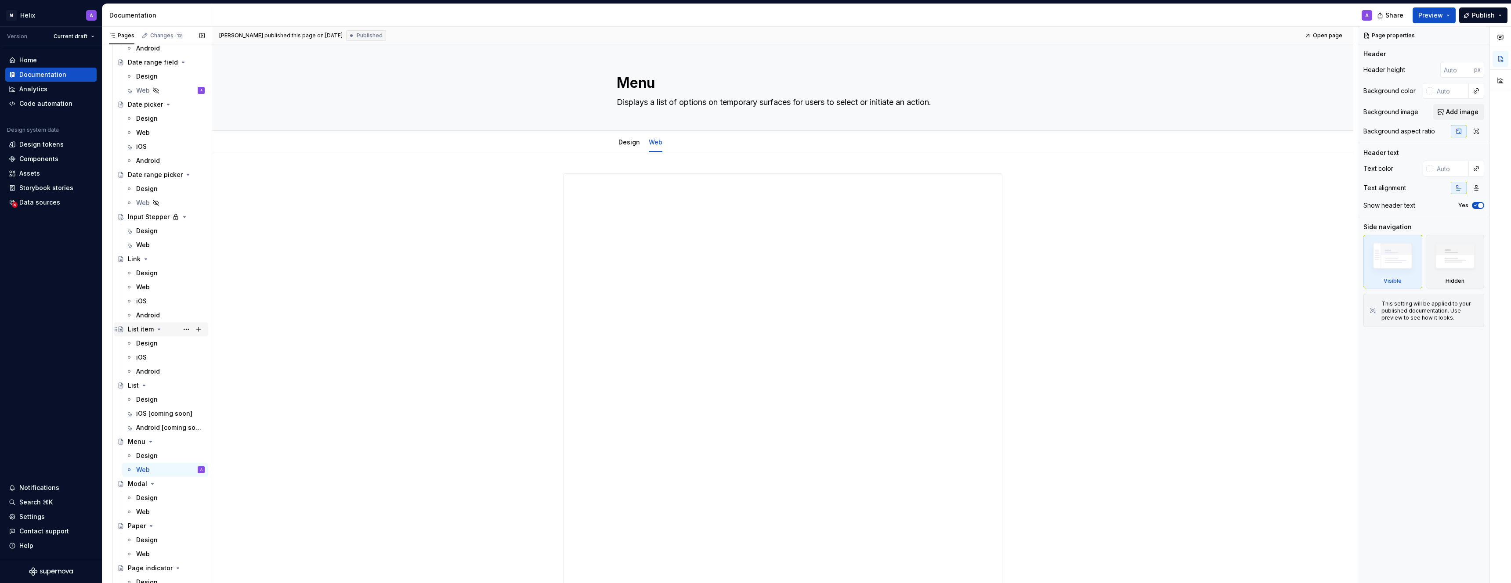
scroll to position [1299, 0]
click at [154, 134] on icon "Page tree" at bounding box center [155, 135] width 5 height 5
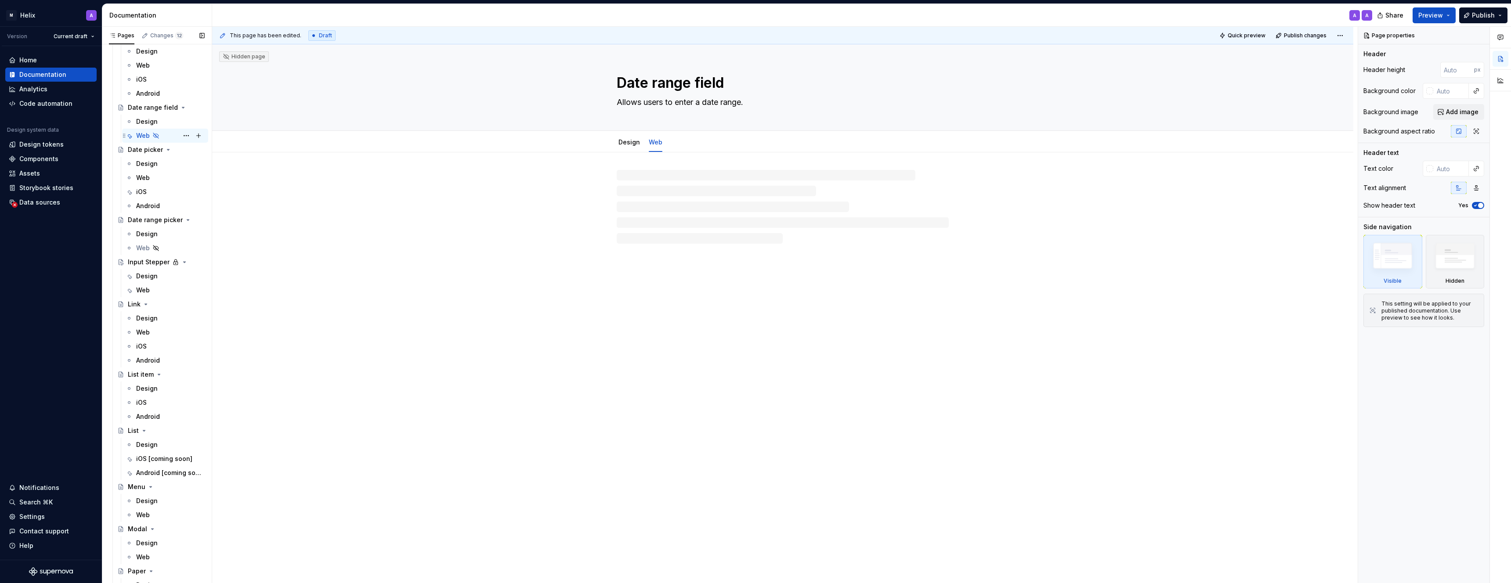
click at [147, 135] on div "Web" at bounding box center [143, 135] width 14 height 9
click at [145, 133] on div "Web" at bounding box center [143, 135] width 14 height 9
click at [150, 246] on div "Web" at bounding box center [170, 248] width 69 height 12
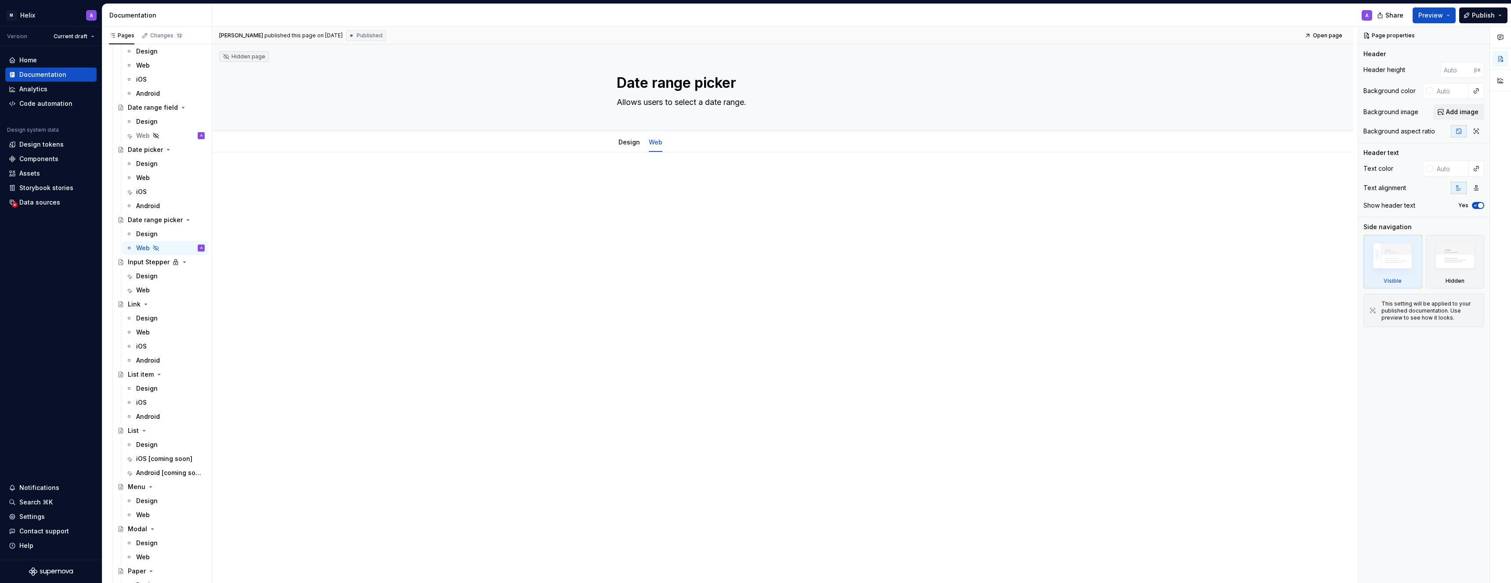
click at [752, 281] on div at bounding box center [782, 272] width 1141 height 240
type textarea "*"
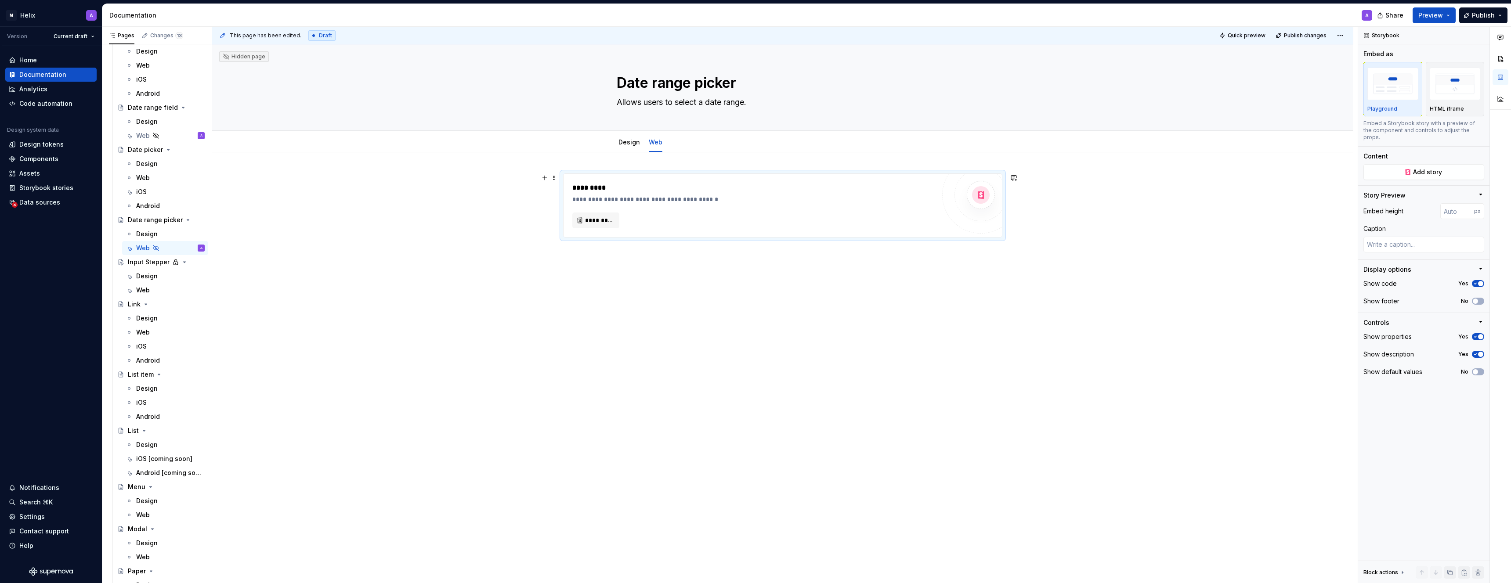
click at [781, 225] on div "*********" at bounding box center [753, 221] width 363 height 16
click at [1436, 98] on img "button" at bounding box center [1455, 84] width 51 height 32
click at [1402, 155] on button "Add story" at bounding box center [1424, 158] width 121 height 16
type textarea "*"
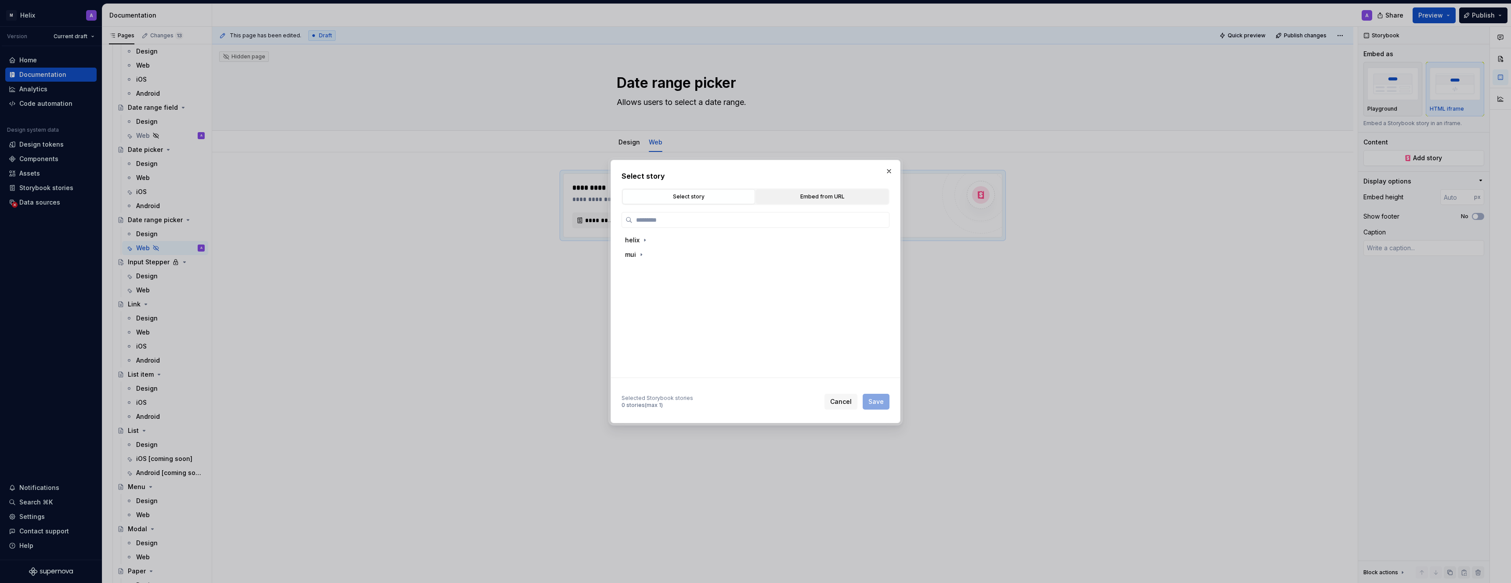
click at [784, 198] on div "Embed from URL" at bounding box center [822, 196] width 127 height 9
click at [744, 267] on input "text" at bounding box center [743, 266] width 222 height 16
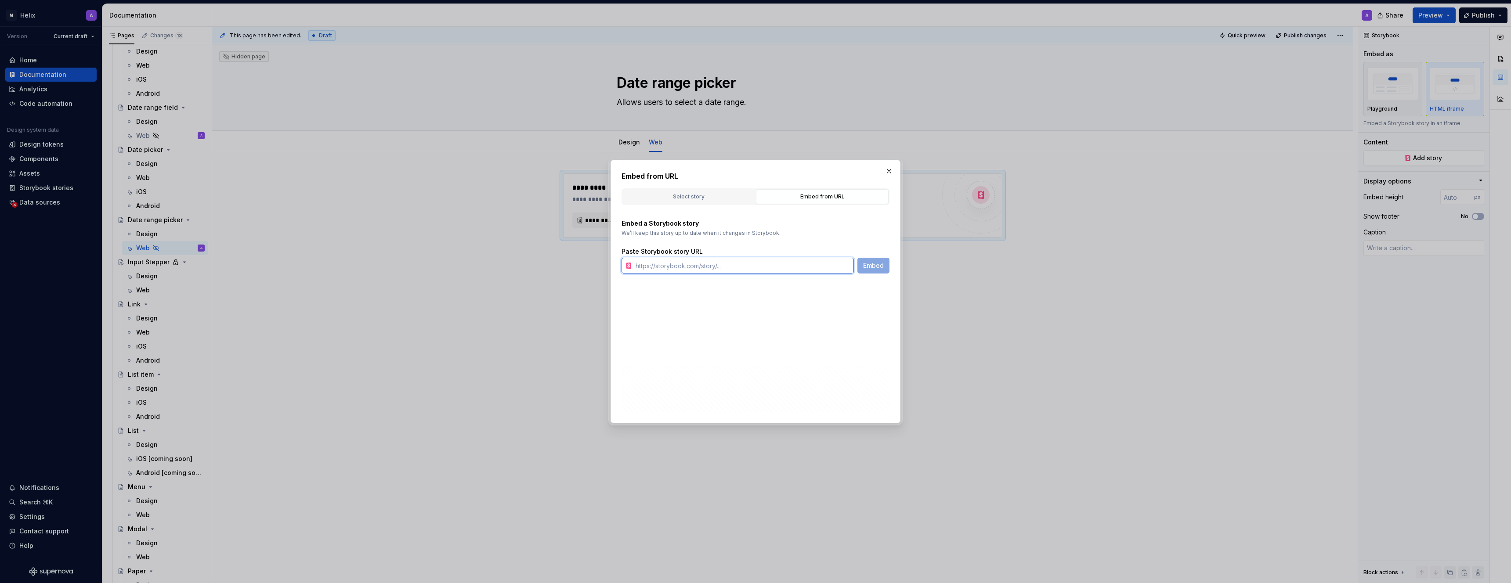
click at [744, 267] on input "text" at bounding box center [743, 266] width 222 height 16
paste input "https://microapps.digidev.ha-medibank.com/storybook/helix/iframe.html?args=&id=…"
type input "https://microapps.digidev.ha-medibank.com/storybook/helix/iframe.html?args=&id=…"
click at [876, 269] on span "Embed" at bounding box center [873, 265] width 21 height 9
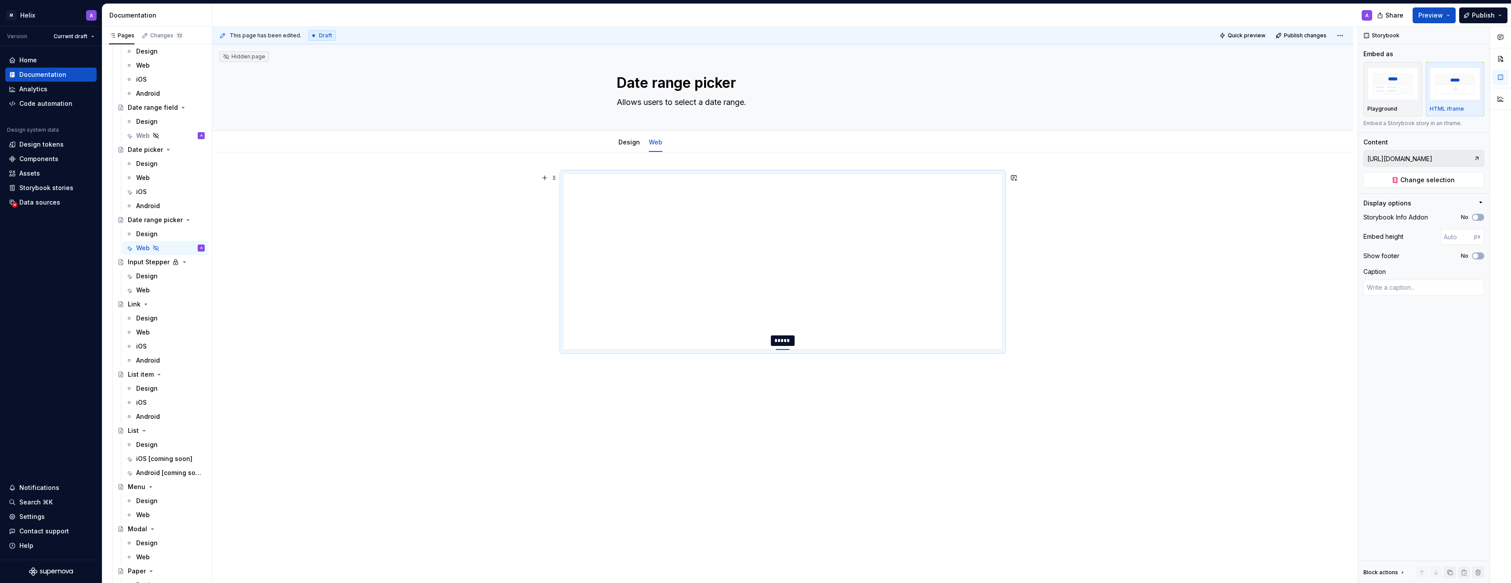
type textarea "*"
type input "429"
type textarea "*"
type input "455"
type textarea "*"
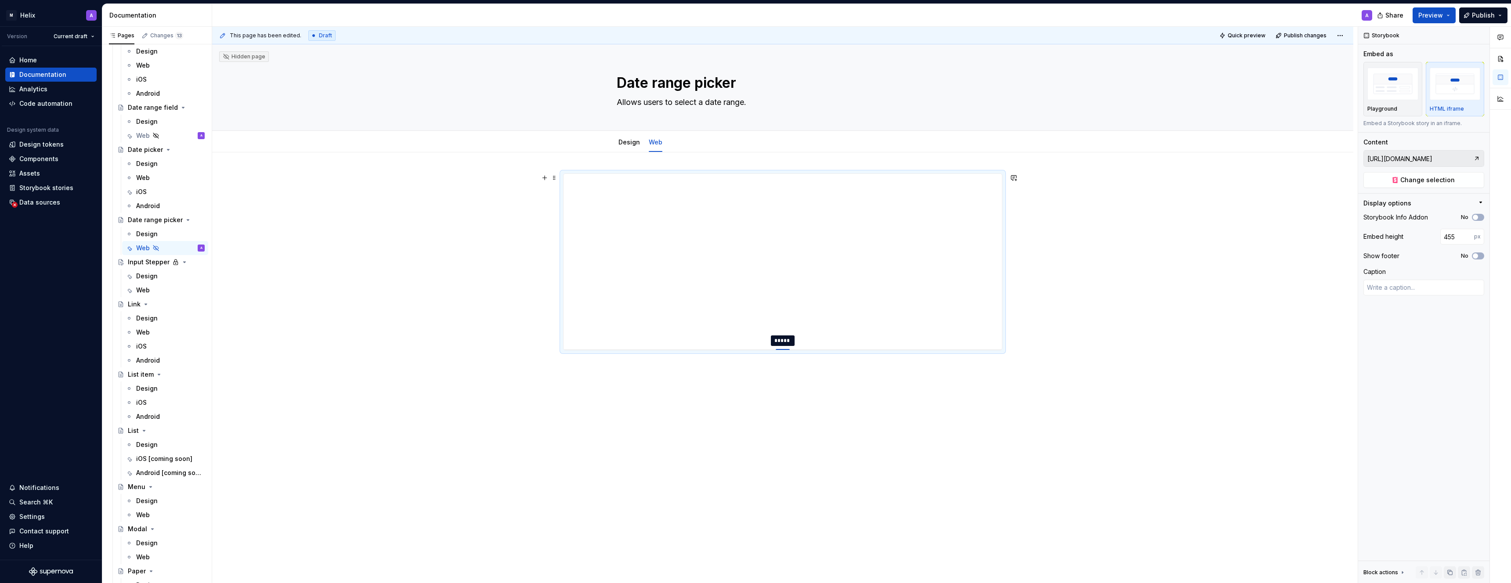
type input "487"
type textarea "*"
type input "523"
type textarea "*"
type input "559"
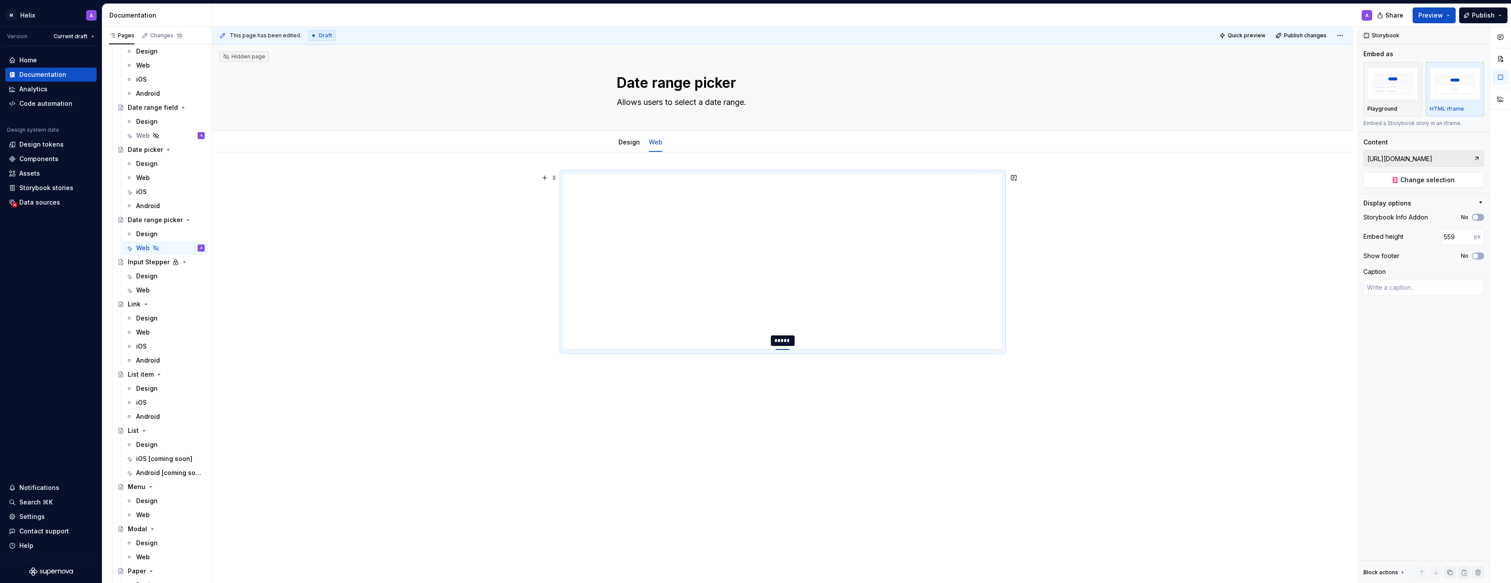
type textarea "*"
type input "591"
type textarea "*"
type input "614"
type textarea "*"
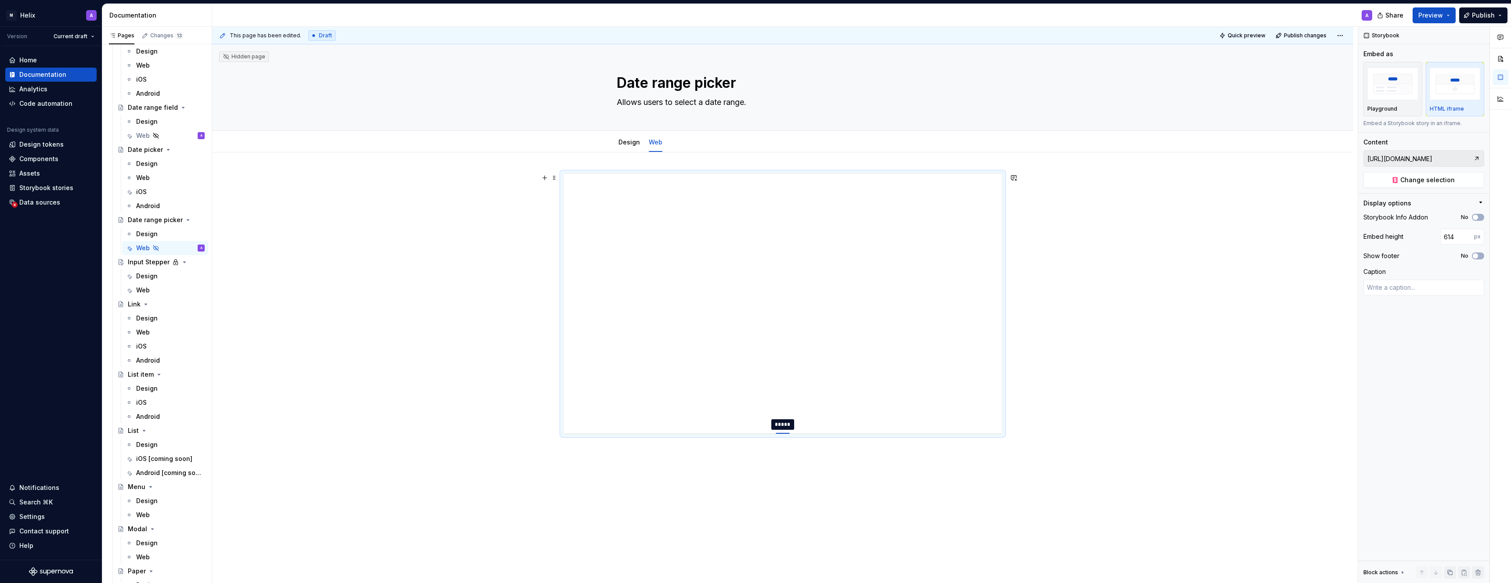
type input "632"
type textarea "*"
type input "649"
type textarea "*"
type input "662"
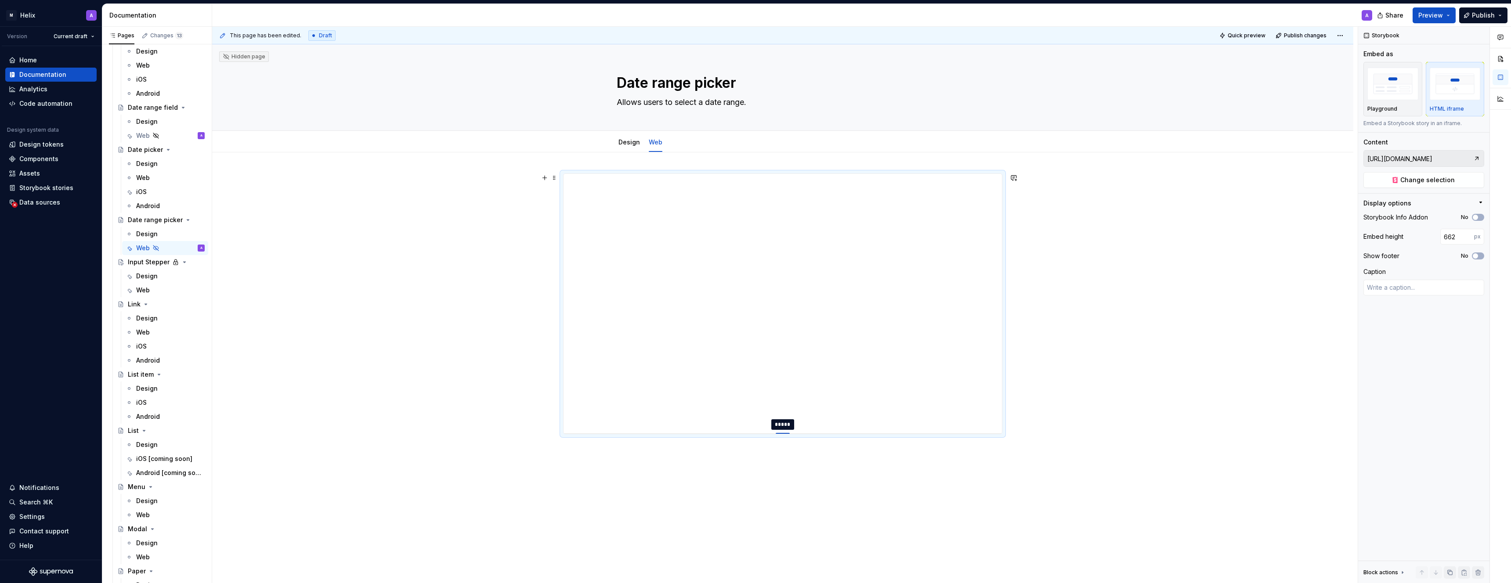
type textarea "*"
type input "670"
type textarea "*"
type input "676"
type textarea "*"
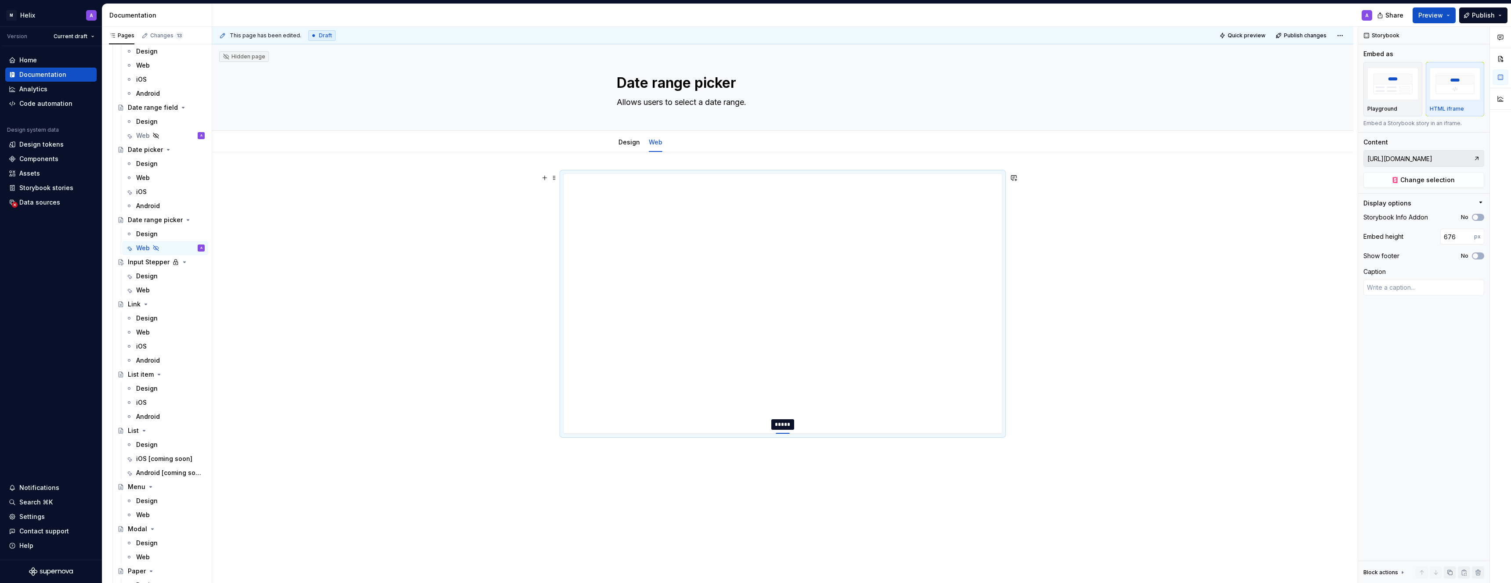
type input "679"
type textarea "*"
type input "681"
type textarea "*"
type input "682"
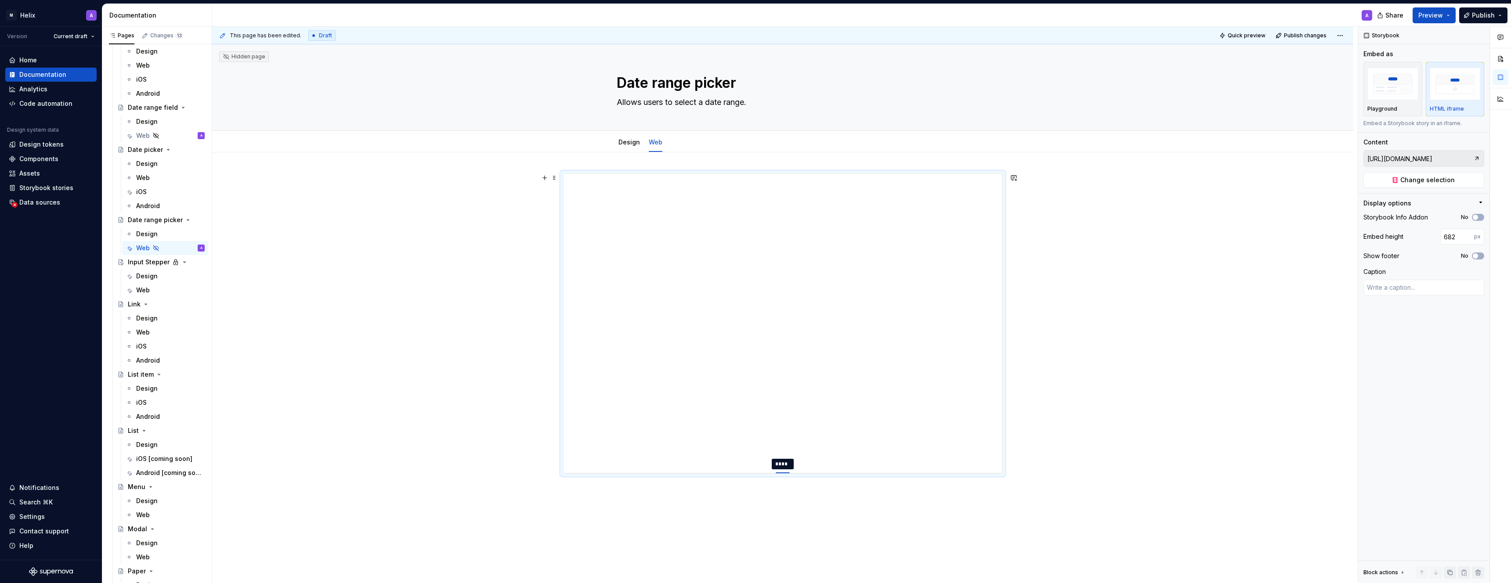
type textarea "*"
type input "687"
type textarea "*"
type input "697"
type textarea "*"
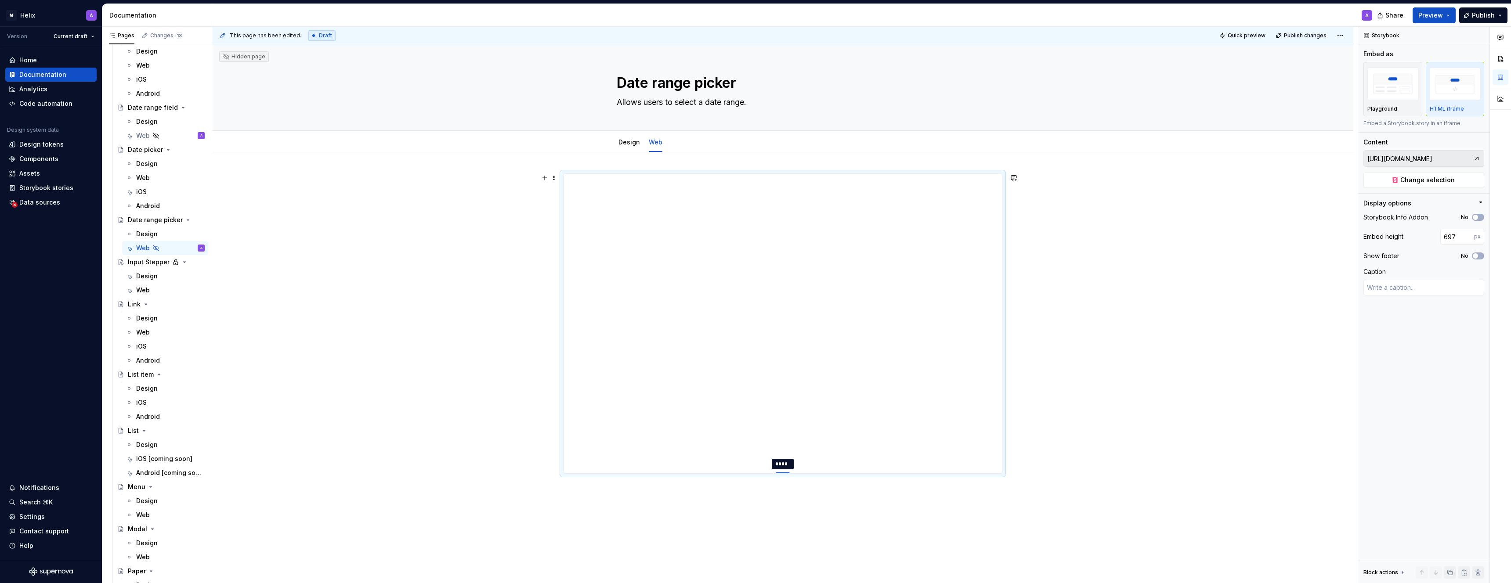
type input "711"
type textarea "*"
type input "734"
type textarea "*"
type input "768"
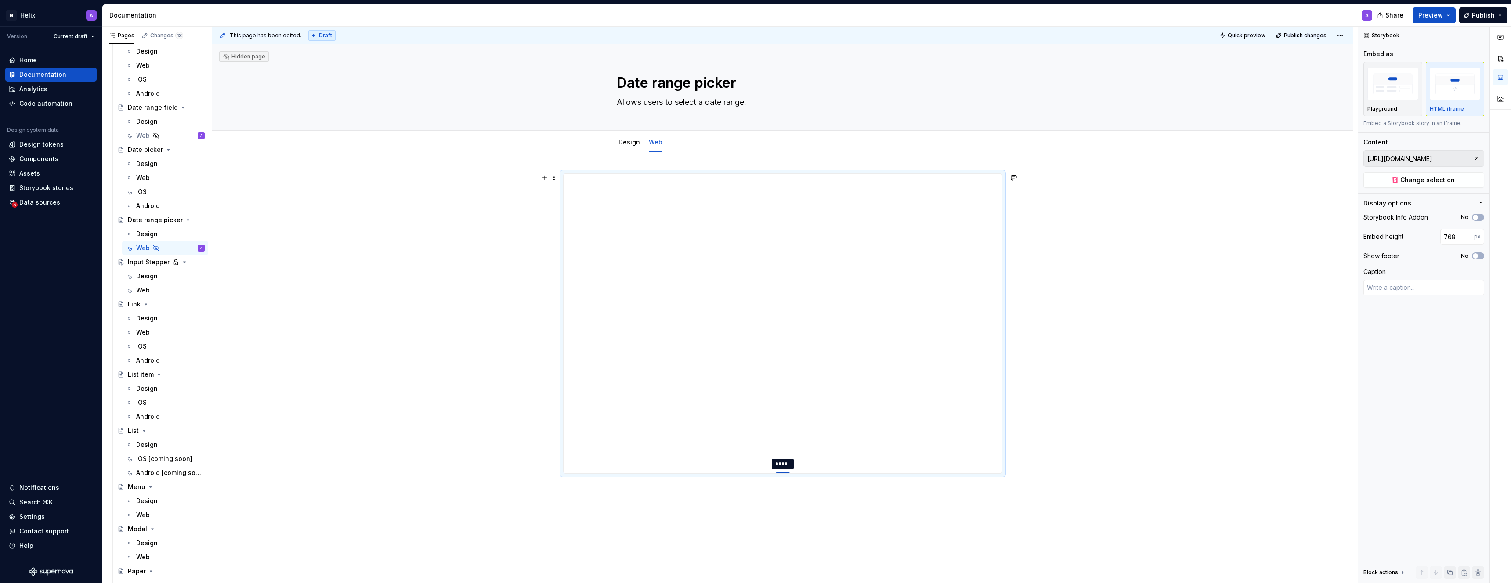
type textarea "*"
type input "797"
type textarea "*"
type input "821"
type textarea "*"
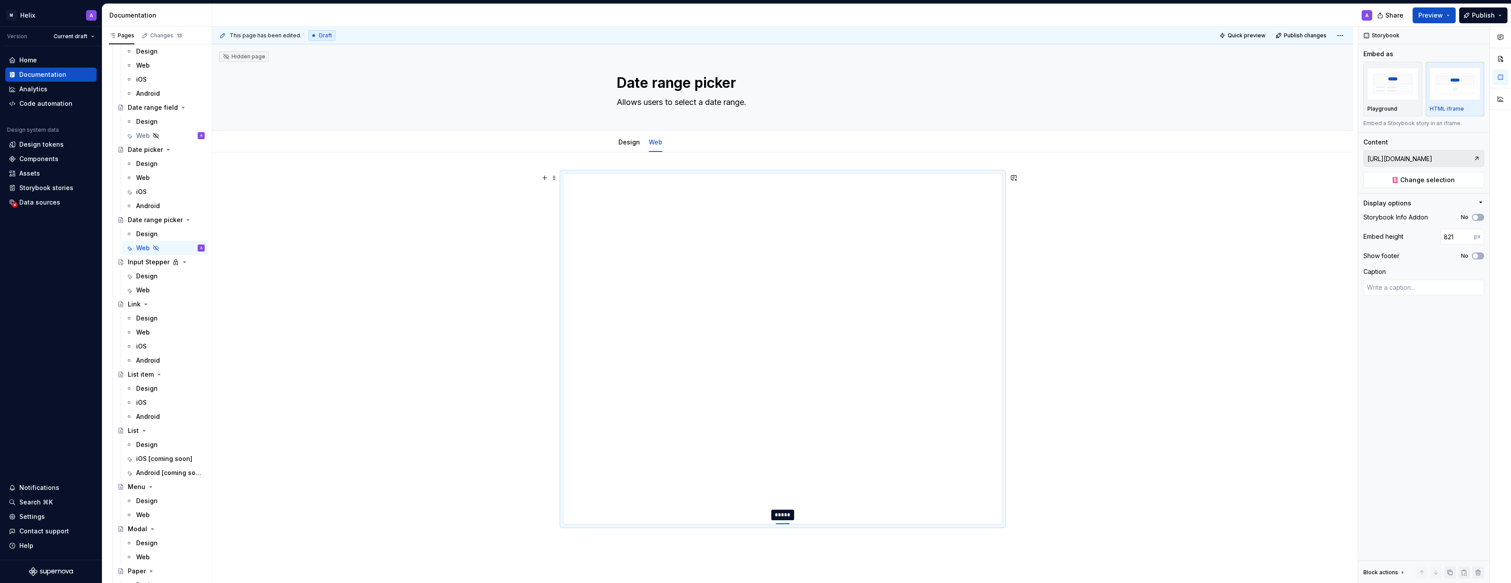
type input "843"
type textarea "*"
type input "860"
type textarea "*"
type input "880"
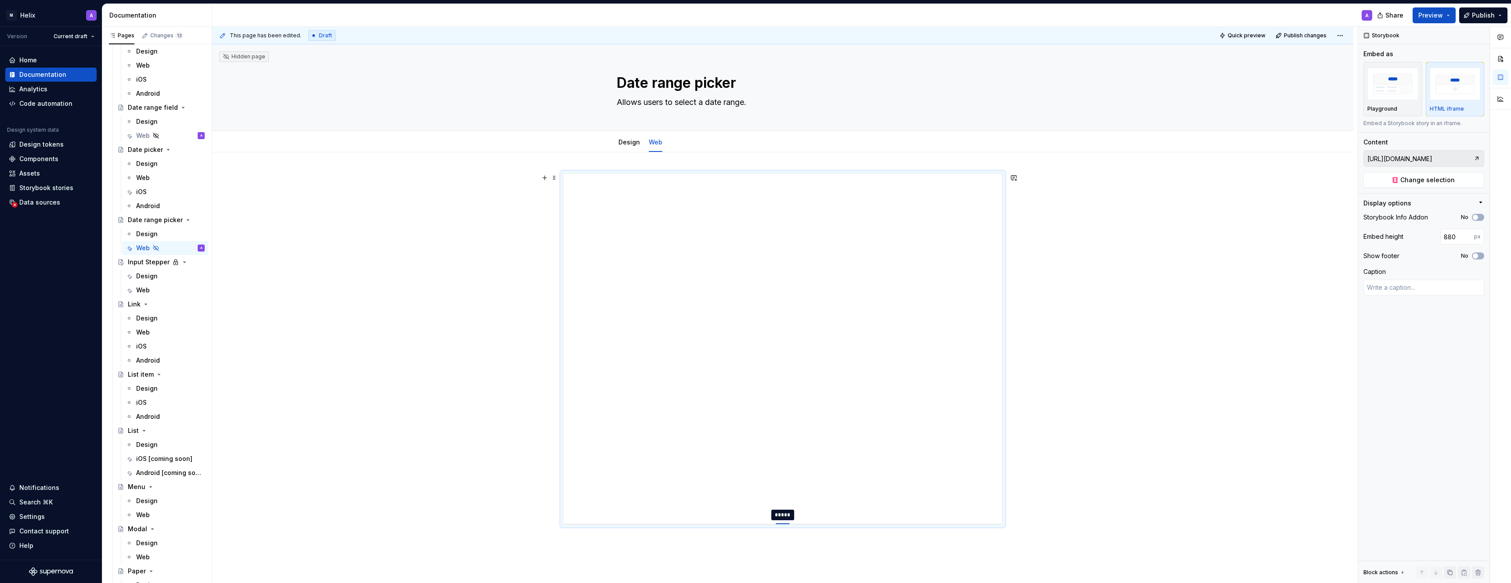
type textarea "*"
type input "888"
type textarea "*"
type input "892"
type textarea "*"
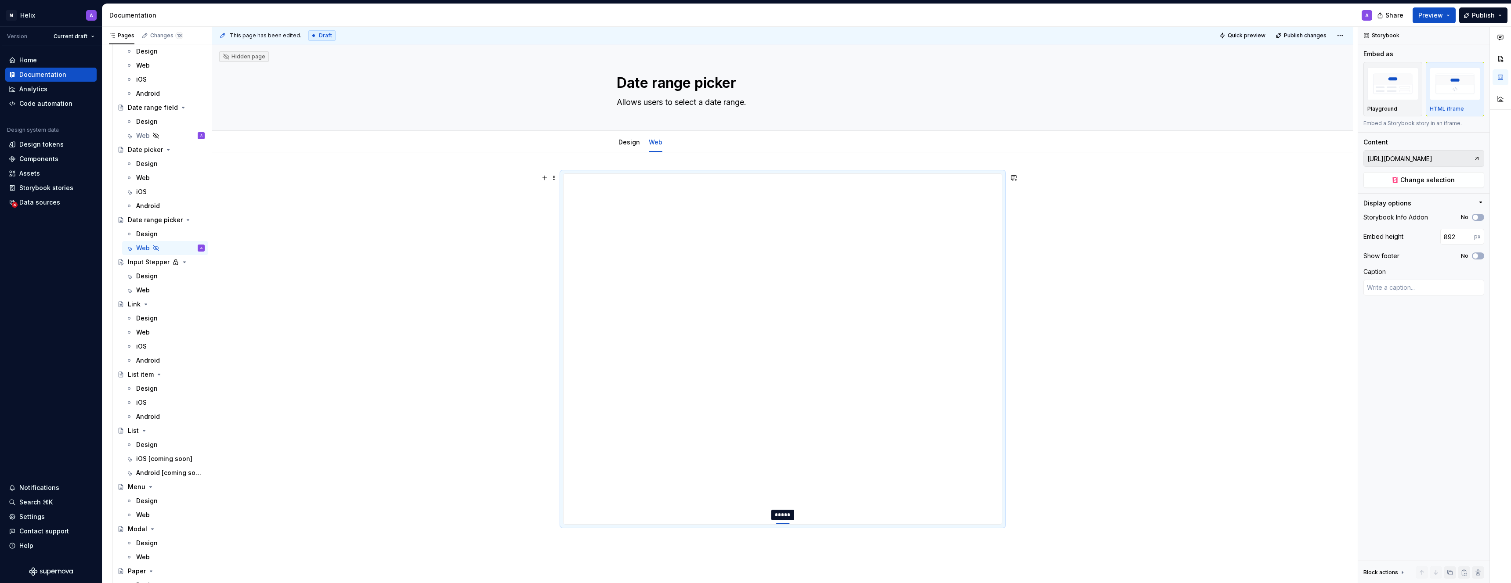
type input "895"
type textarea "*"
type input "898"
type textarea "*"
type input "899"
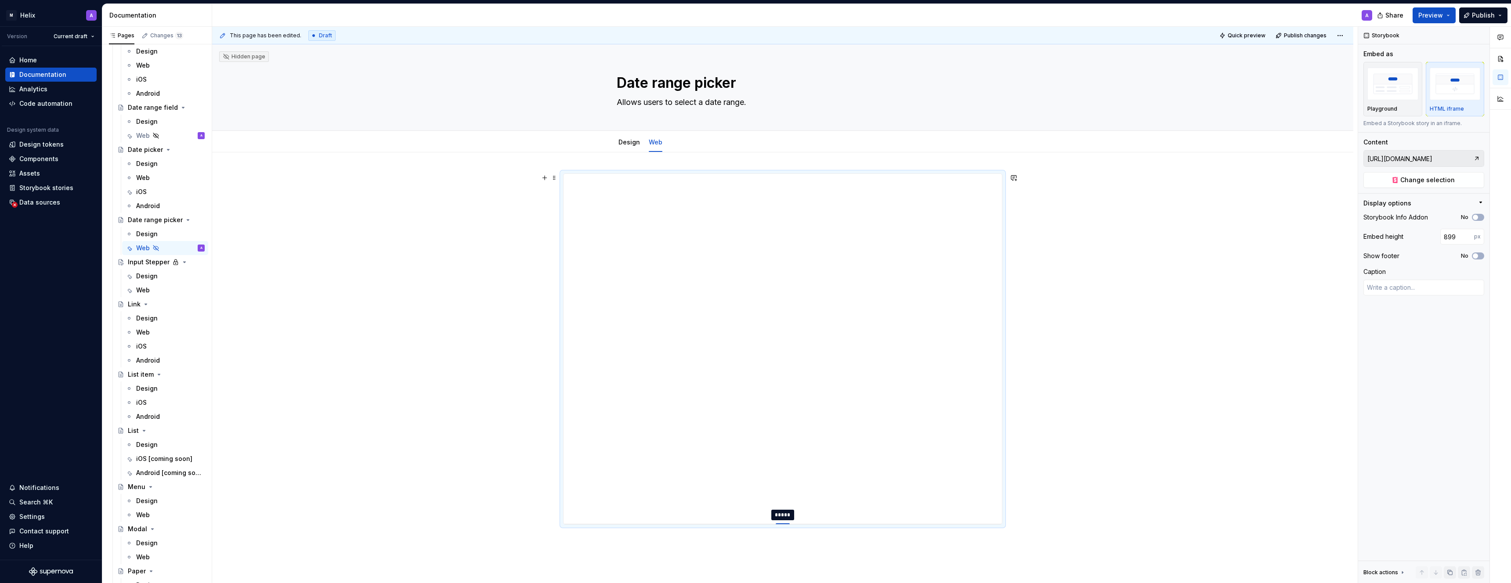
type textarea "*"
type input "900"
type textarea "*"
type input "901"
drag, startPoint x: 788, startPoint y: 349, endPoint x: 777, endPoint y: 570, distance: 221.2
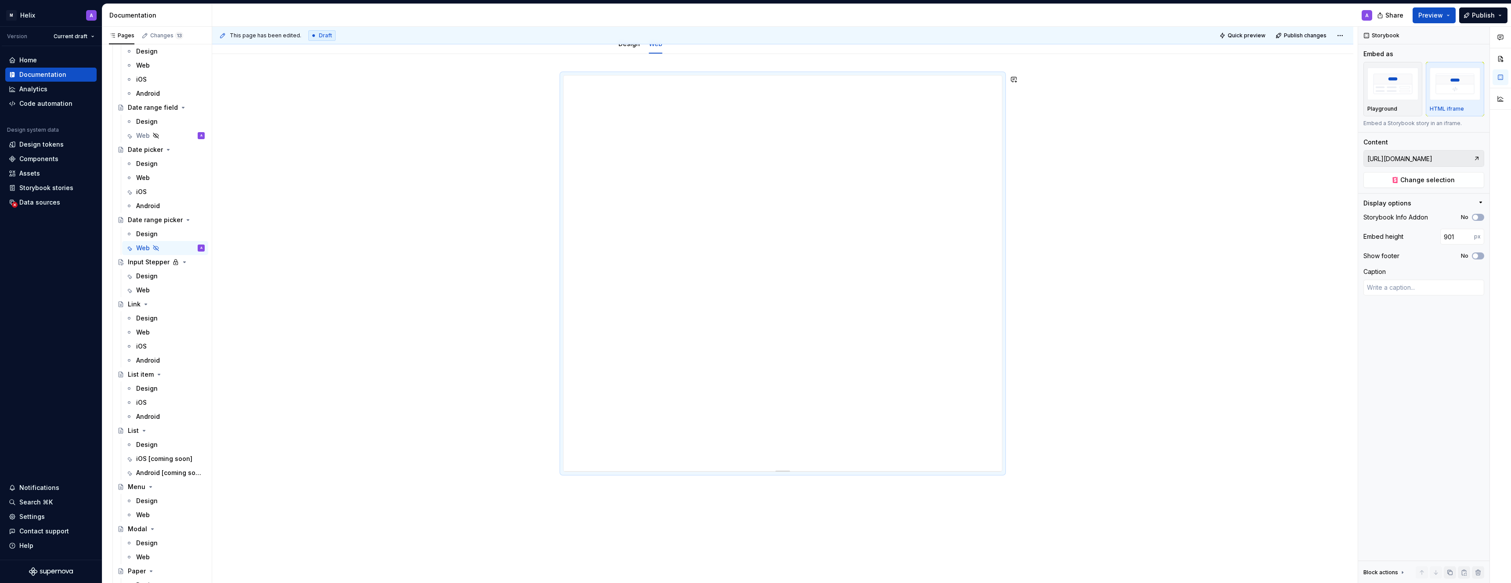
scroll to position [172, 0]
type textarea "*"
type input "913"
type textarea "*"
type input "923"
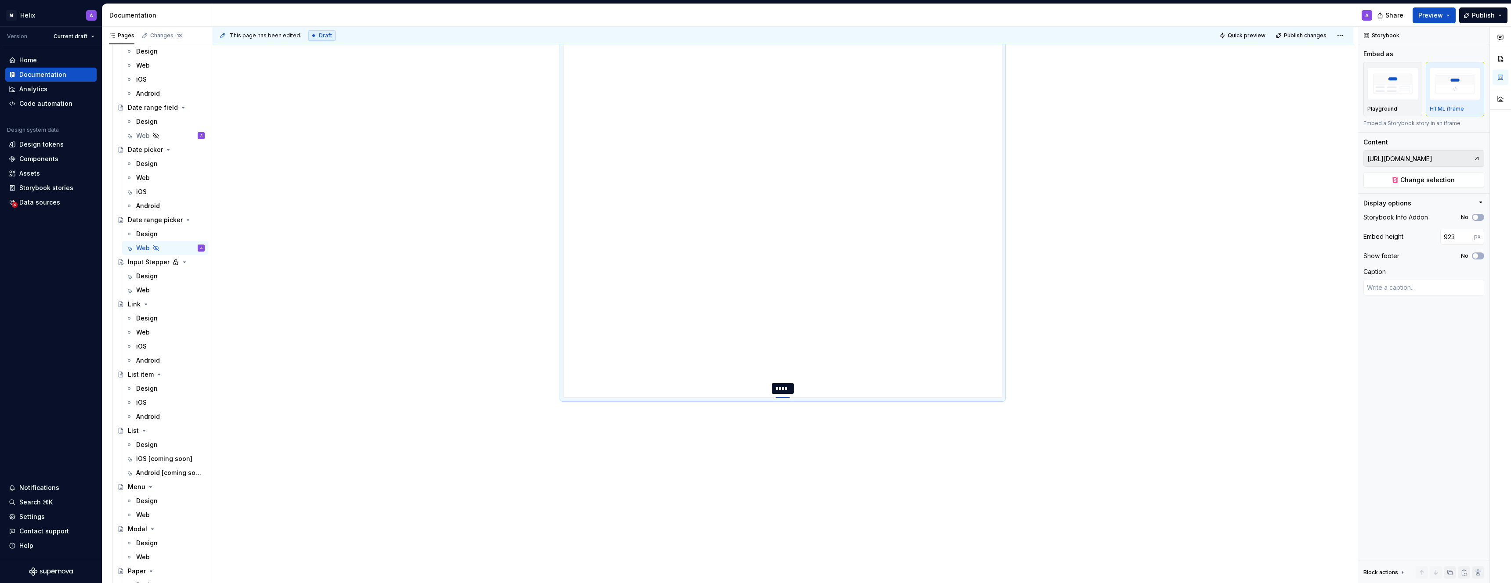
type textarea "*"
type input "941"
type textarea "*"
type input "960"
type textarea "*"
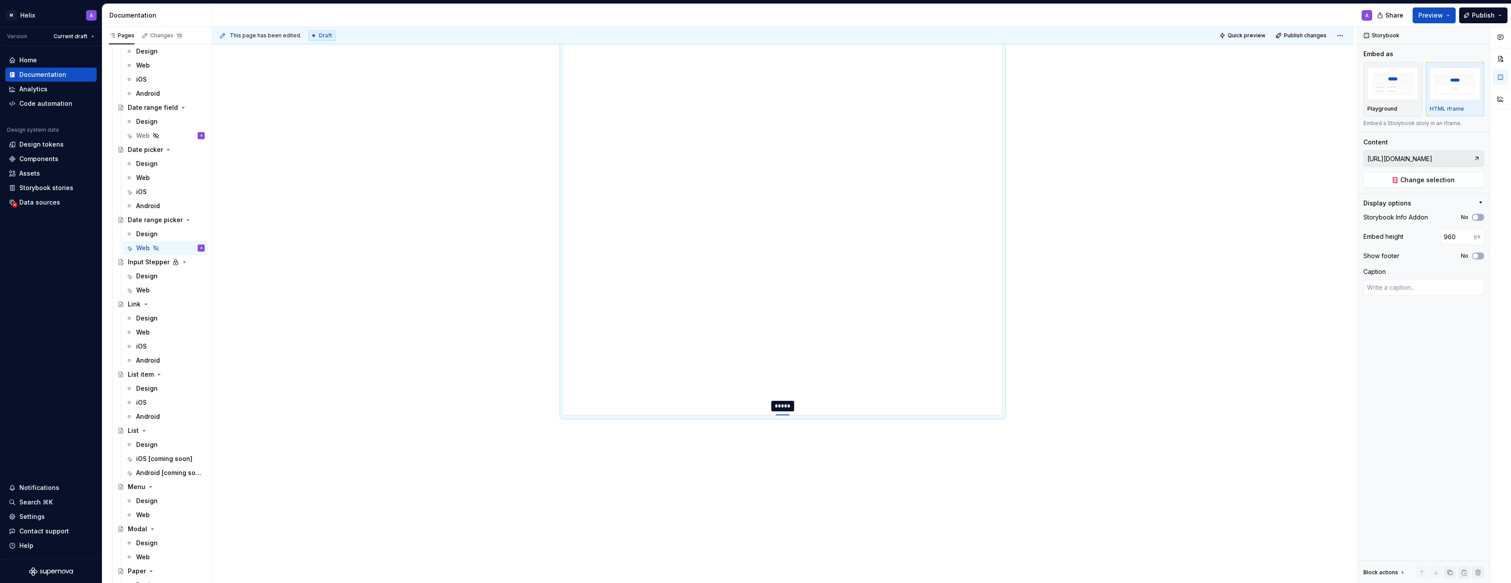
type input "981"
type textarea "*"
type input "1005"
type textarea "*"
type input "1031"
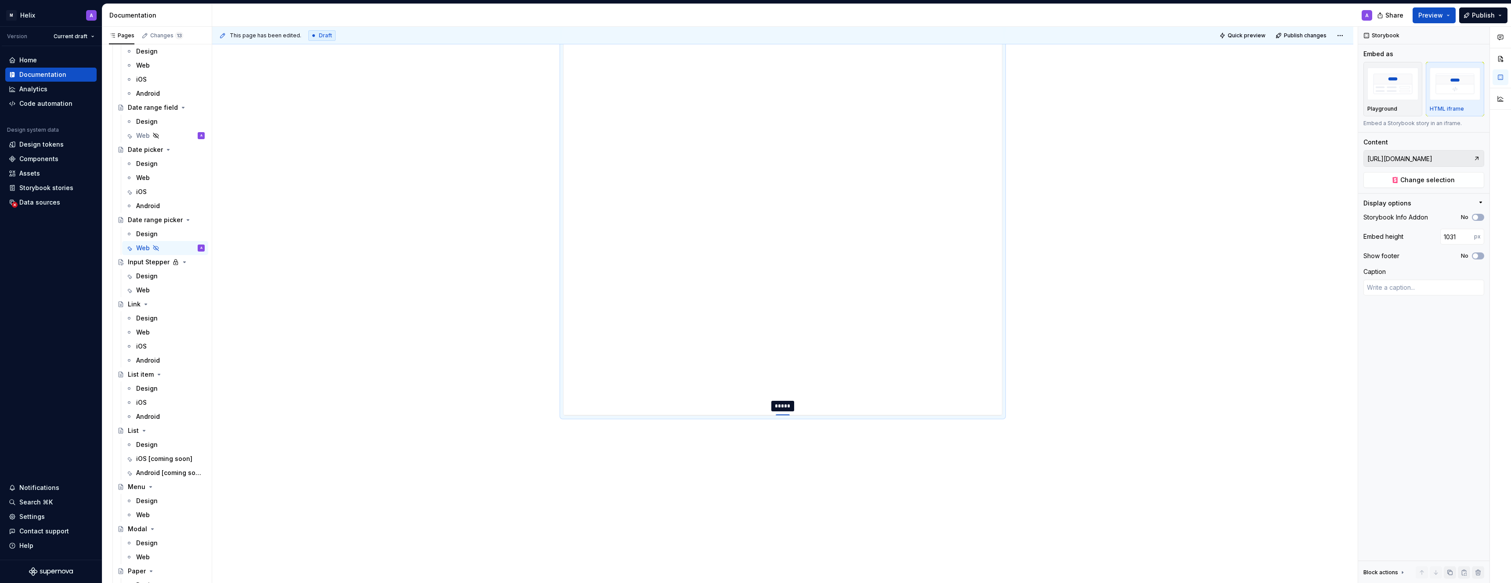
type textarea "*"
type input "1081"
type textarea "*"
type input "1101"
type textarea "*"
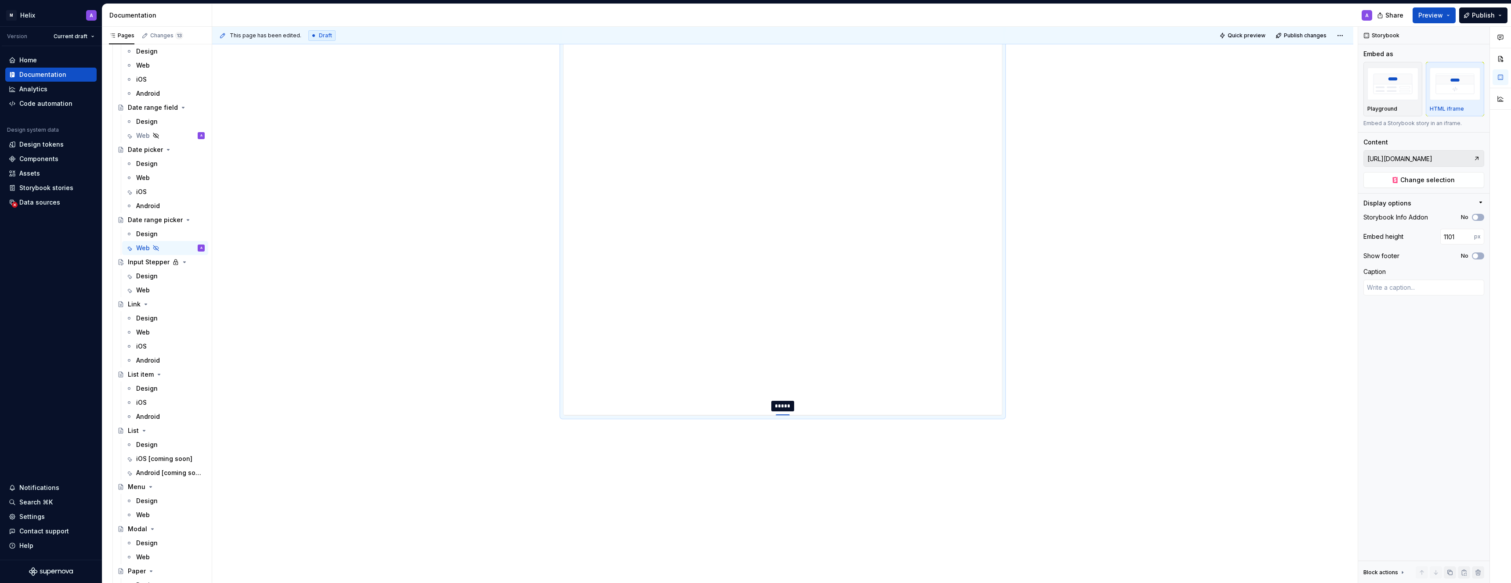
type input "1118"
type textarea "*"
type input "1135"
type textarea "*"
type input "1148"
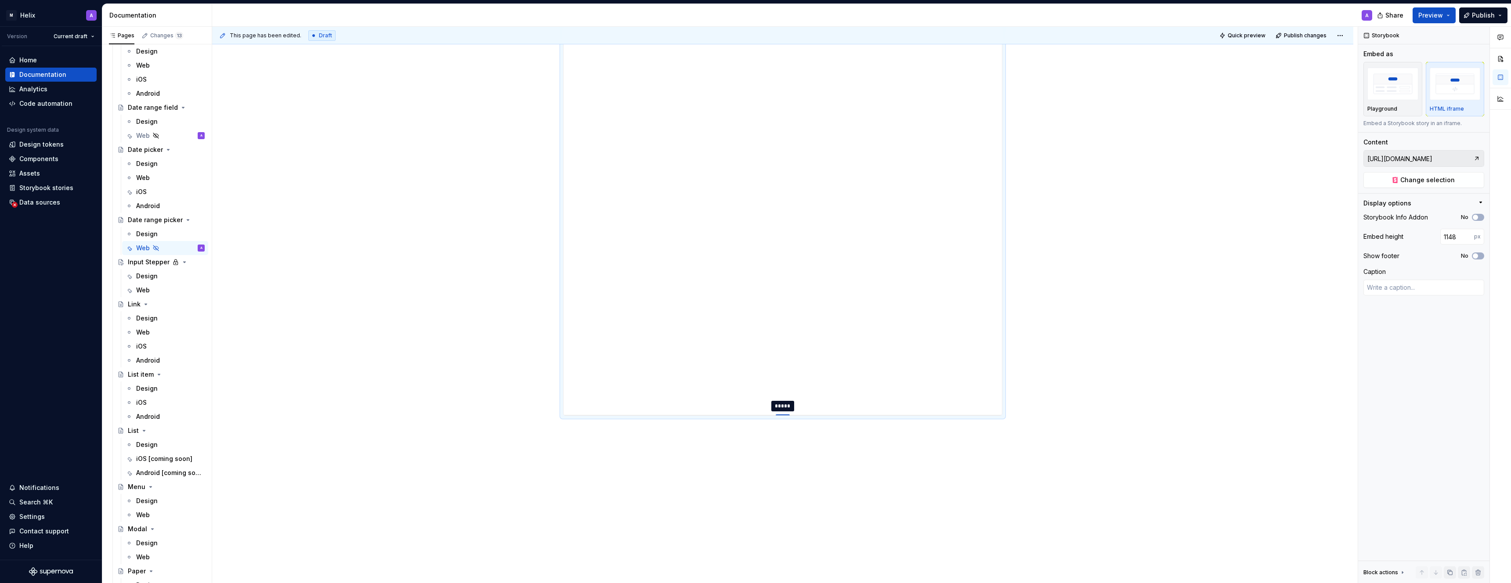
type textarea "*"
type input "1166"
type textarea "*"
type input "1172"
type textarea "*"
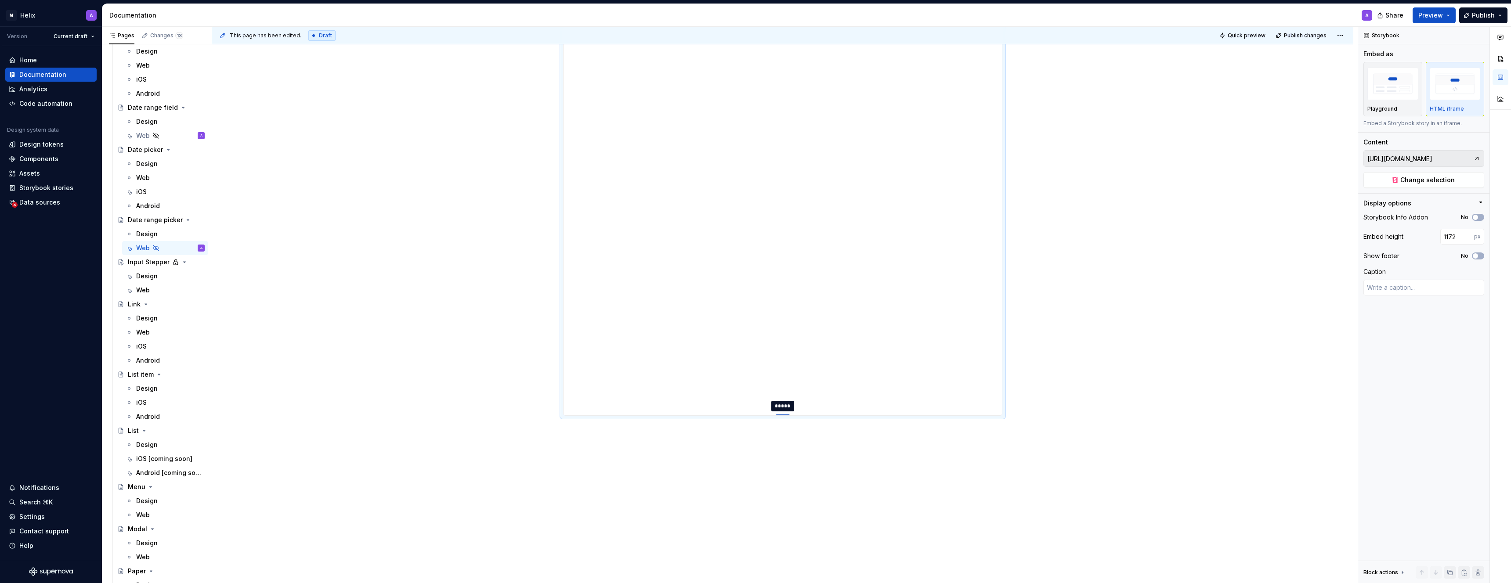
type input "1178"
type textarea "*"
type input "1183"
type textarea "*"
type input "1188"
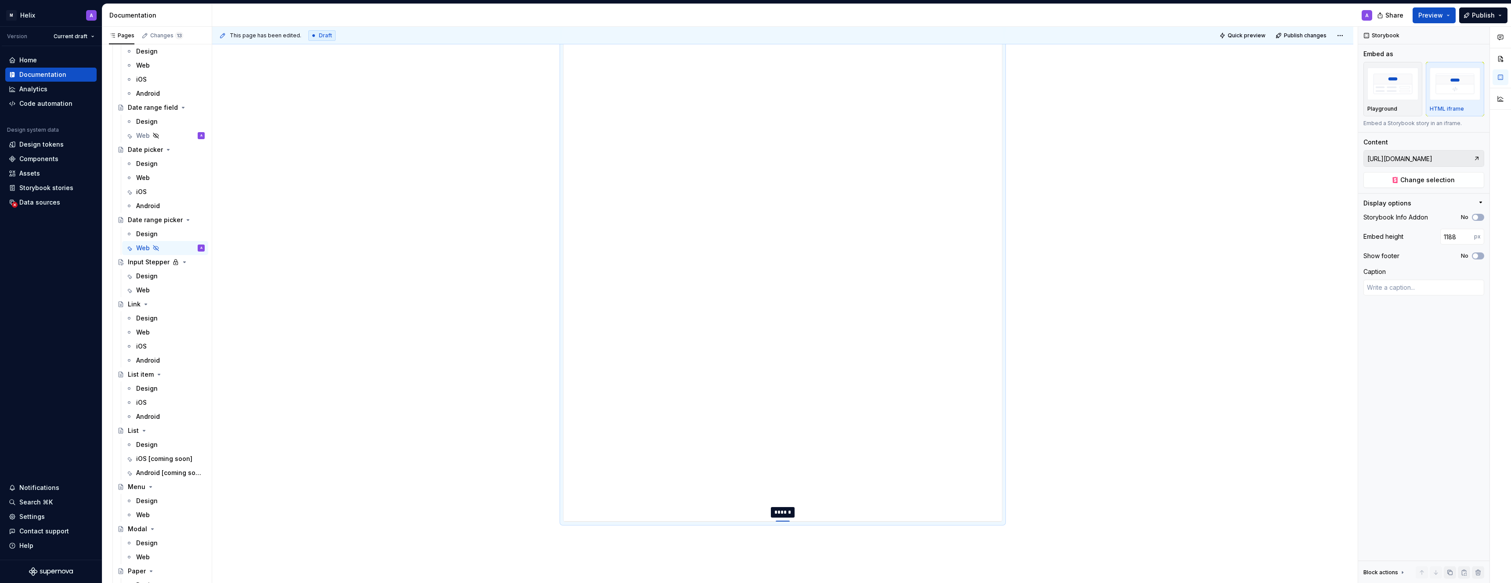
type textarea "*"
type input "1192"
type textarea "*"
type input "1196"
type textarea "*"
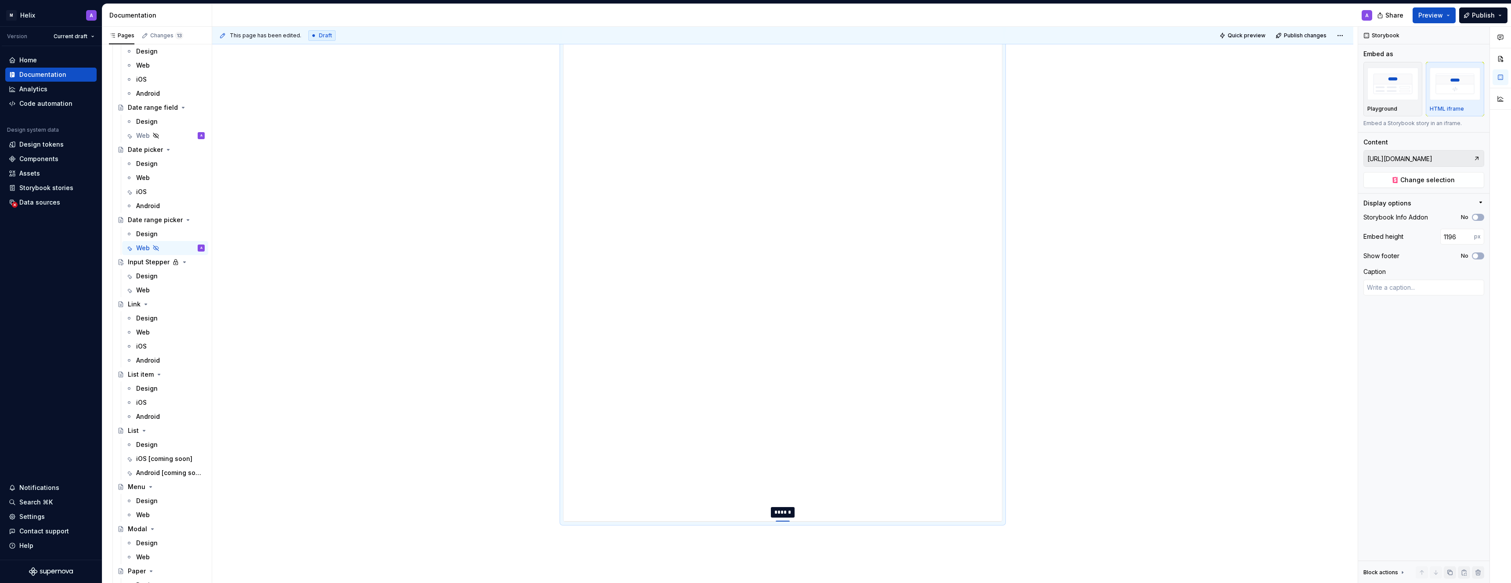
type input "1201"
type textarea "*"
type input "1206"
type textarea "*"
type input "1211"
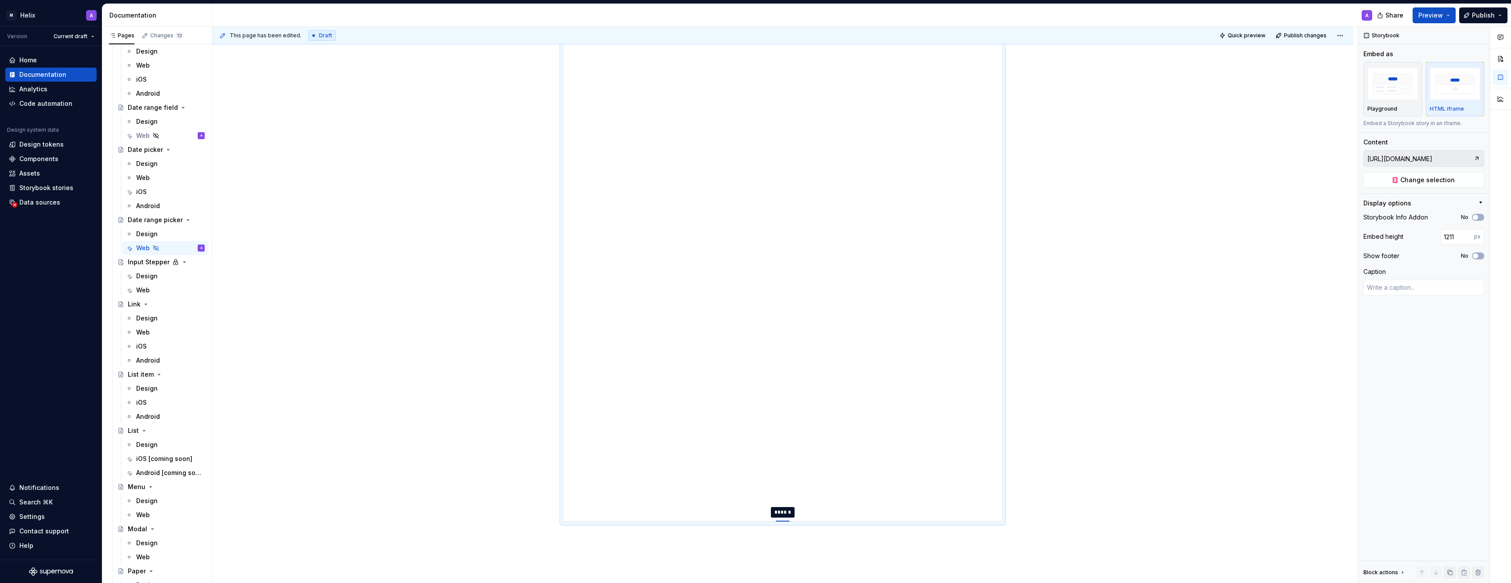
type textarea "*"
type input "1215"
type textarea "*"
type input "1218"
type textarea "*"
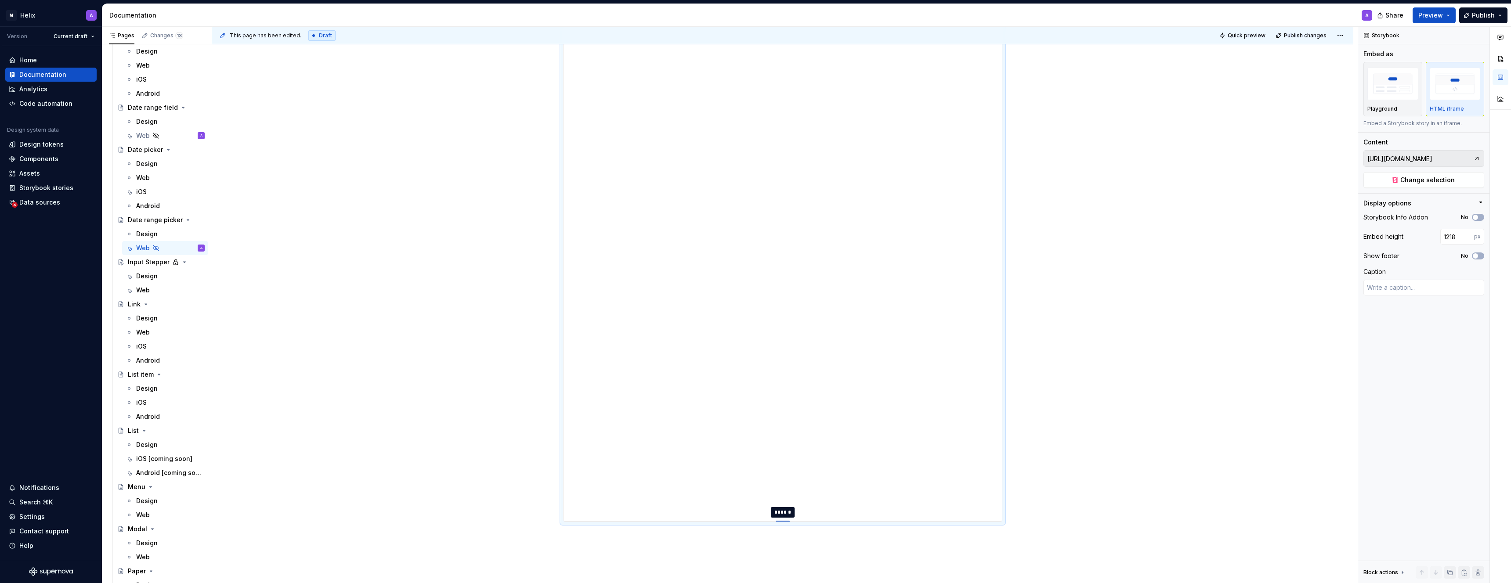
type input "1221"
type textarea "*"
type input "1224"
type textarea "*"
type input "1228"
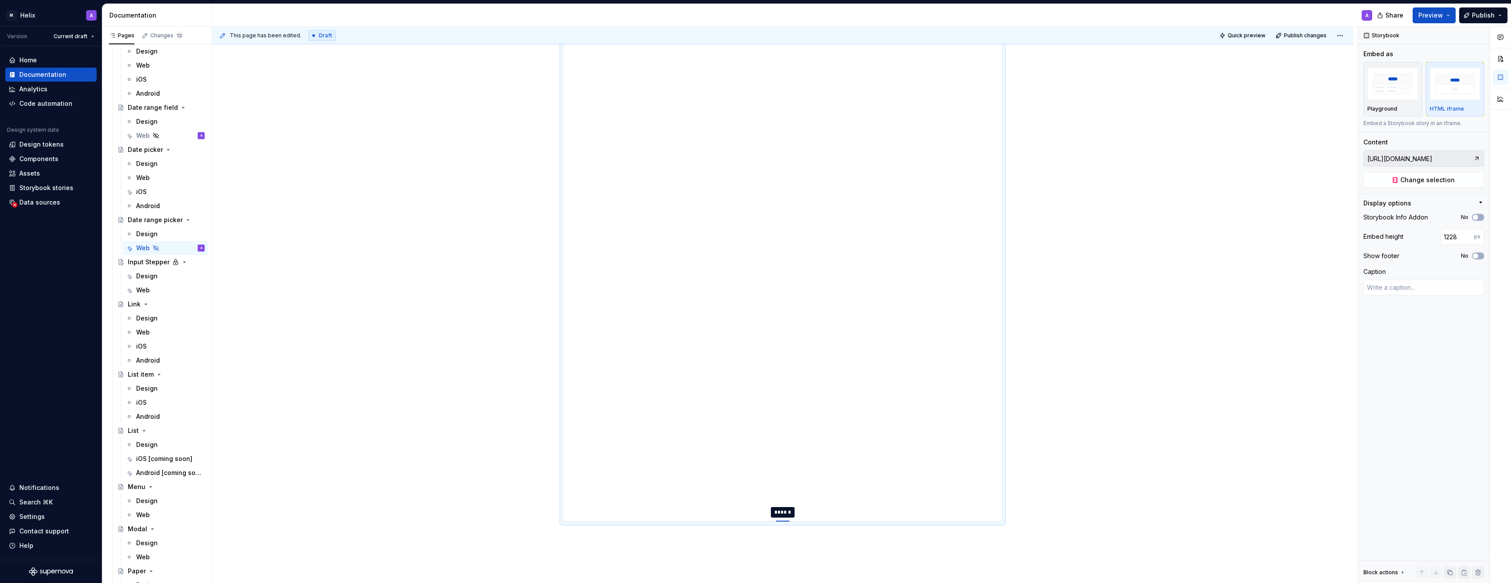
type textarea "*"
type input "1233"
type textarea "*"
type input "1239"
type textarea "*"
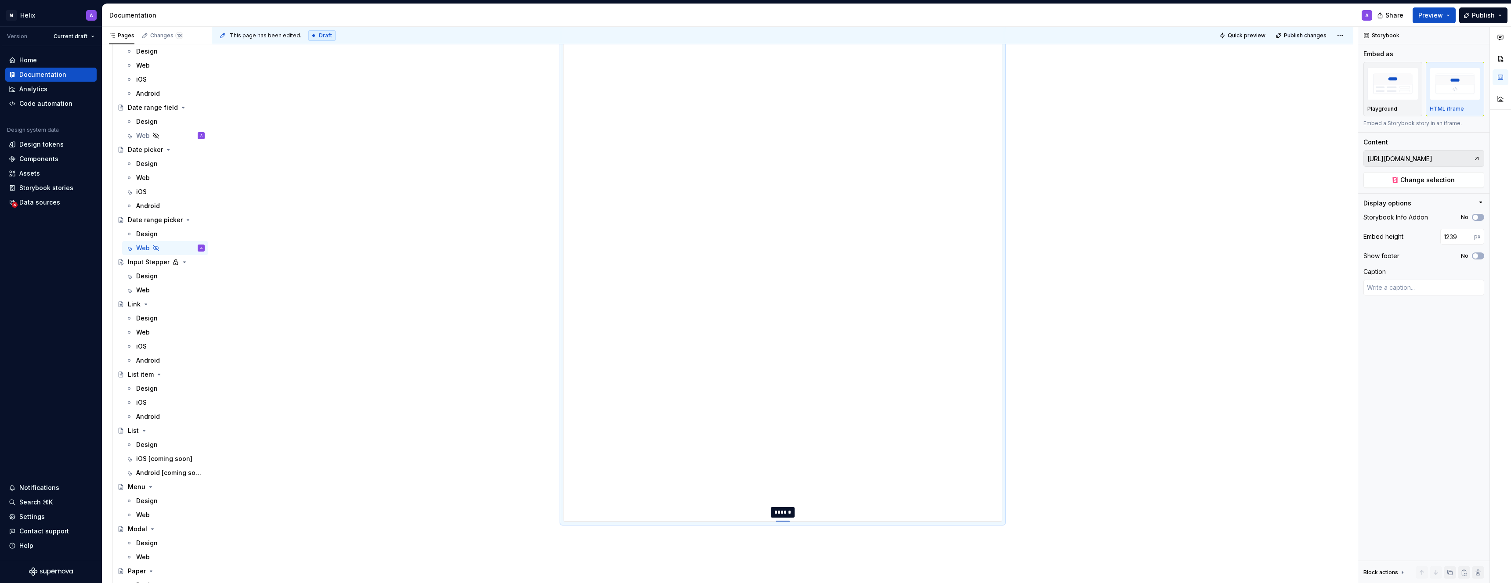
type input "1244"
type textarea "*"
type input "1249"
type textarea "*"
type input "1255"
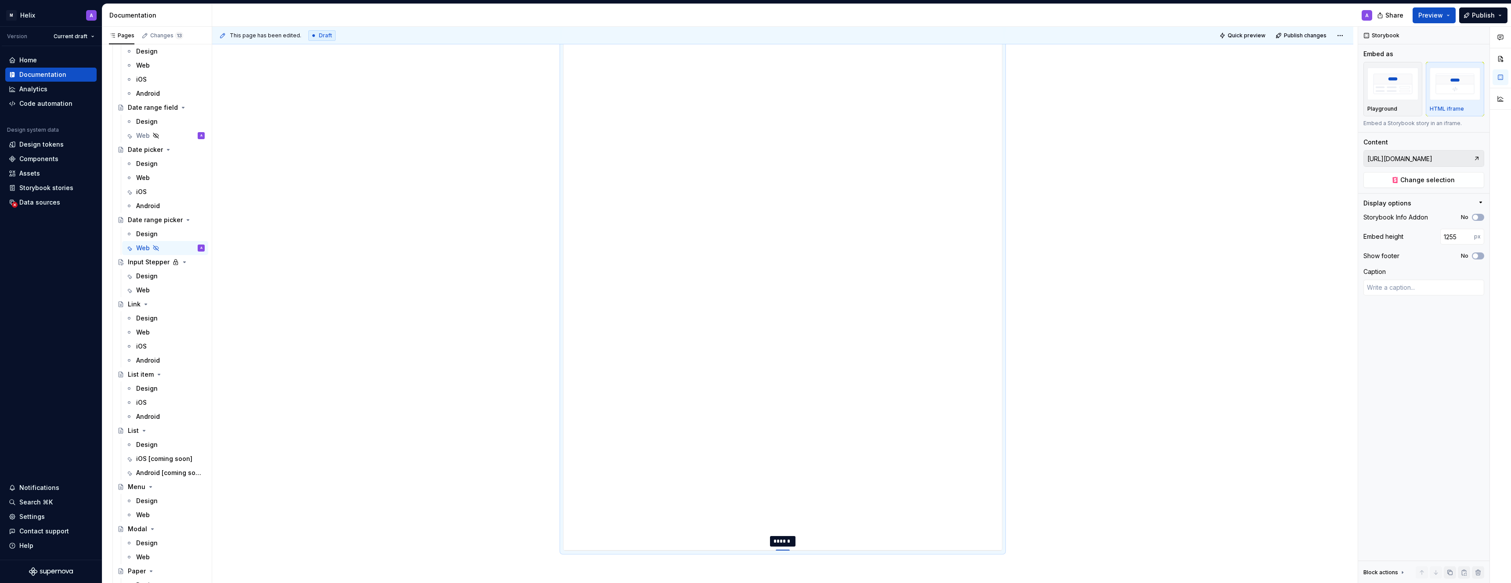
type textarea "*"
type input "1261"
type textarea "*"
type input "1266"
type textarea "*"
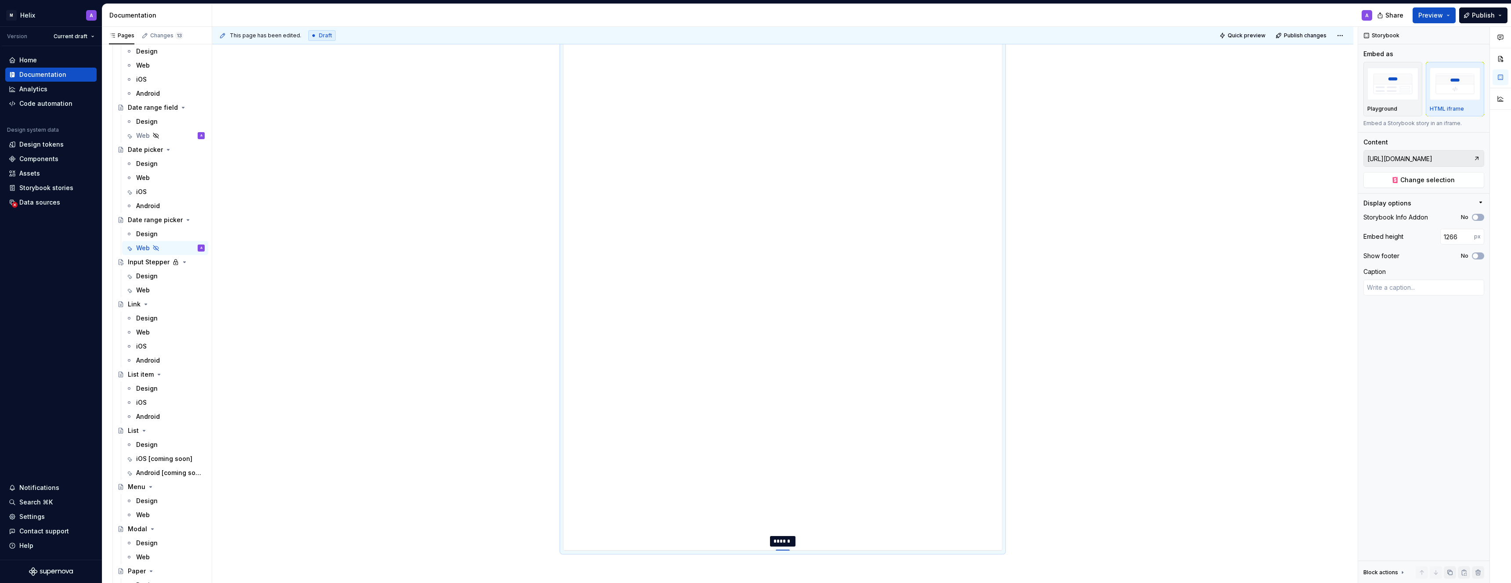
type input "1271"
type textarea "*"
type input "1275"
type textarea "*"
type input "1282"
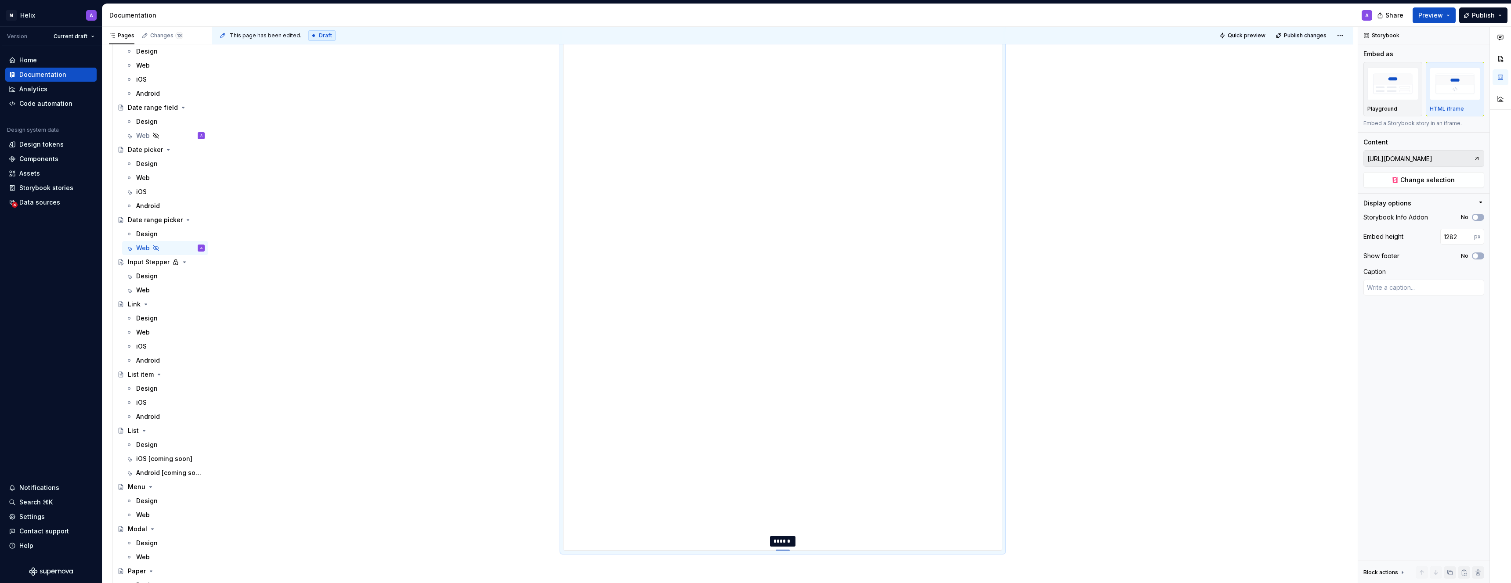
type textarea "*"
type input "1284"
drag, startPoint x: 787, startPoint y: 397, endPoint x: 769, endPoint y: 566, distance: 169.7
type textarea "*"
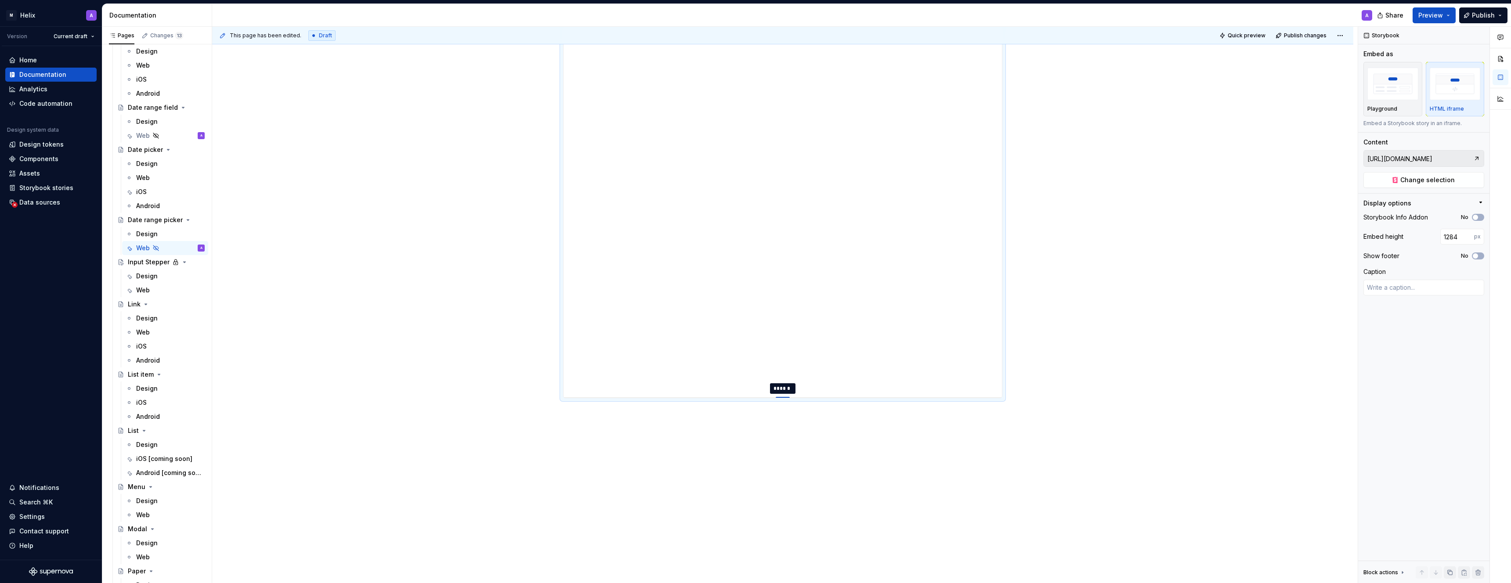
type input "1306"
type textarea "*"
type input "1316"
type textarea "*"
type input "1327"
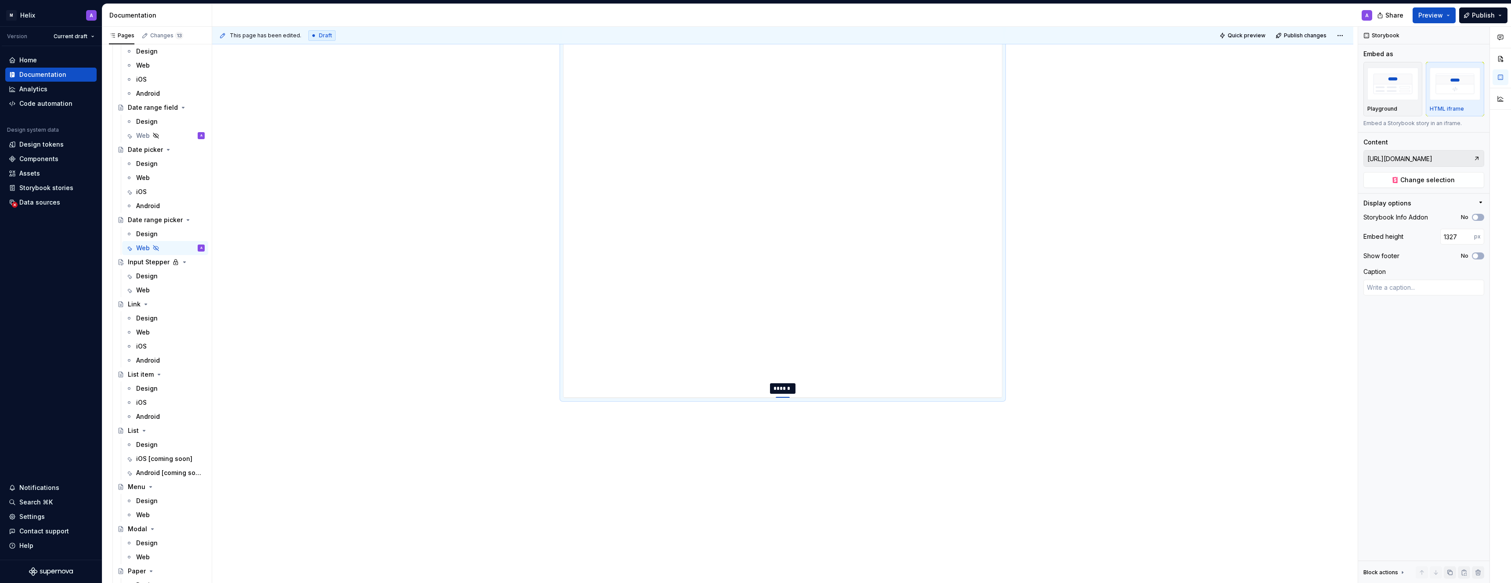
type textarea "*"
type input "1343"
type textarea "*"
type input "1362"
type textarea "*"
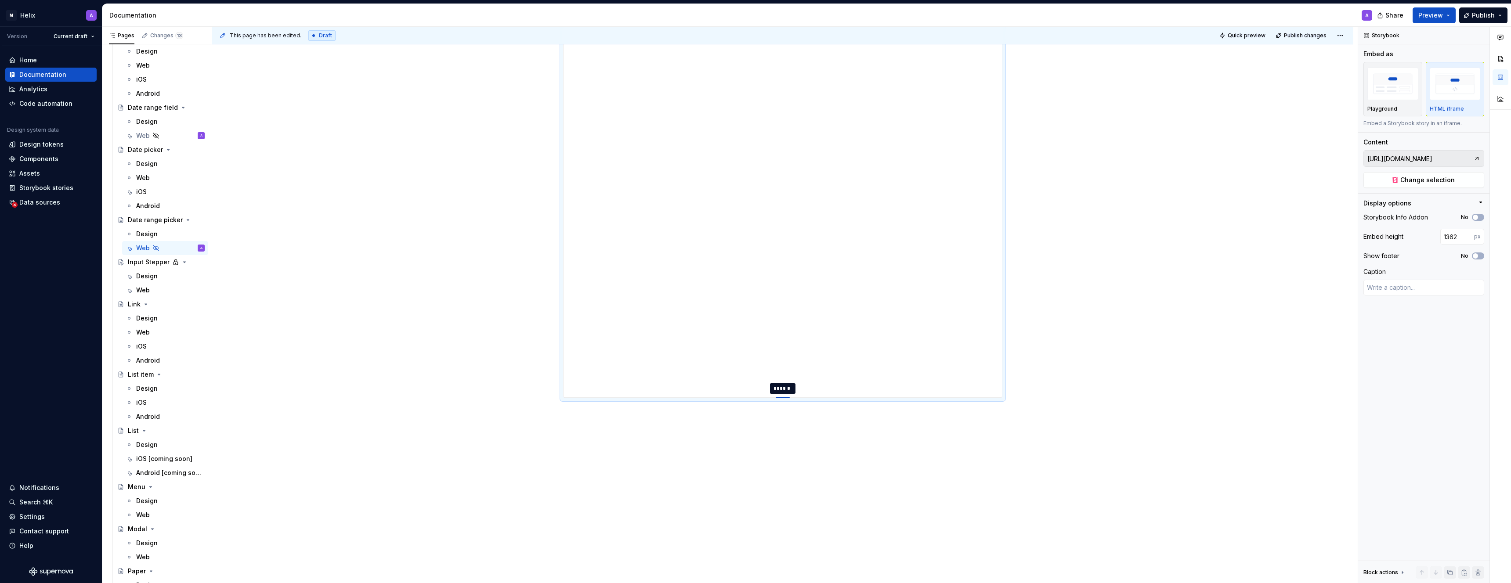
type input "1381"
type textarea "*"
type input "1401"
type textarea "*"
type input "1420"
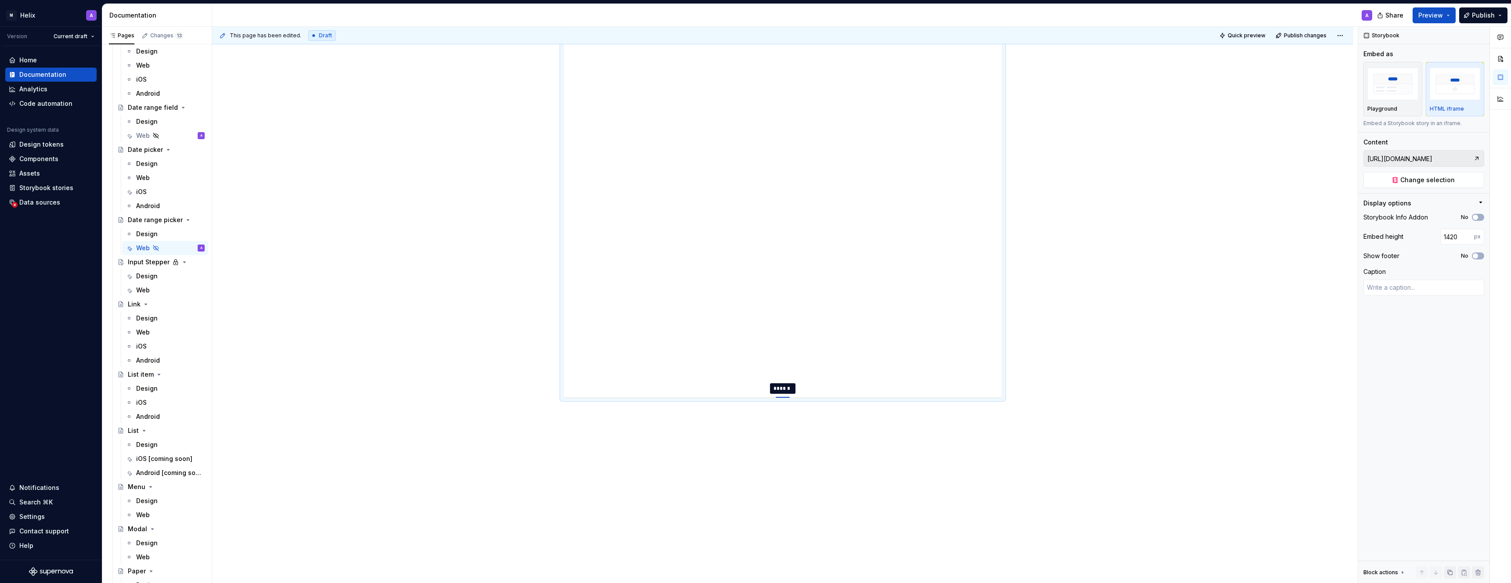
type textarea "*"
type input "1436"
type textarea "*"
type input "1453"
type textarea "*"
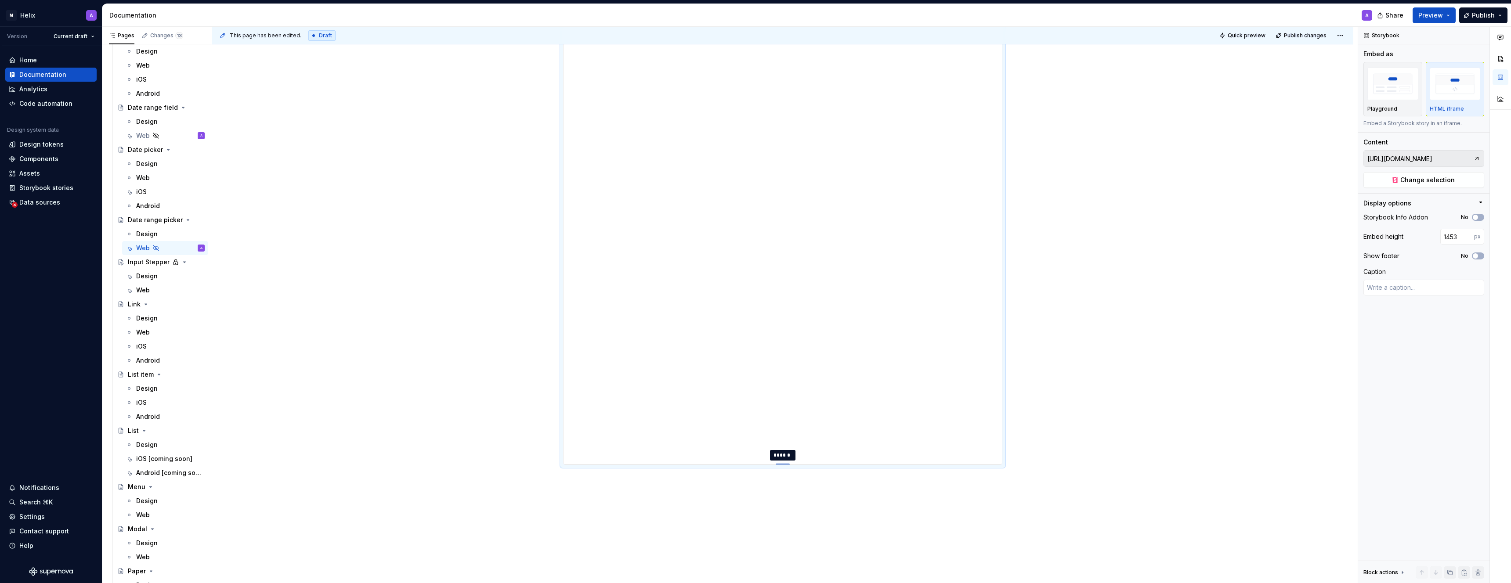
type input "1467"
type textarea "*"
type input "1477"
type textarea "*"
type input "1486"
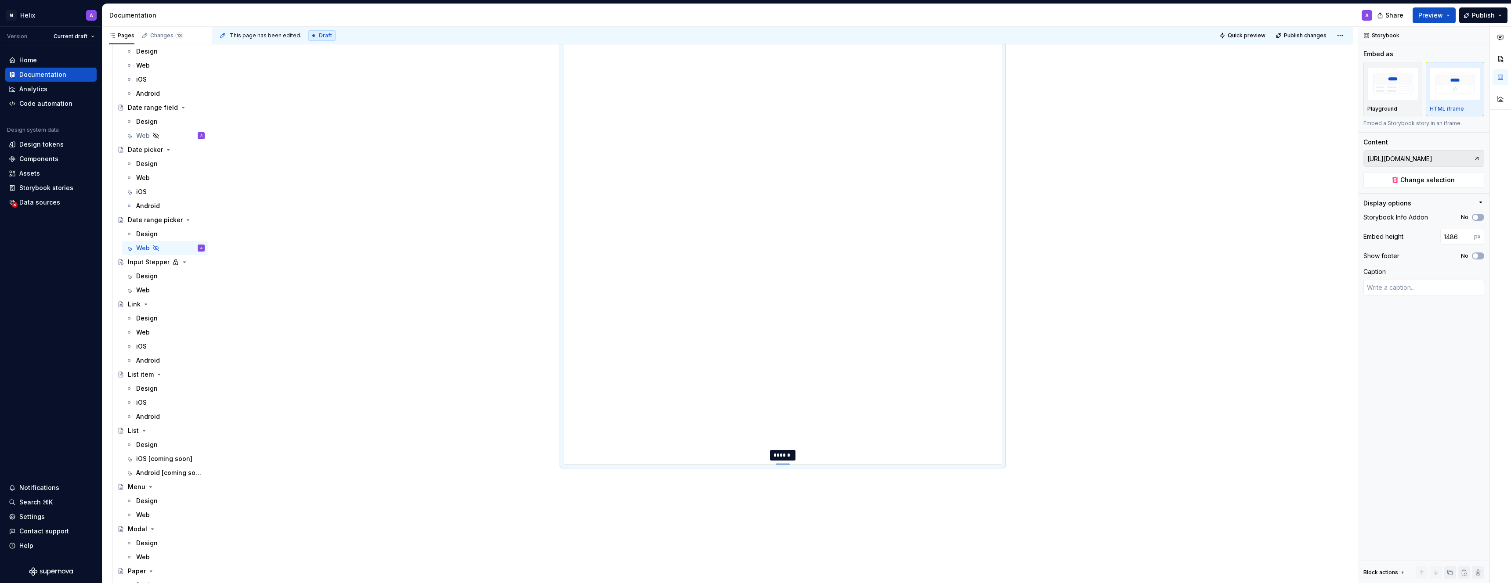
type textarea "*"
type input "1493"
type textarea "*"
type input "1500"
type textarea "*"
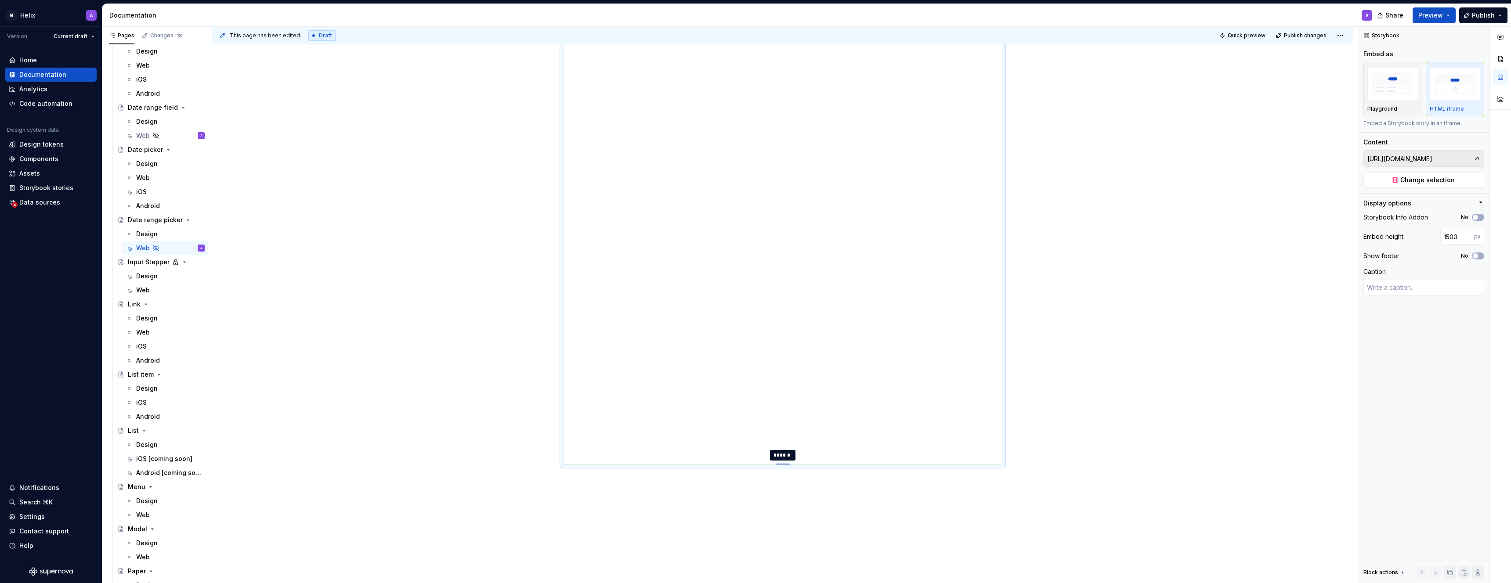
type input "1507"
type textarea "*"
type input "1513"
type textarea "*"
type input "1519"
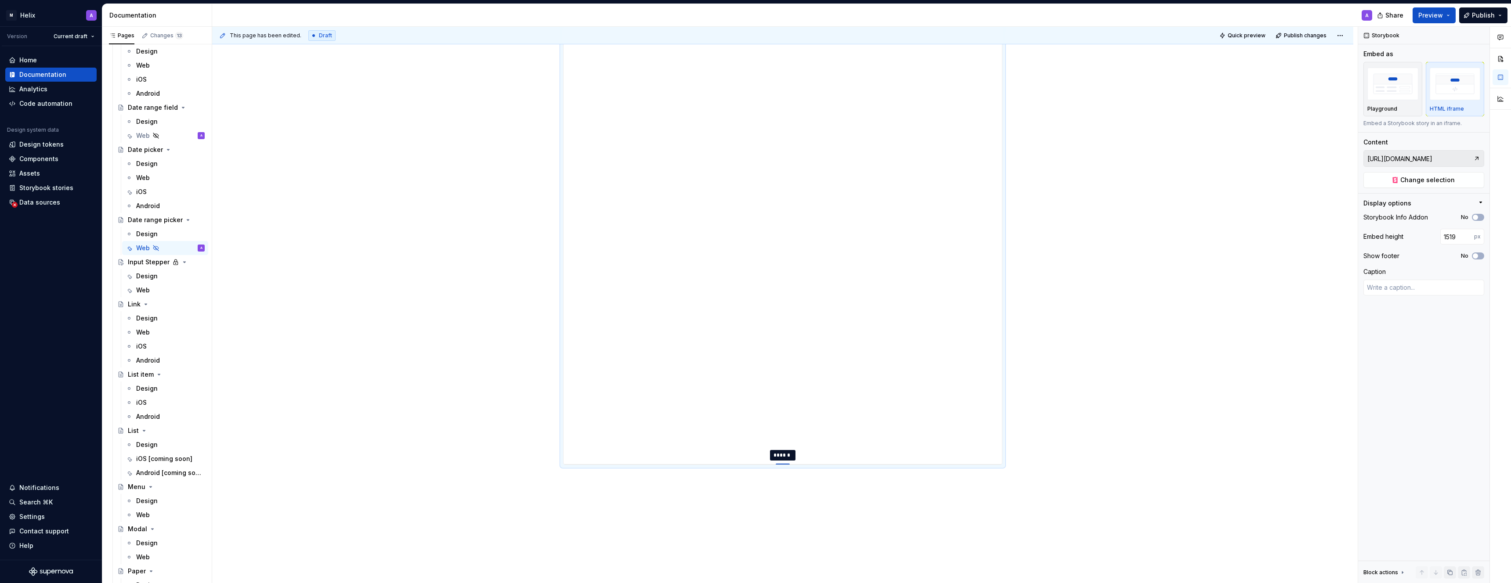
type textarea "*"
type input "1526"
type textarea "*"
type input "1531"
type textarea "*"
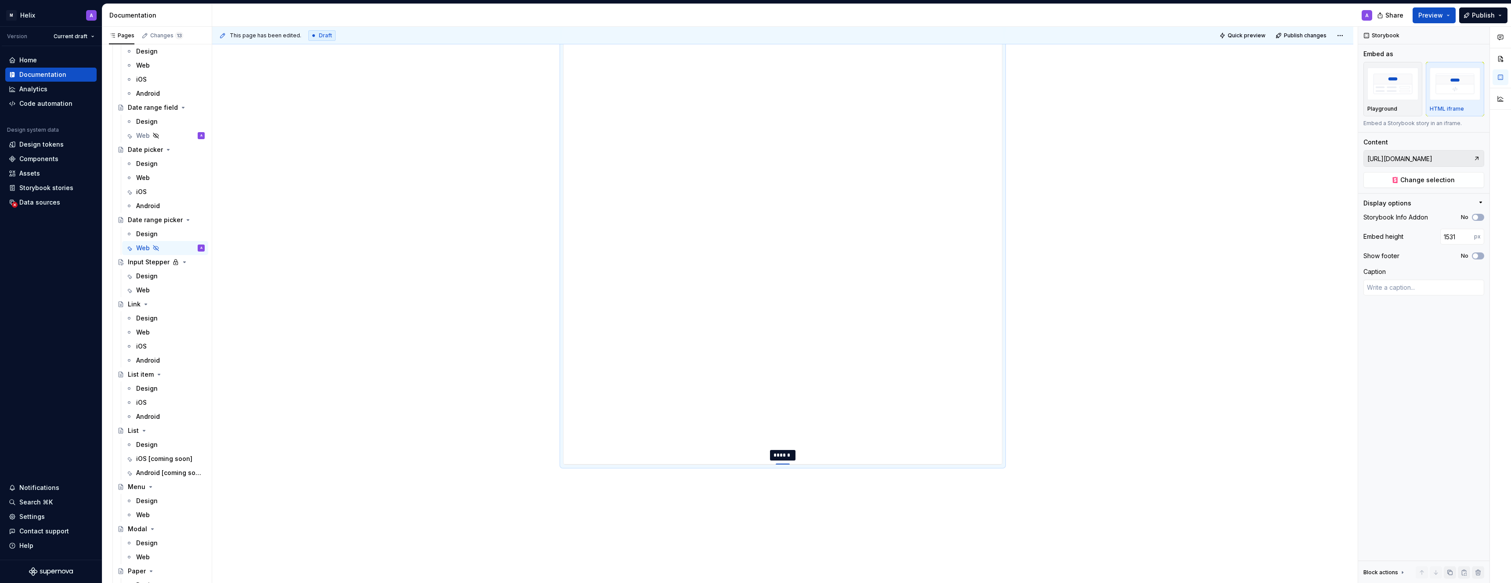
type input "1537"
type textarea "*"
type input "1542"
type textarea "*"
type input "1546"
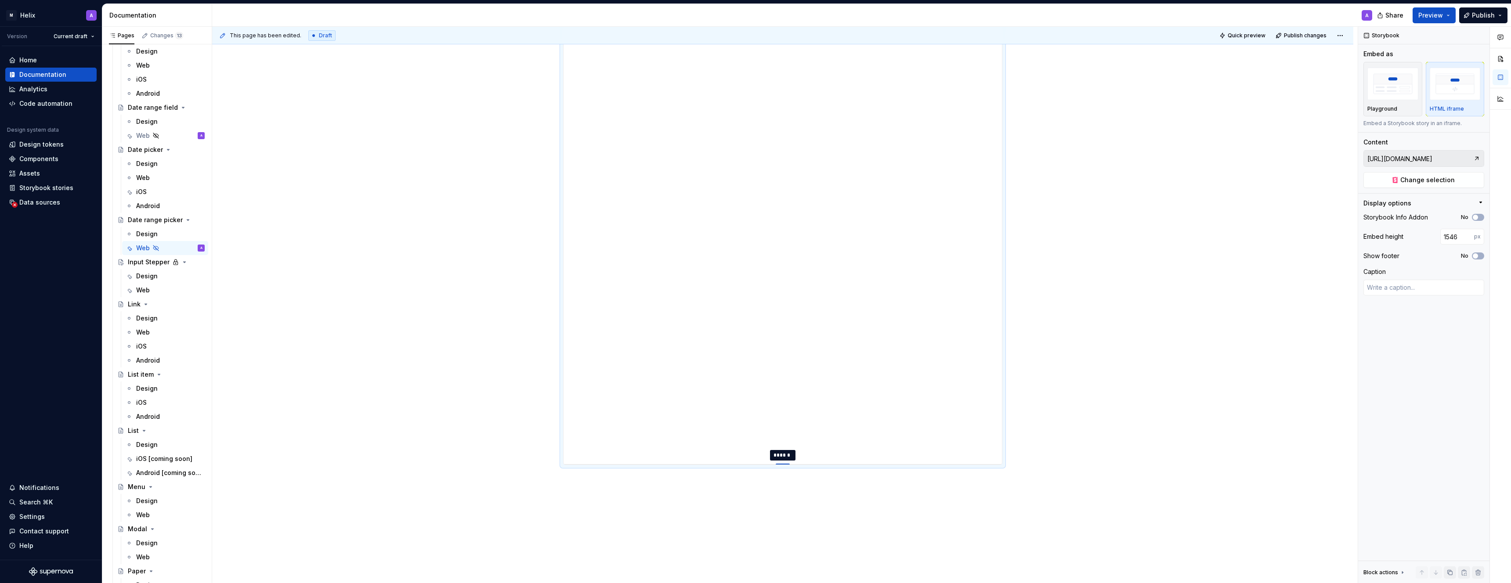
type textarea "*"
type input "1548"
type textarea "*"
type input "1549"
type textarea "*"
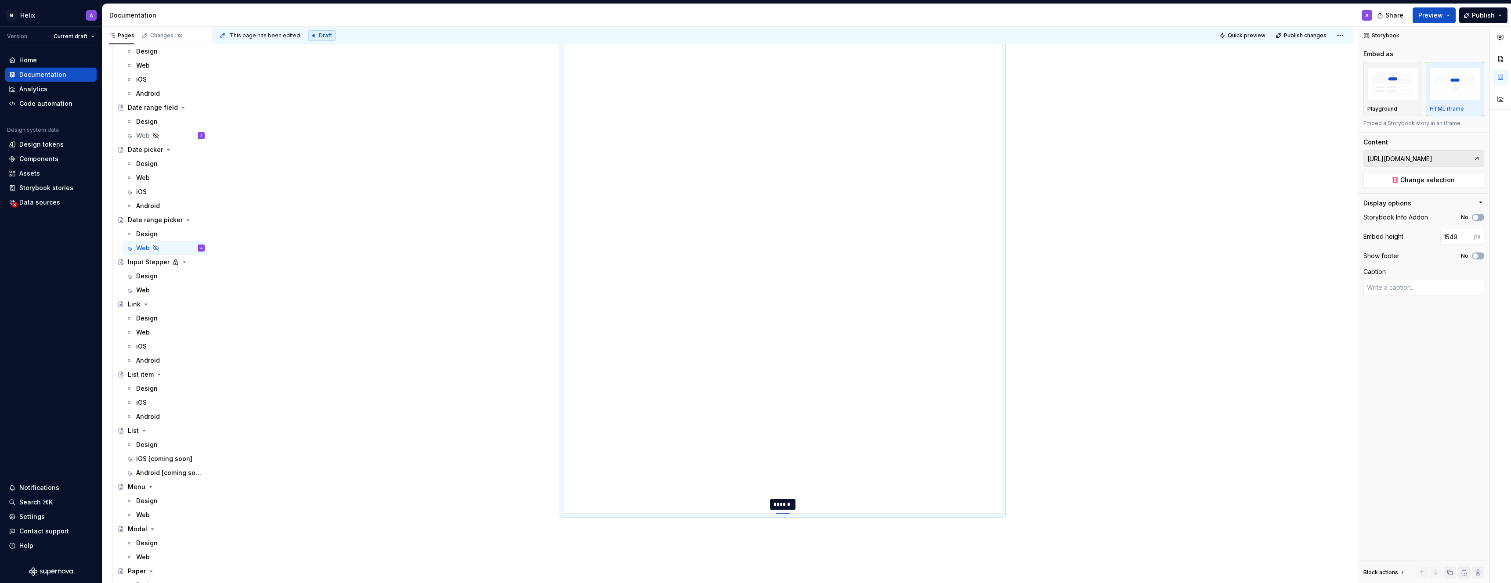
type input "1550"
type textarea "*"
type input "1552"
type textarea "*"
type input "1555"
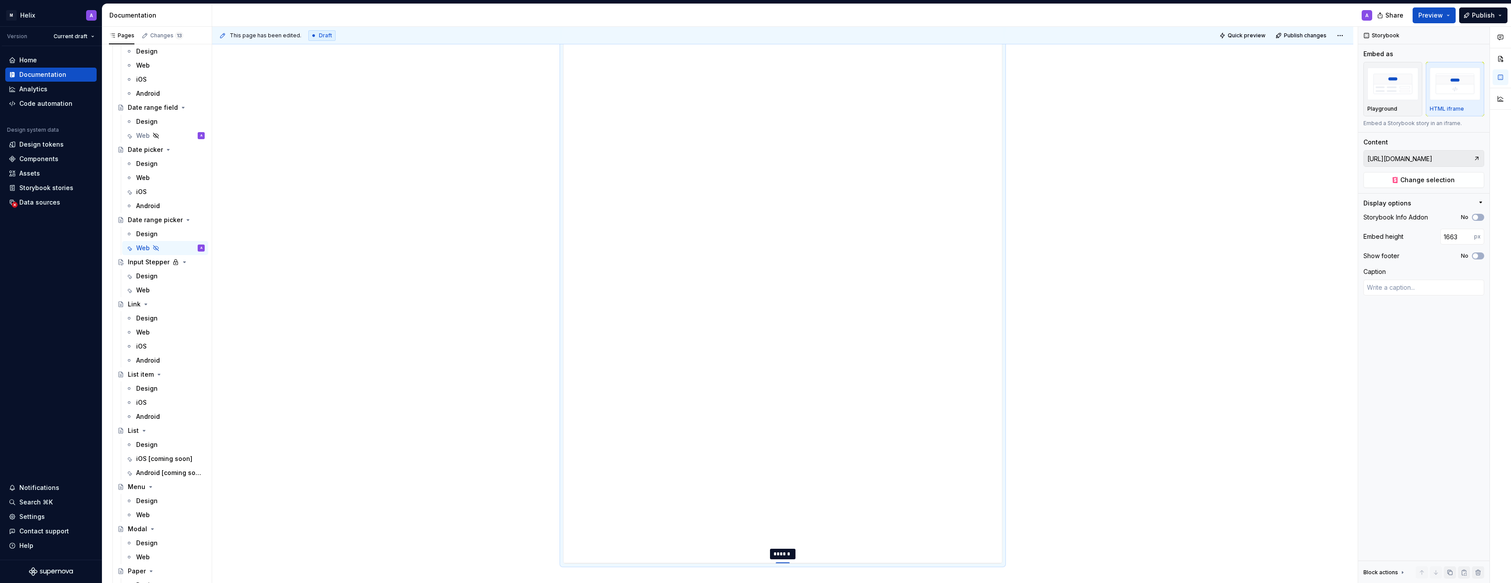
drag, startPoint x: 788, startPoint y: 398, endPoint x: 764, endPoint y: 564, distance: 168.2
drag, startPoint x: 784, startPoint y: 397, endPoint x: 767, endPoint y: 541, distance: 145.1
click at [1473, 14] on button "Publish" at bounding box center [1483, 15] width 48 height 16
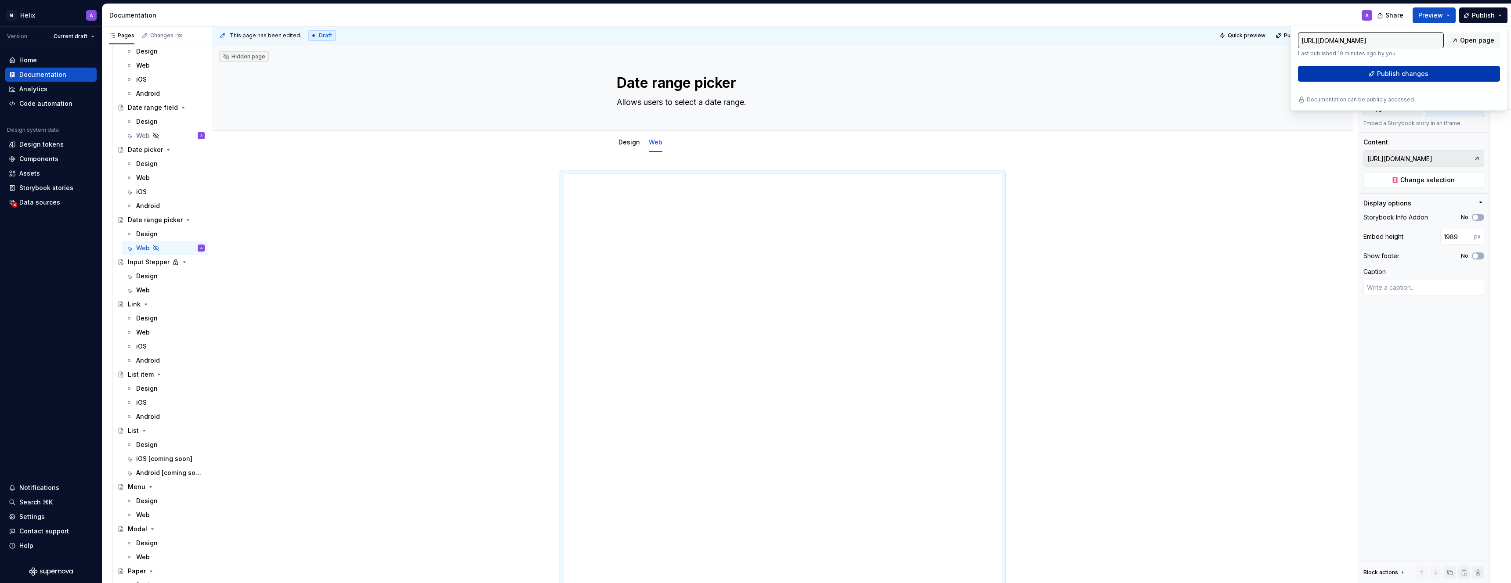
click at [1388, 74] on span "Publish changes" at bounding box center [1402, 73] width 51 height 9
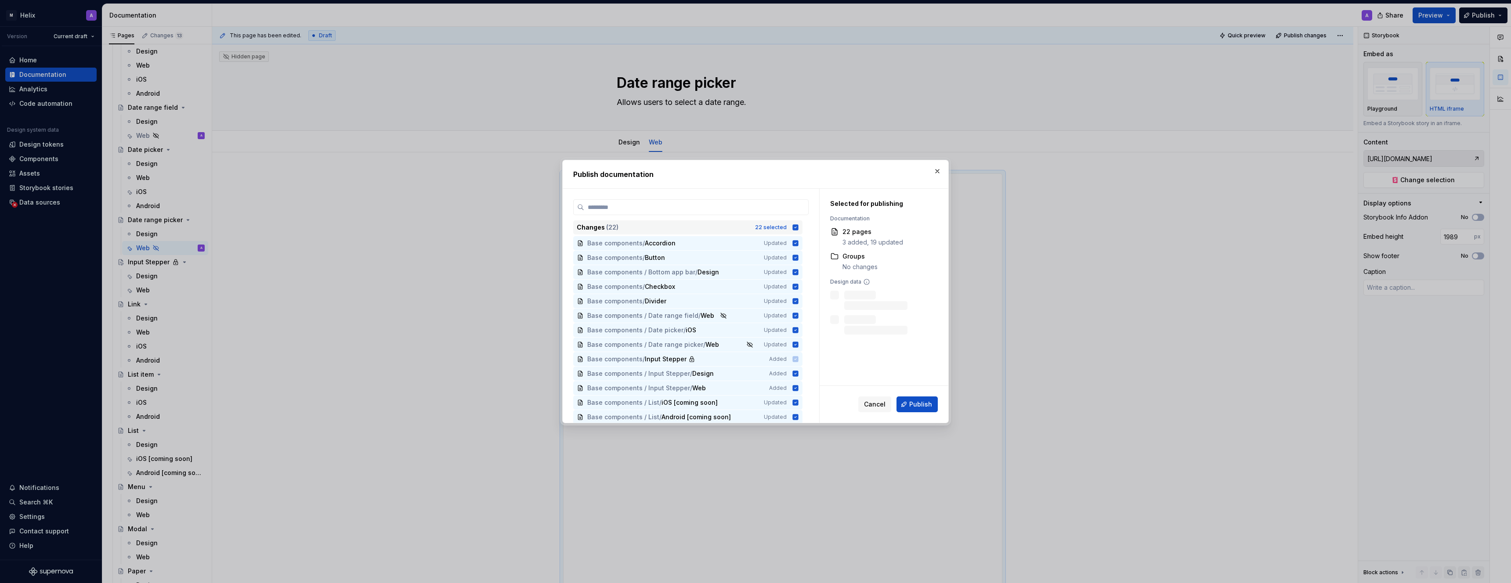
click at [799, 224] on icon at bounding box center [795, 227] width 7 height 7
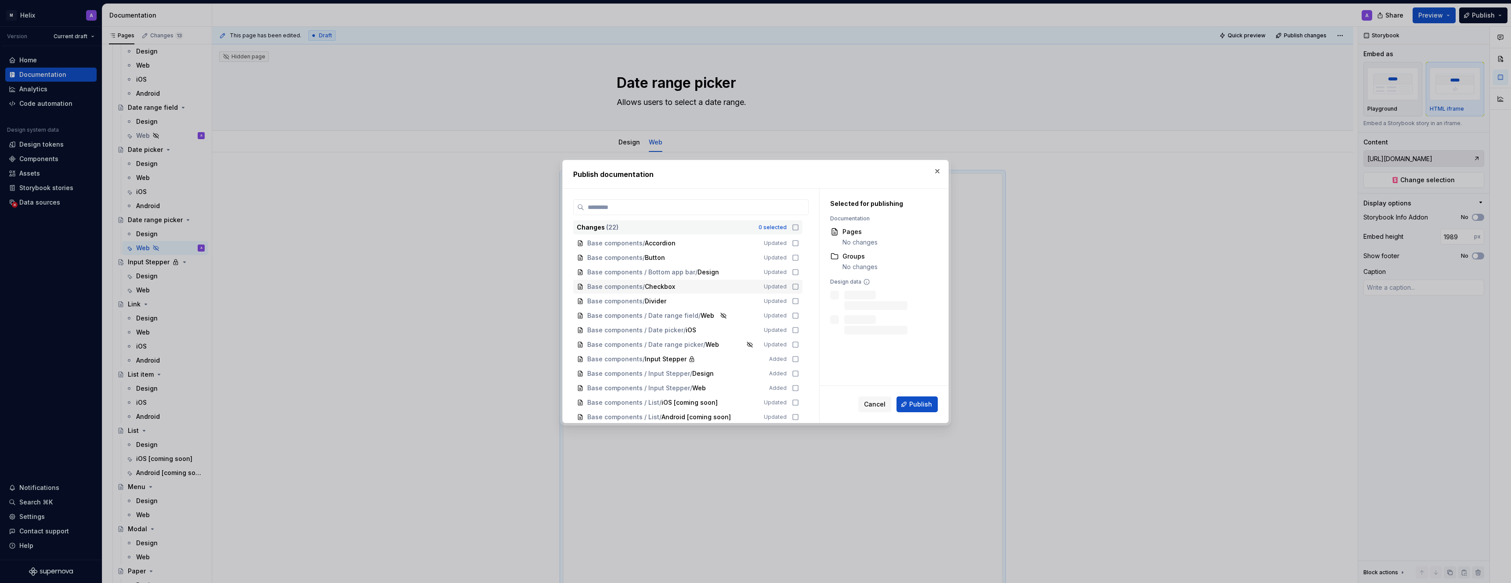
scroll to position [7, 0]
click at [799, 310] on icon at bounding box center [795, 309] width 7 height 7
click at [799, 338] on icon at bounding box center [795, 338] width 7 height 7
click at [918, 403] on span "Publish" at bounding box center [920, 404] width 23 height 9
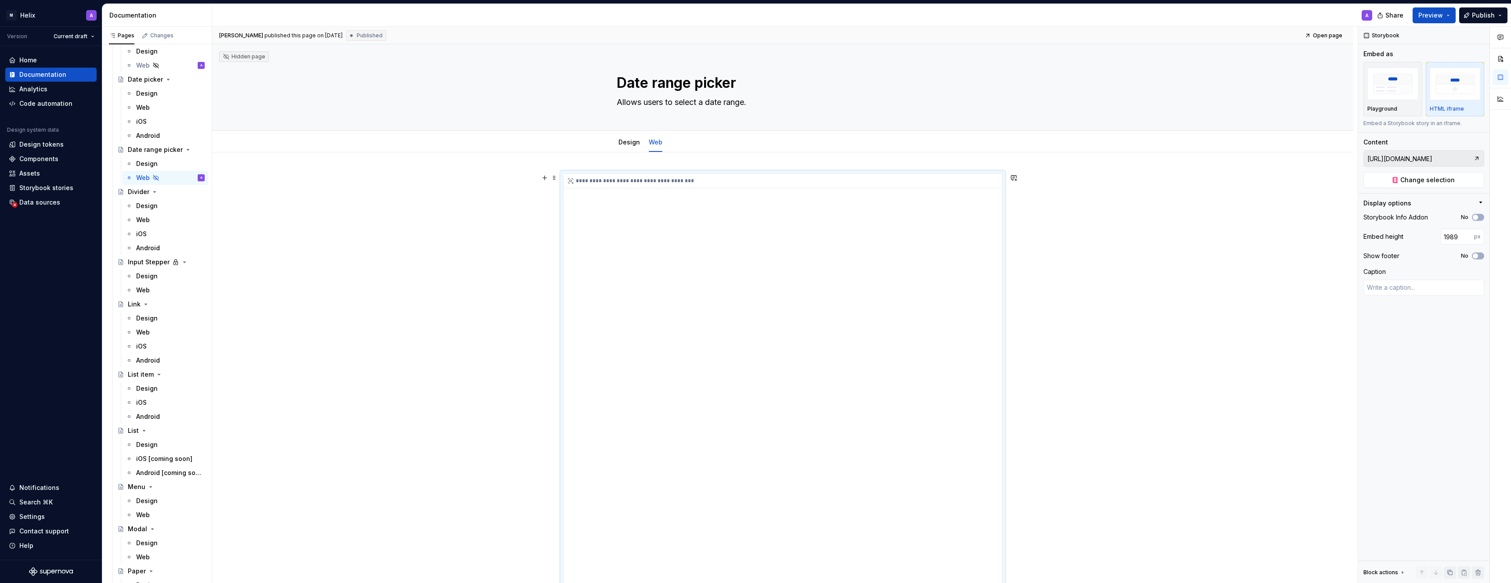
scroll to position [1228, 0]
